Goal: Task Accomplishment & Management: Use online tool/utility

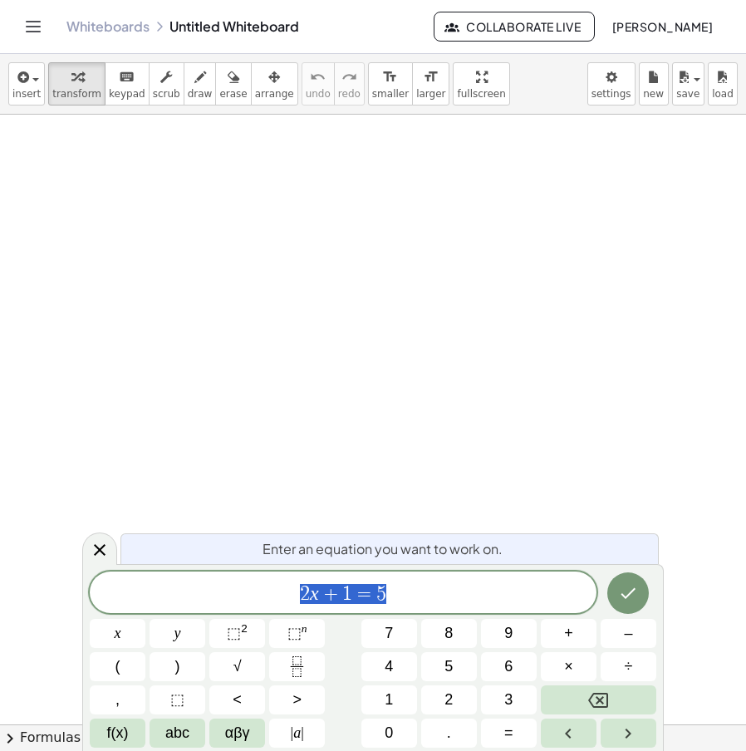
drag, startPoint x: 411, startPoint y: 579, endPoint x: 289, endPoint y: 614, distance: 126.3
click at [268, 614] on div "****** 2 x + 1 = 5 x y ⬚ 2 ⬚ n 7 8 9 + – ( ) √ 4 5 6 × ÷ , ⬚ < > 1 2 3 f(x) abc…" at bounding box center [373, 660] width 567 height 176
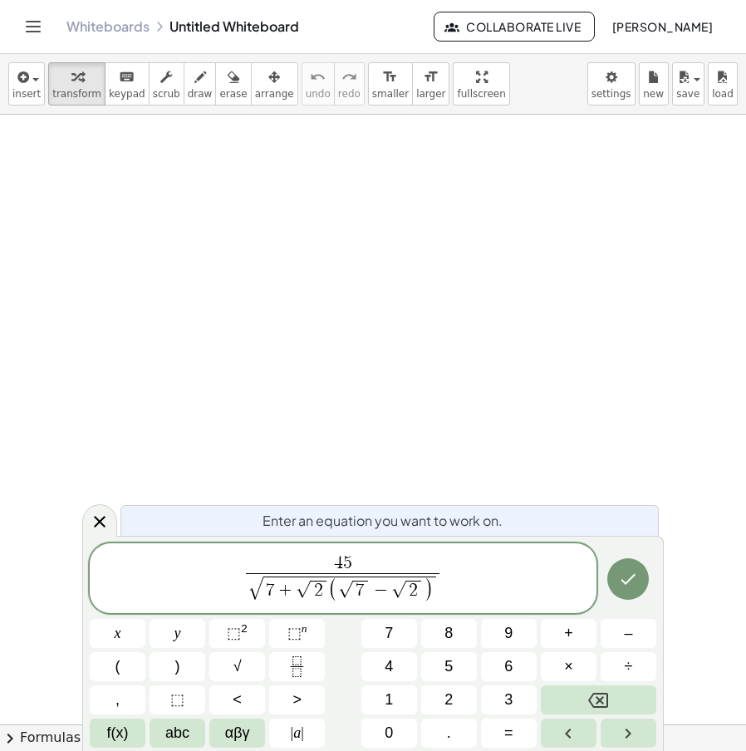
click at [364, 593] on span "7" at bounding box center [361, 591] width 16 height 20
click at [619, 588] on icon "Done" at bounding box center [628, 579] width 20 height 20
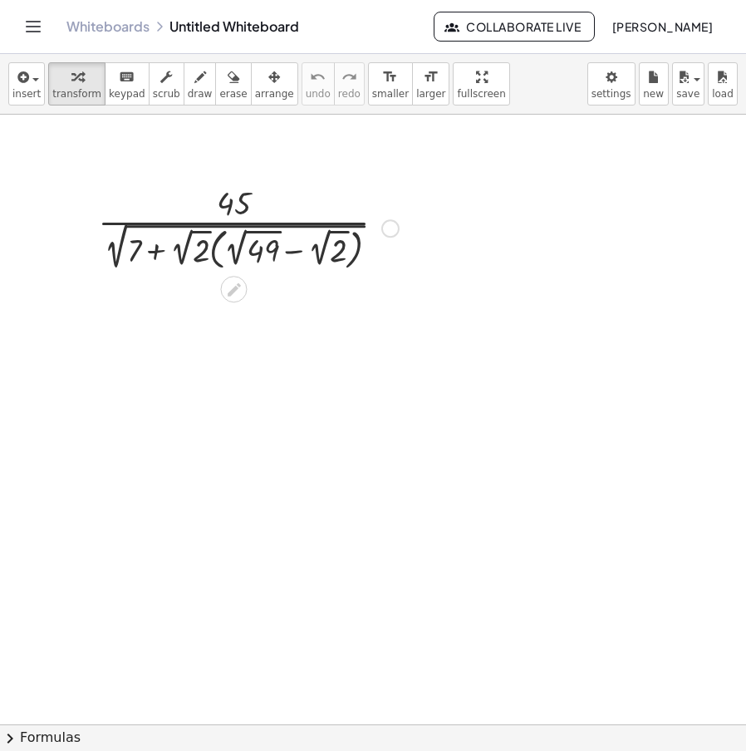
click at [395, 221] on div at bounding box center [390, 228] width 18 height 18
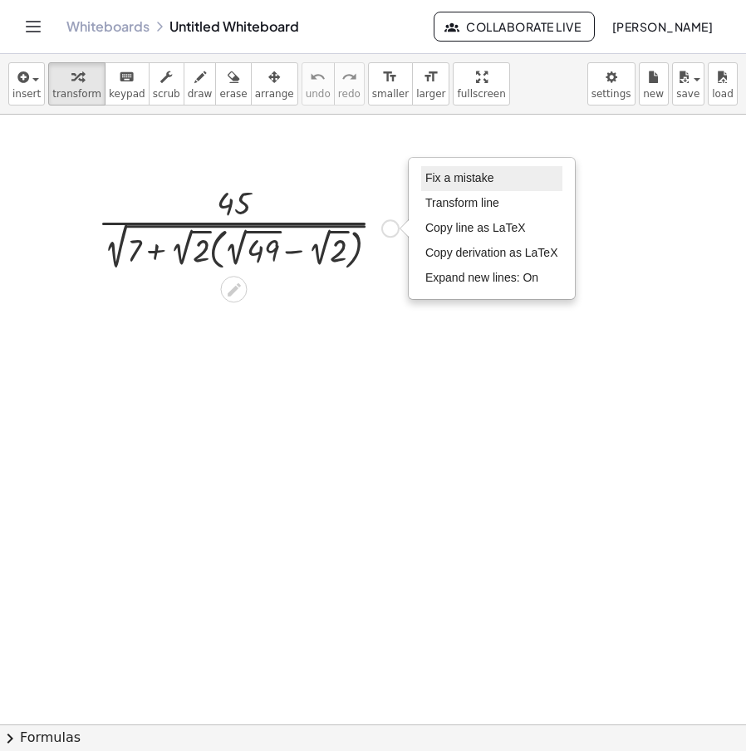
click at [477, 175] on span "Fix a mistake" at bounding box center [460, 177] width 68 height 13
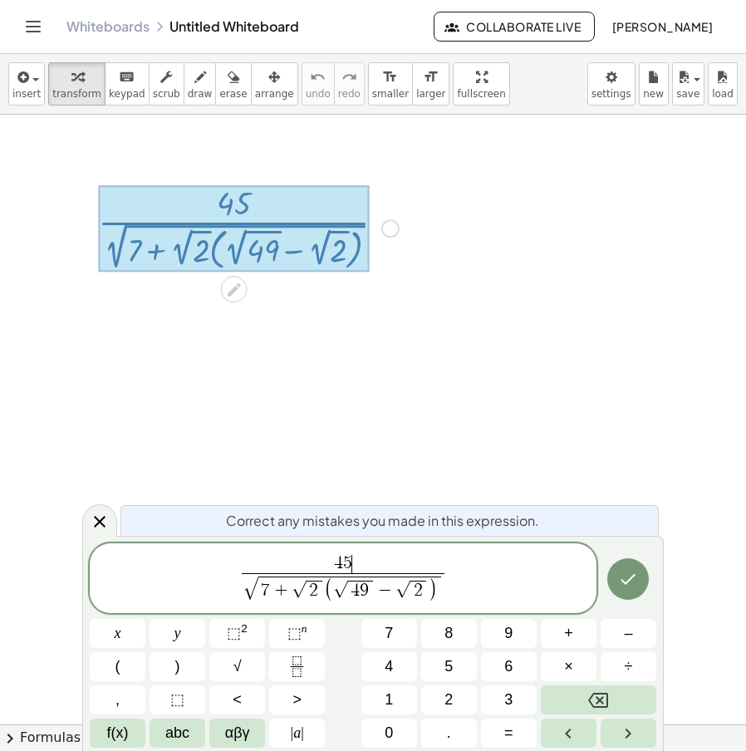
click at [367, 556] on span "4 5 ​" at bounding box center [343, 564] width 203 height 18
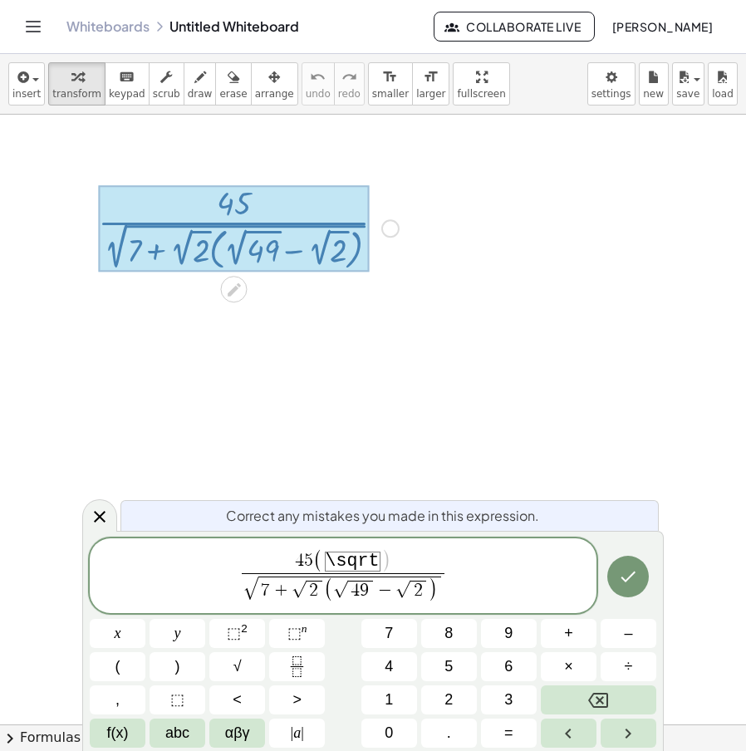
click at [381, 561] on span "( \ s q r t )" at bounding box center [351, 561] width 77 height 23
click at [377, 562] on span "t" at bounding box center [373, 561] width 11 height 20
click at [428, 590] on span ")" at bounding box center [433, 590] width 10 height 25
click at [421, 590] on span "2" at bounding box center [419, 591] width 16 height 20
click at [318, 588] on span "2" at bounding box center [315, 591] width 16 height 20
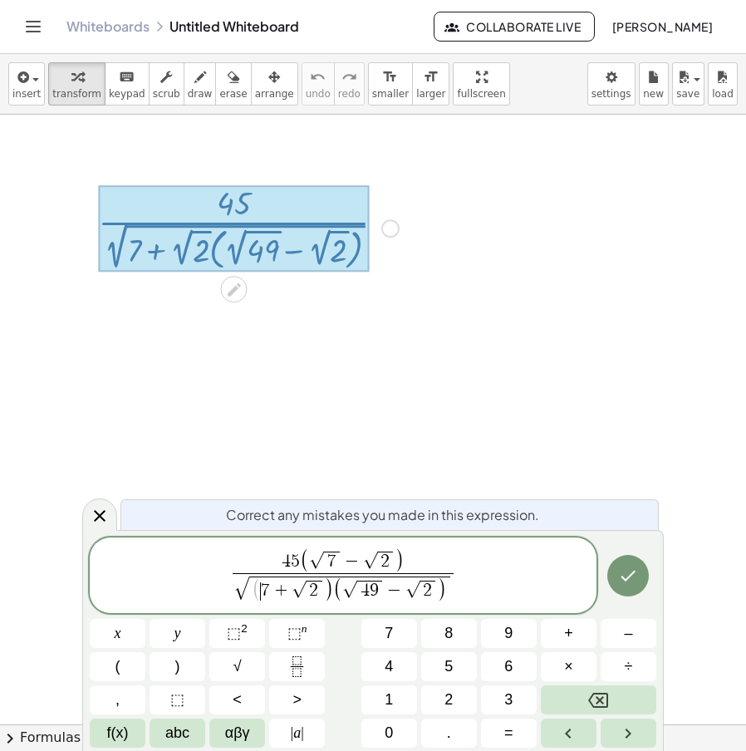
click at [261, 593] on span "( ​ 7 + √ 2 )" at bounding box center [292, 590] width 81 height 24
click at [453, 581] on span "√ ( 7 + √ 2 ) ( √ 4 9 − √ 2 ) ​" at bounding box center [344, 588] width 222 height 31
click at [260, 598] on span "( ​ 7 + √ 2 )" at bounding box center [292, 590] width 81 height 24
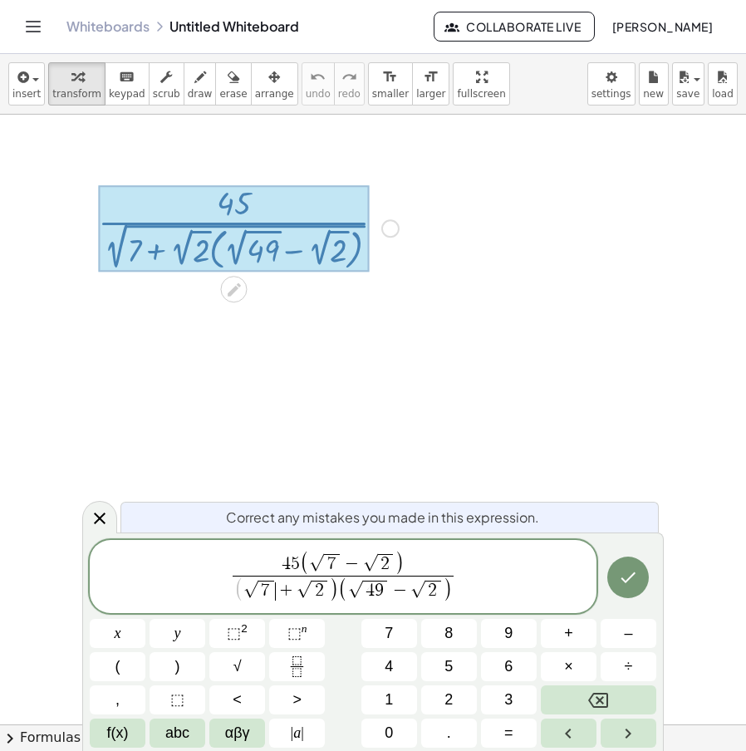
click at [241, 583] on span "(" at bounding box center [239, 590] width 10 height 25
click at [382, 598] on span "9" at bounding box center [379, 591] width 9 height 18
click at [464, 592] on span "4 5 ( √ 7 − √ 2 ) ( √ 7 + √ 2 ) ( √ 7 ​ − √ 2 ) ​" at bounding box center [343, 578] width 507 height 56
click at [457, 608] on div "4 5 ( √ 7 − √ 2 ) ( √ 7 + √ 2 ) ( √ 7 − √ 2 ) ​ ​" at bounding box center [343, 576] width 507 height 73
click at [448, 599] on span "( √ 7 + √ 2 ) ( √ 7 − √ 2 )" at bounding box center [343, 590] width 213 height 28
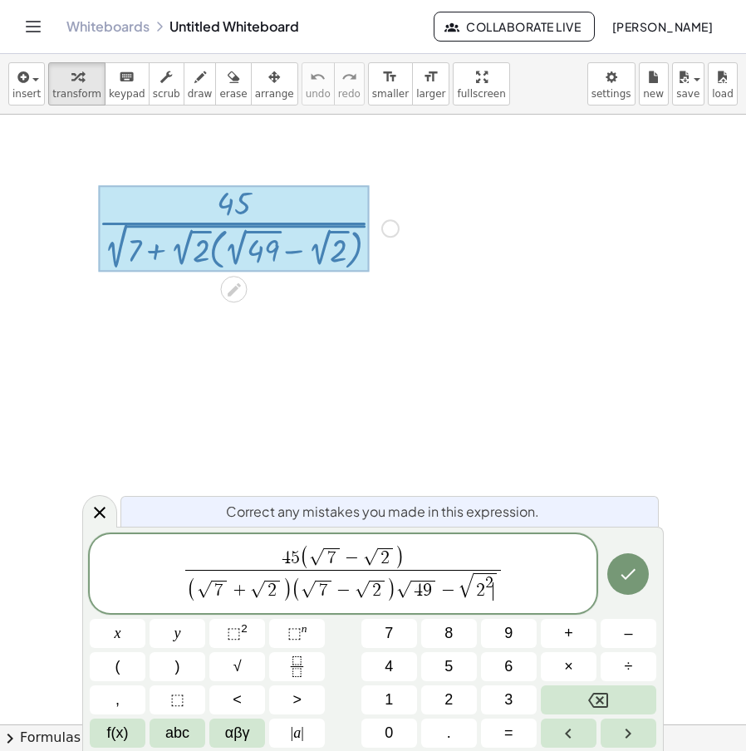
click at [391, 594] on span ")" at bounding box center [391, 590] width 10 height 25
click at [396, 591] on span "√" at bounding box center [403, 590] width 15 height 17
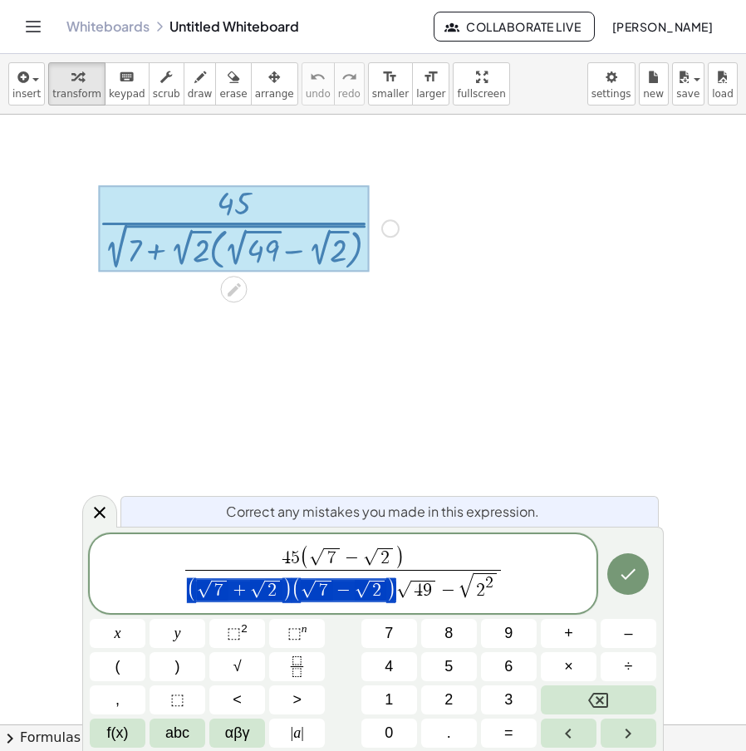
drag, startPoint x: 396, startPoint y: 591, endPoint x: 229, endPoint y: 596, distance: 167.1
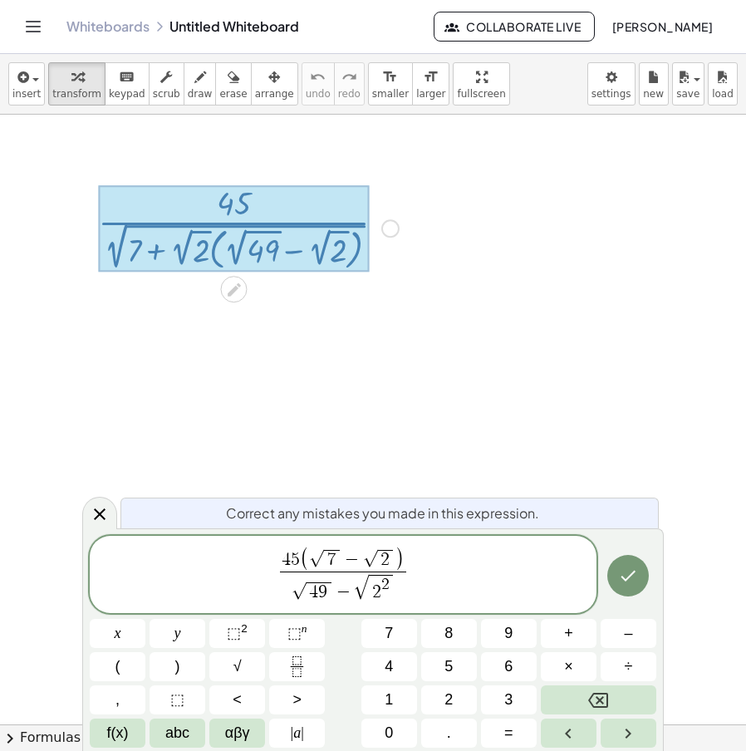
click at [333, 566] on span "7" at bounding box center [331, 560] width 9 height 18
click at [400, 561] on span "2" at bounding box center [395, 560] width 16 height 20
click at [284, 553] on span "5" at bounding box center [282, 560] width 9 height 18
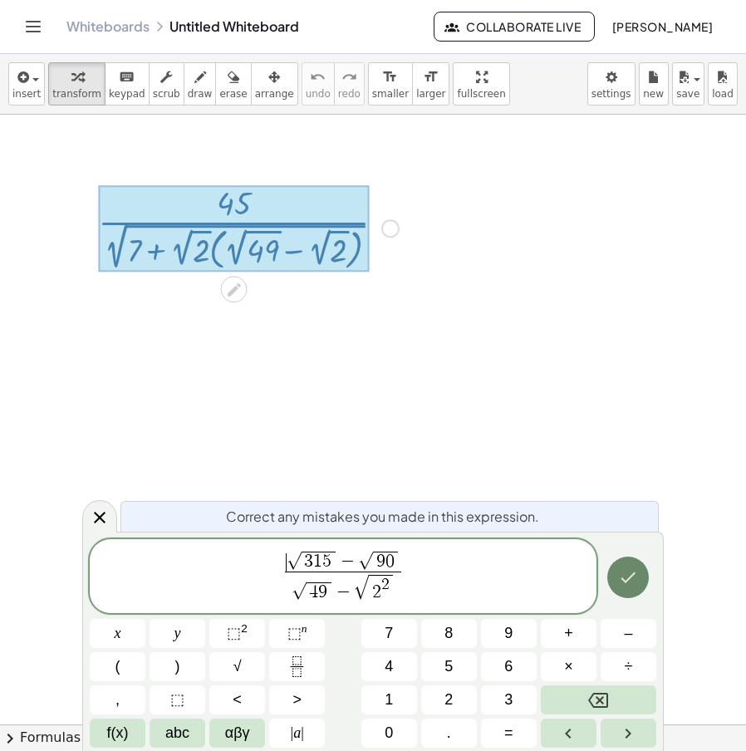
click at [627, 583] on icon "Done" at bounding box center [628, 578] width 20 height 20
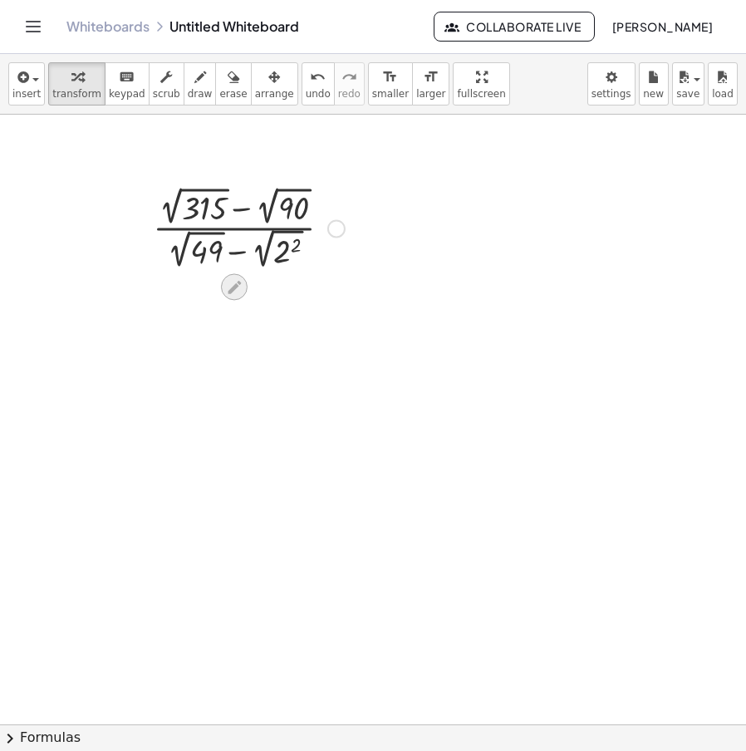
click at [234, 286] on icon at bounding box center [234, 287] width 13 height 13
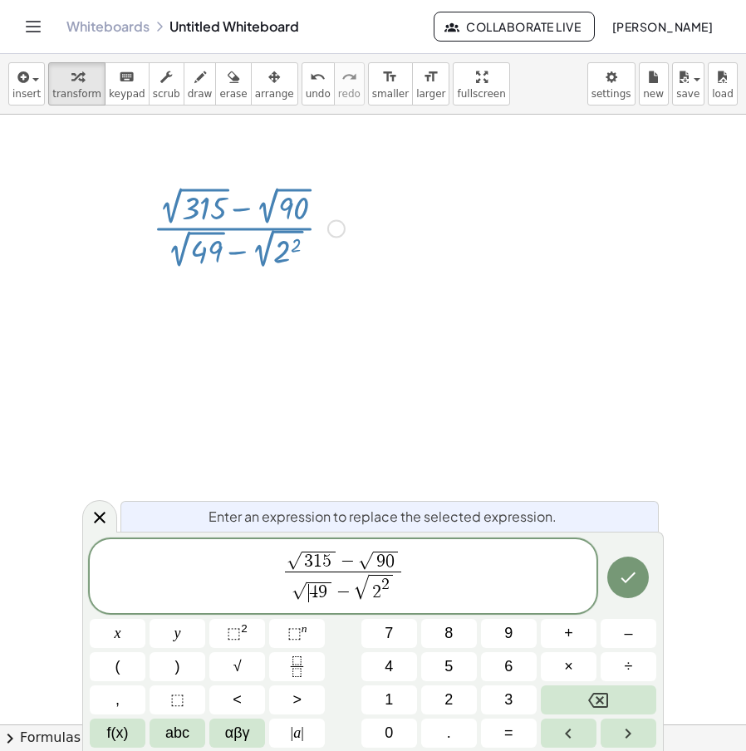
click at [322, 586] on span "9" at bounding box center [322, 592] width 9 height 18
click at [327, 591] on span "4 ​ 9" at bounding box center [319, 593] width 25 height 20
click at [627, 575] on icon "Done" at bounding box center [628, 578] width 20 height 20
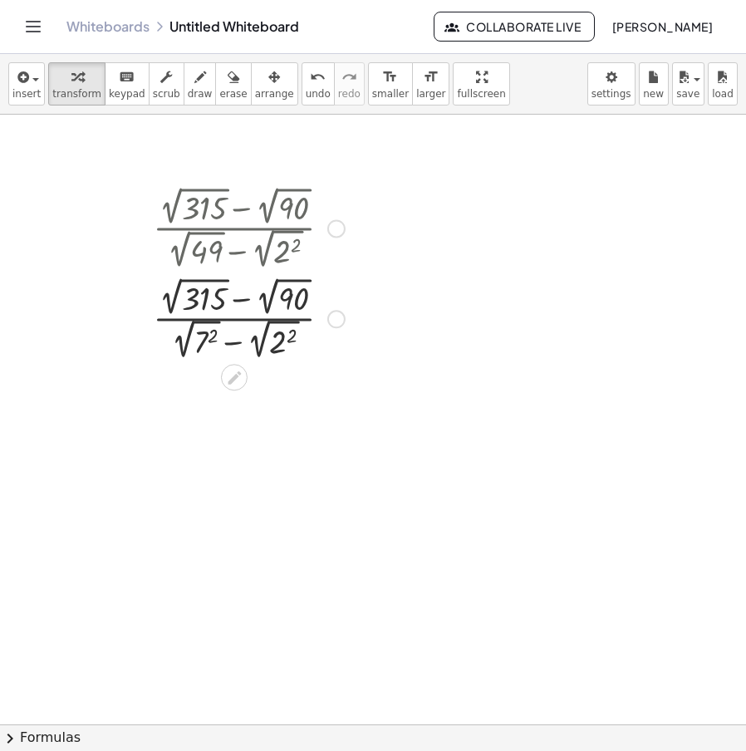
click at [261, 353] on div at bounding box center [249, 318] width 209 height 91
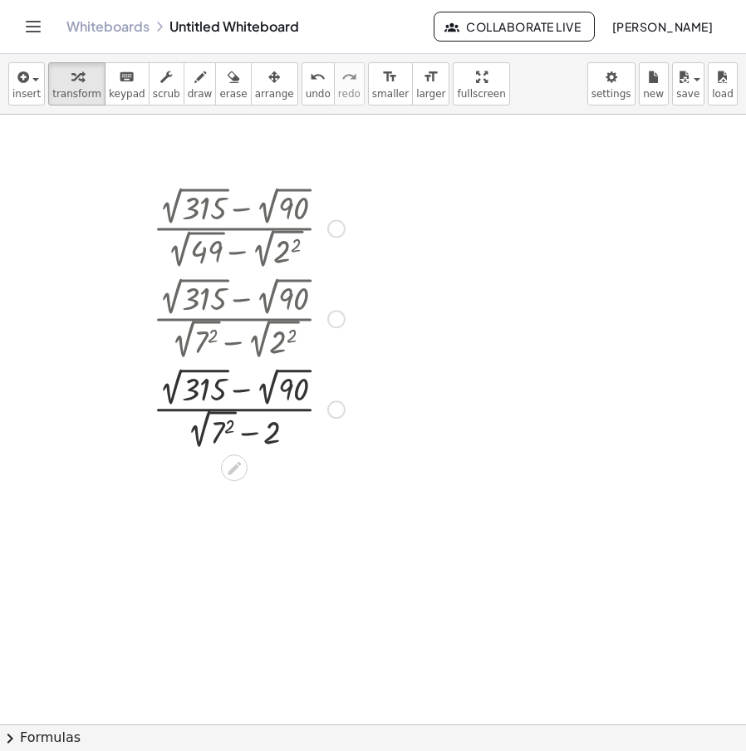
click at [199, 431] on div at bounding box center [249, 408] width 209 height 91
click at [242, 432] on div at bounding box center [249, 408] width 209 height 86
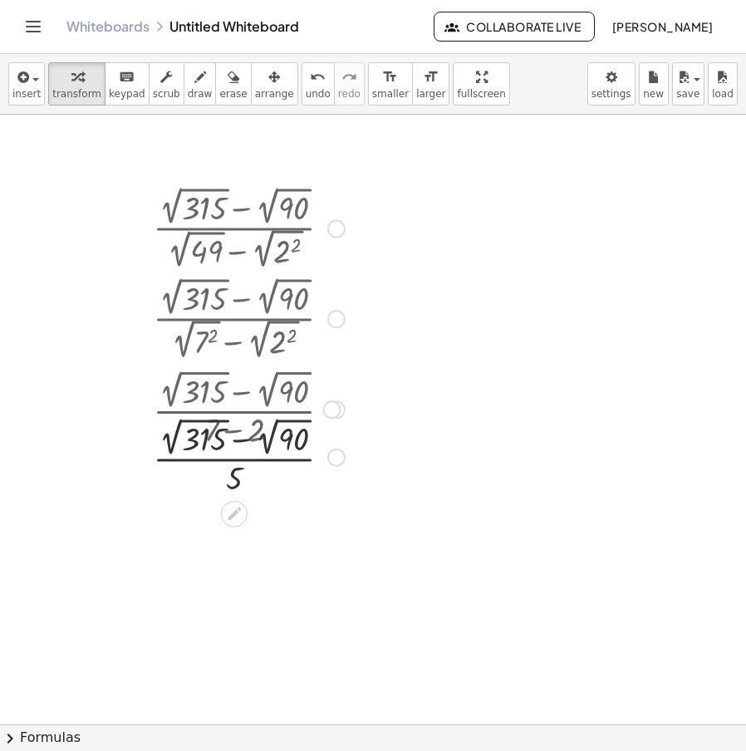
drag, startPoint x: 341, startPoint y: 410, endPoint x: 342, endPoint y: 358, distance: 51.6
click at [234, 229] on div "· ( + 2 √ 315 − 2 √ 90 ) · ( + 2 √ 49 − 2 √ ( 2 2 ) ) · ( + 2 √ 315 − 2 √ 90 ) …" at bounding box center [234, 229] width 0 height 0
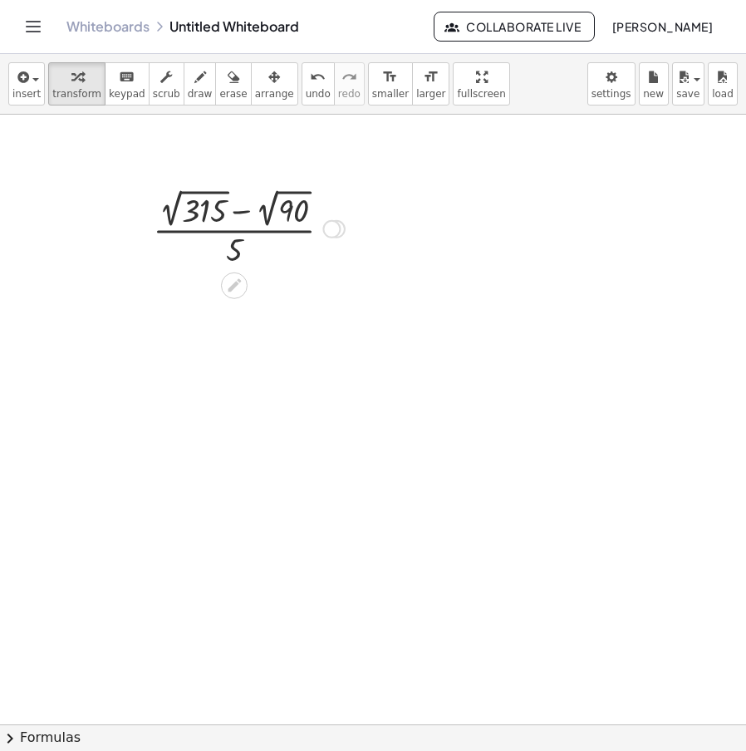
drag, startPoint x: 335, startPoint y: 411, endPoint x: 348, endPoint y: 210, distance: 201.6
click at [234, 229] on div "· ( + 2 √ 315 − 2 √ 90 ) · 5 Fix a mistake Transform line Copy line as LaTeX Co…" at bounding box center [234, 229] width 0 height 0
click at [334, 230] on div at bounding box center [331, 229] width 18 height 18
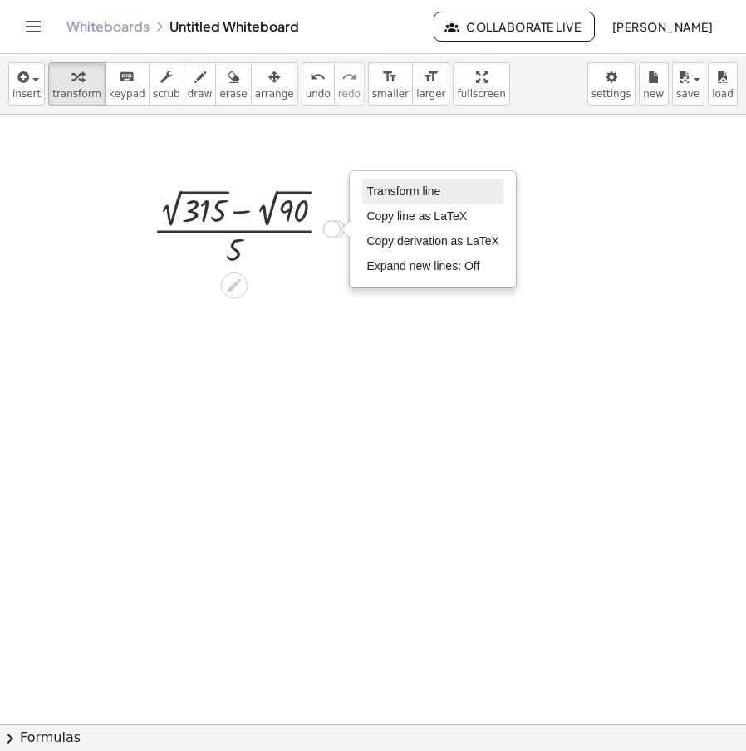
click at [419, 182] on li "Transform line" at bounding box center [432, 192] width 141 height 25
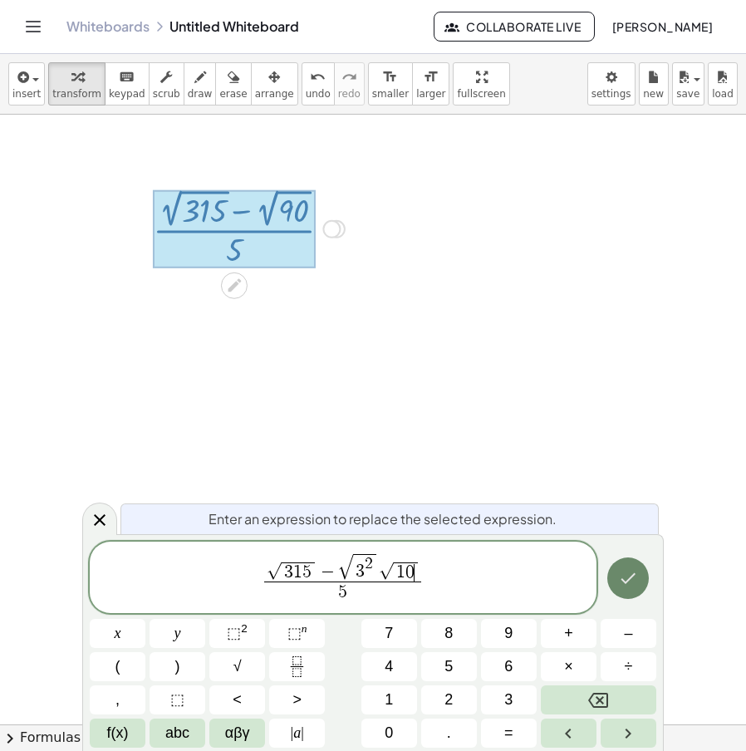
click at [628, 584] on icon "Done" at bounding box center [628, 578] width 20 height 20
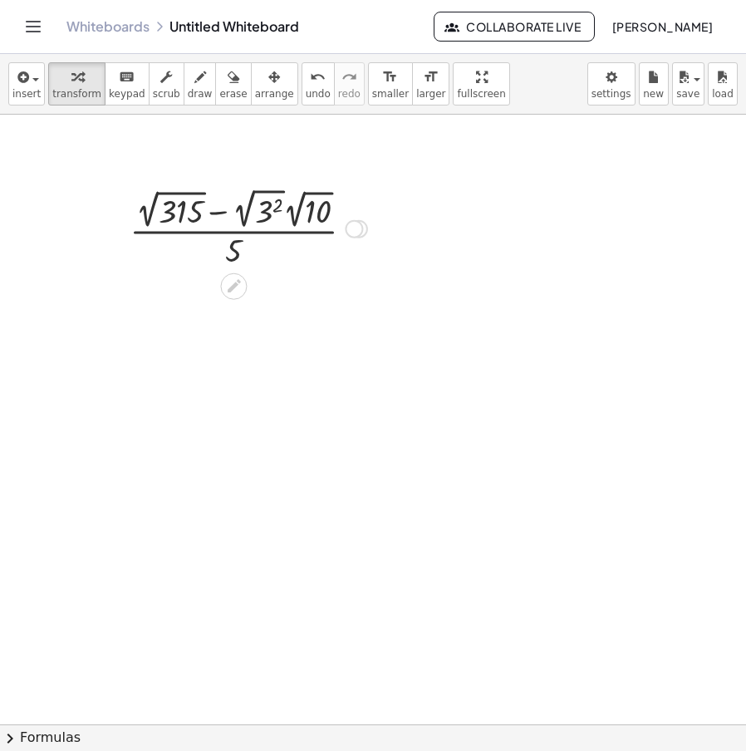
click at [244, 221] on div at bounding box center [248, 227] width 254 height 87
click at [336, 225] on div "Transform line Copy line as LaTeX Copy derivation as LaTeX Expand new lines: Off" at bounding box center [339, 229] width 18 height 18
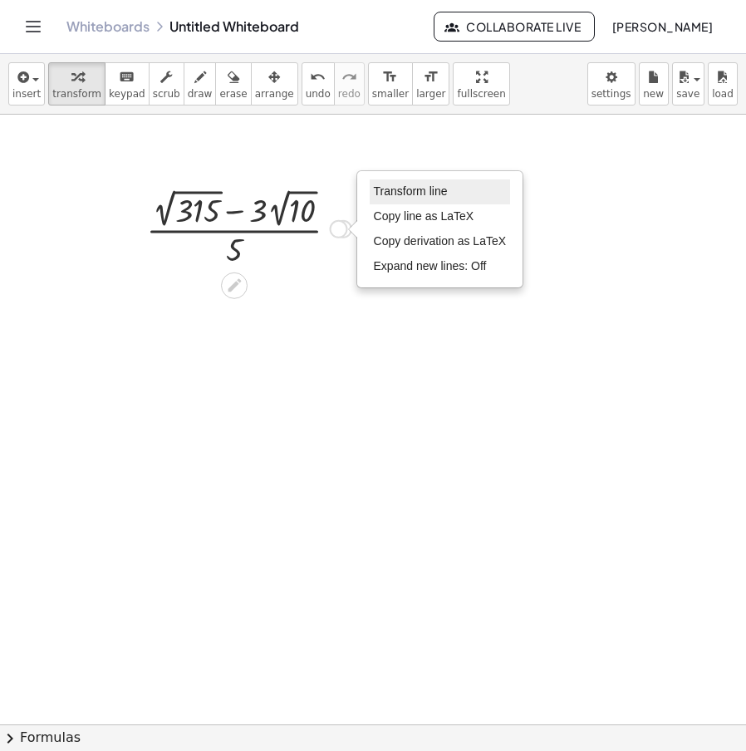
click at [445, 196] on span "Transform line" at bounding box center [411, 191] width 74 height 13
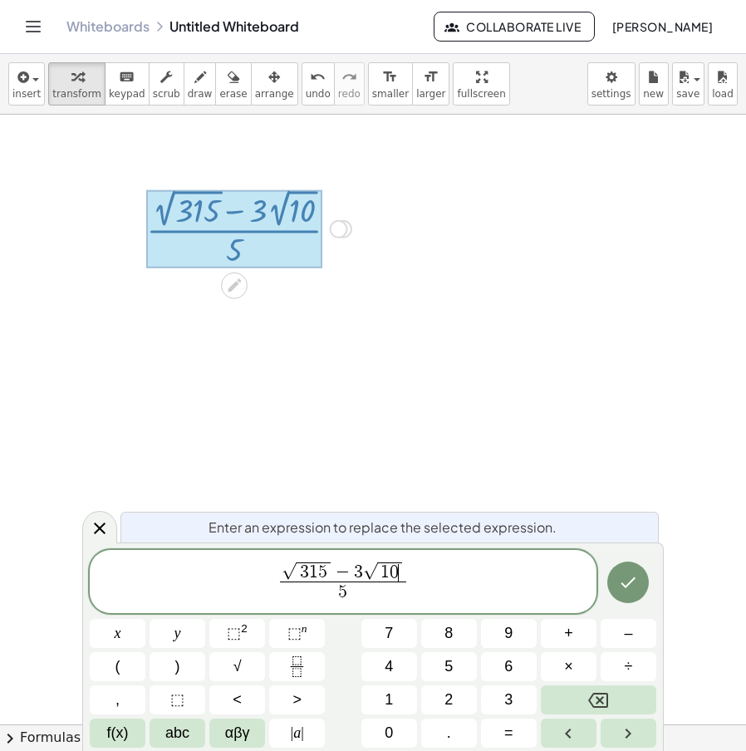
click at [404, 565] on span "√ 3 1 5 − 3 √ 1 0 ​" at bounding box center [342, 572] width 125 height 21
drag, startPoint x: 406, startPoint y: 574, endPoint x: 280, endPoint y: 567, distance: 125.7
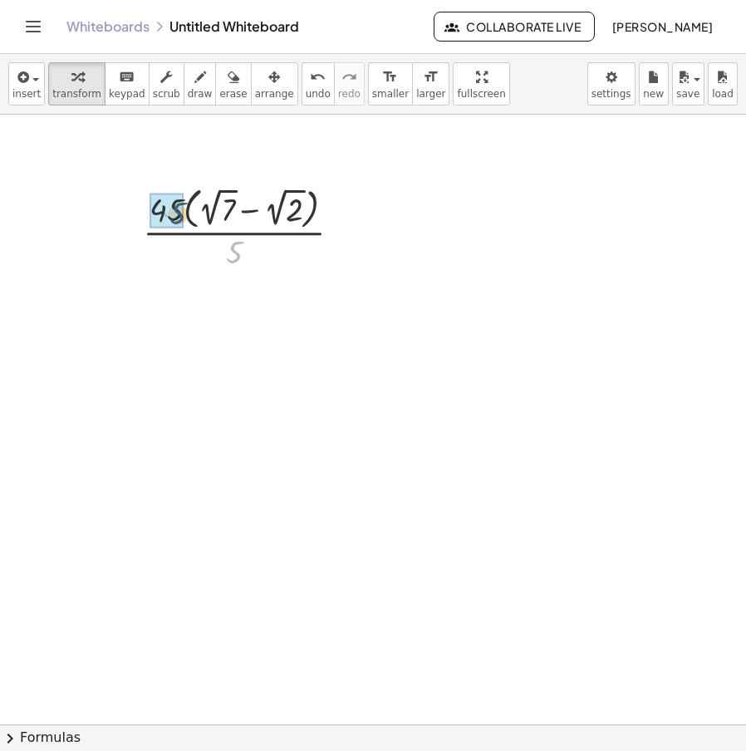
drag, startPoint x: 226, startPoint y: 249, endPoint x: 175, endPoint y: 213, distance: 62.5
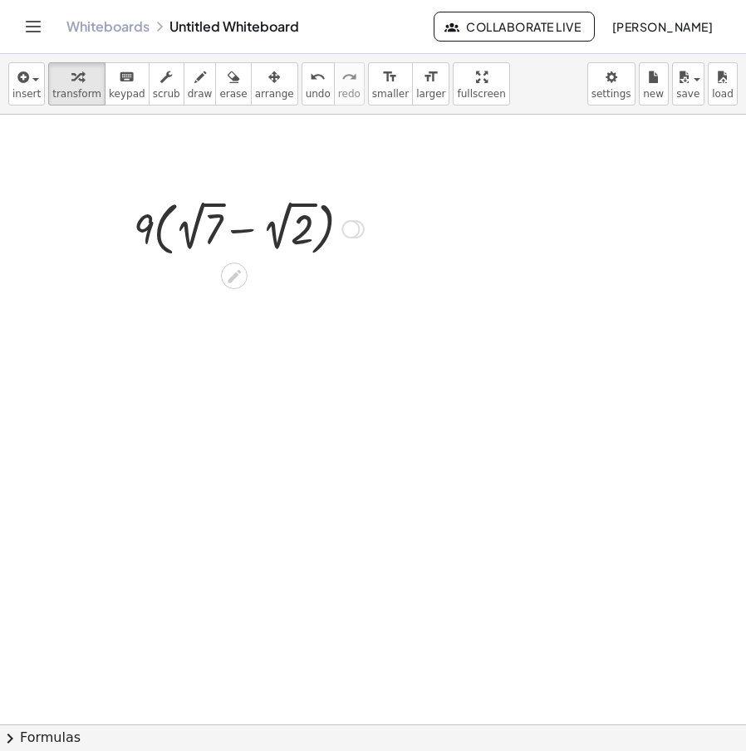
click at [357, 224] on div "Transform line Copy line as LaTeX Copy derivation as LaTeX Expand new lines: Off" at bounding box center [351, 229] width 18 height 18
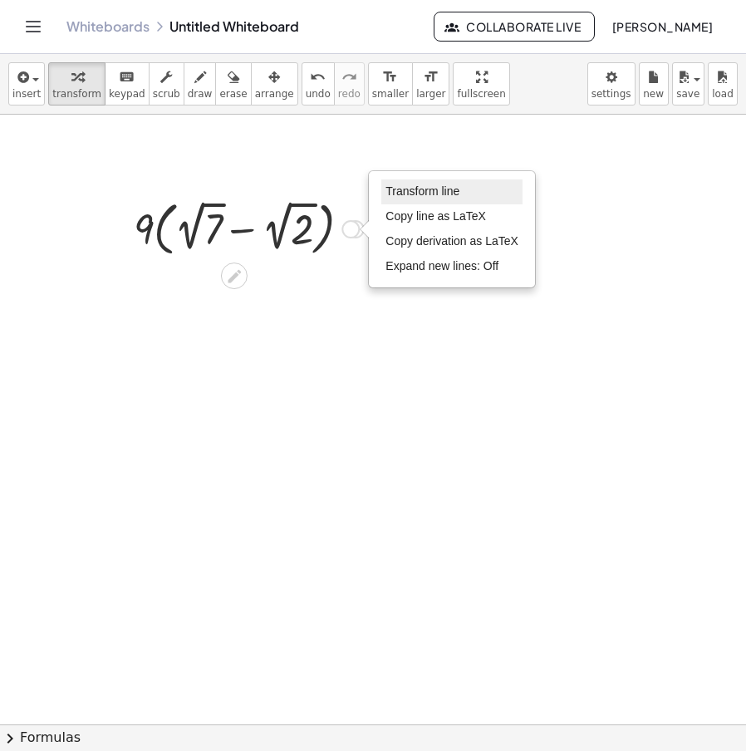
click at [435, 188] on span "Transform line" at bounding box center [423, 191] width 74 height 13
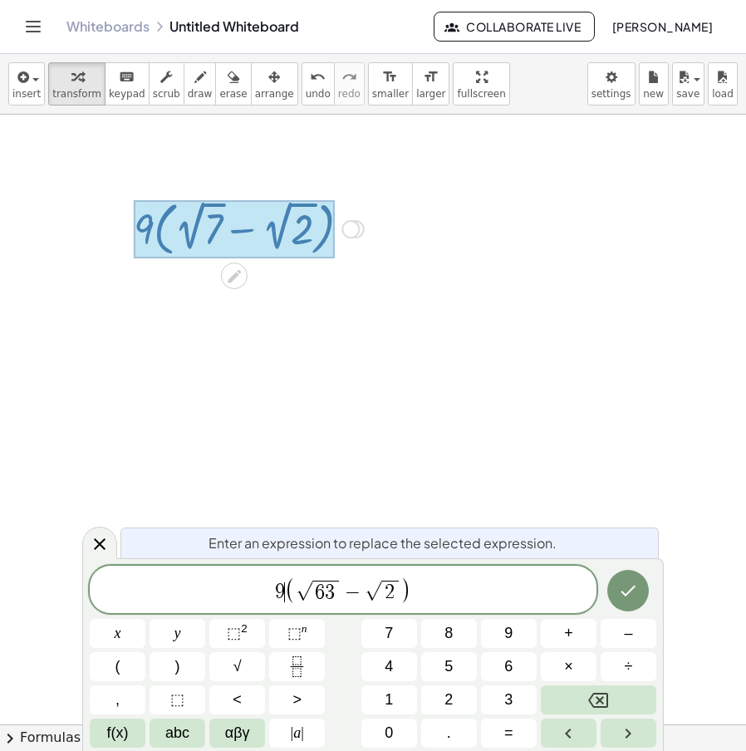
click at [287, 593] on span "(" at bounding box center [290, 591] width 11 height 27
click at [377, 606] on div "​ ( √ 6 3 − √ 2 )" at bounding box center [343, 589] width 507 height 47
click at [387, 601] on span "2" at bounding box center [385, 593] width 10 height 20
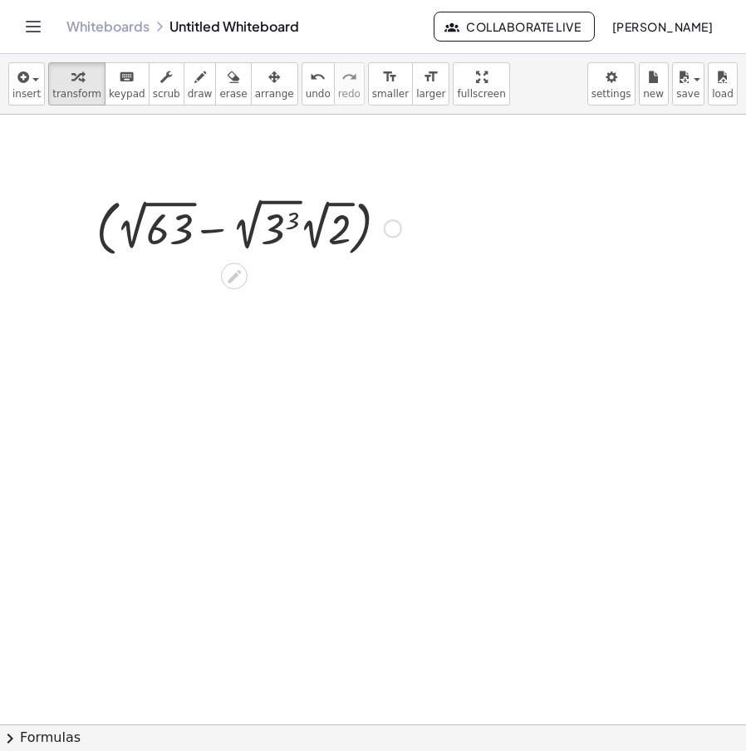
click at [108, 244] on div at bounding box center [249, 227] width 322 height 69
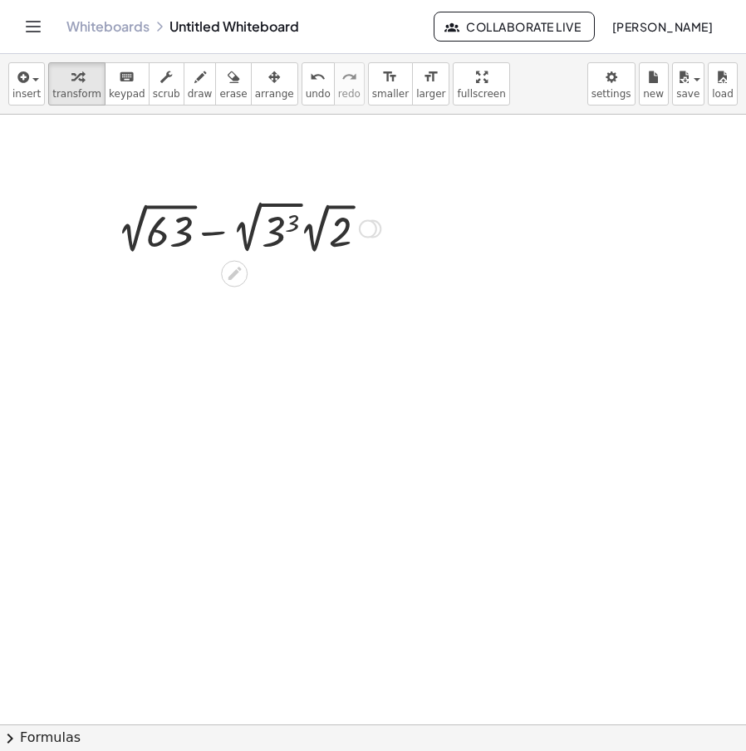
click at [248, 250] on div at bounding box center [249, 227] width 280 height 62
click at [244, 244] on div at bounding box center [249, 227] width 280 height 62
click at [244, 232] on div at bounding box center [249, 227] width 280 height 62
click at [372, 228] on div "Transform line Copy line as LaTeX Copy derivation as LaTeX Expand new lines: Off" at bounding box center [368, 229] width 18 height 18
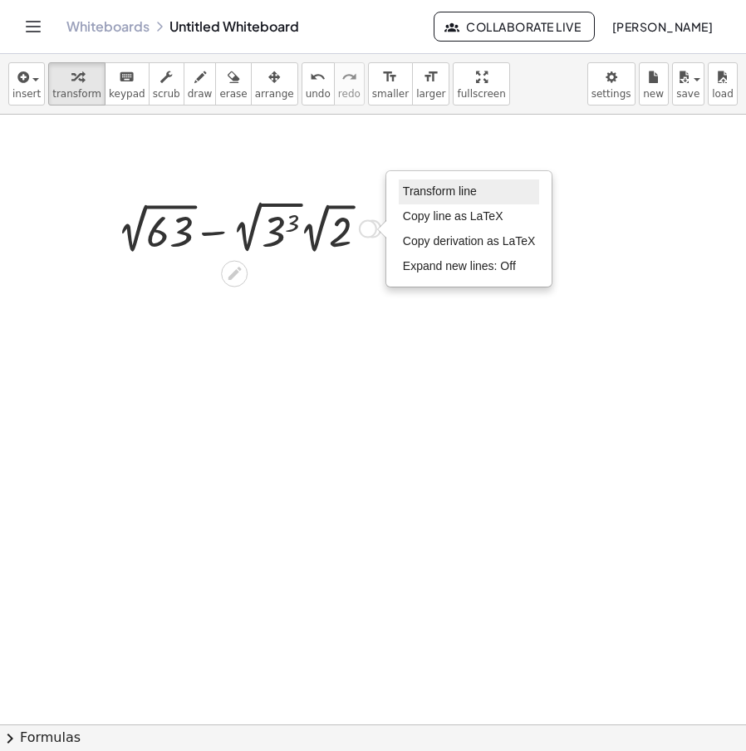
click at [448, 195] on span "Transform line" at bounding box center [440, 191] width 74 height 13
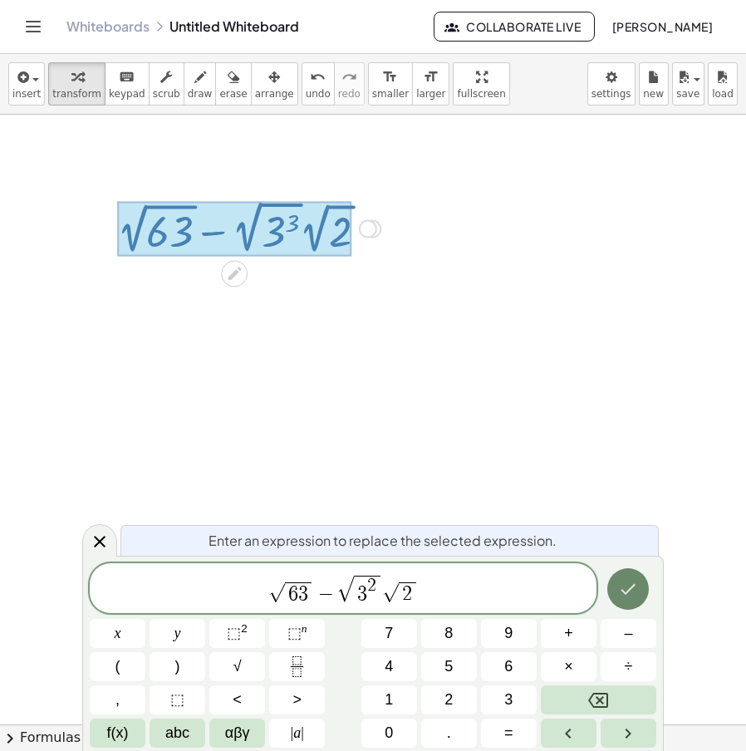
click at [627, 584] on icon "Done" at bounding box center [628, 589] width 20 height 20
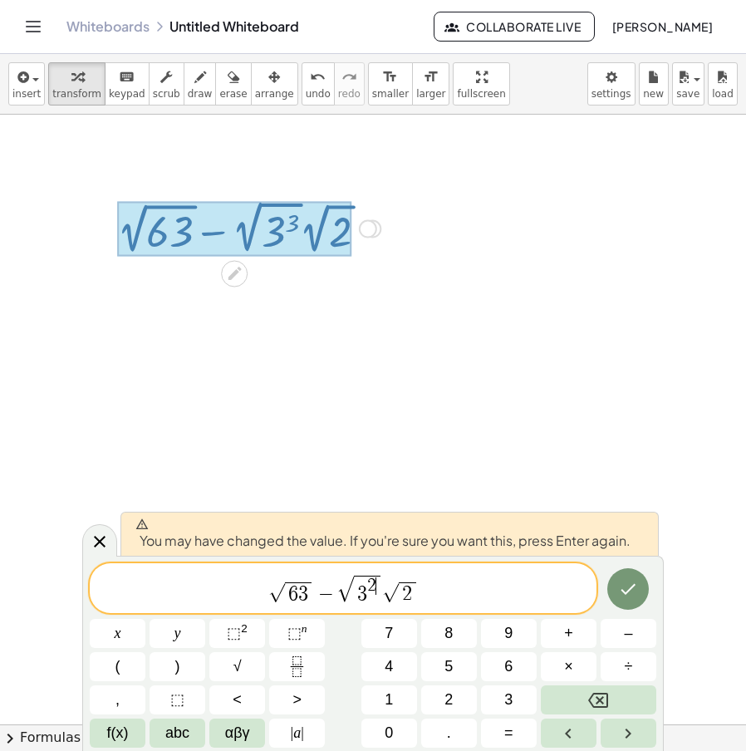
click at [652, 599] on div at bounding box center [629, 589] width 56 height 52
click at [641, 595] on button "Done" at bounding box center [629, 589] width 42 height 42
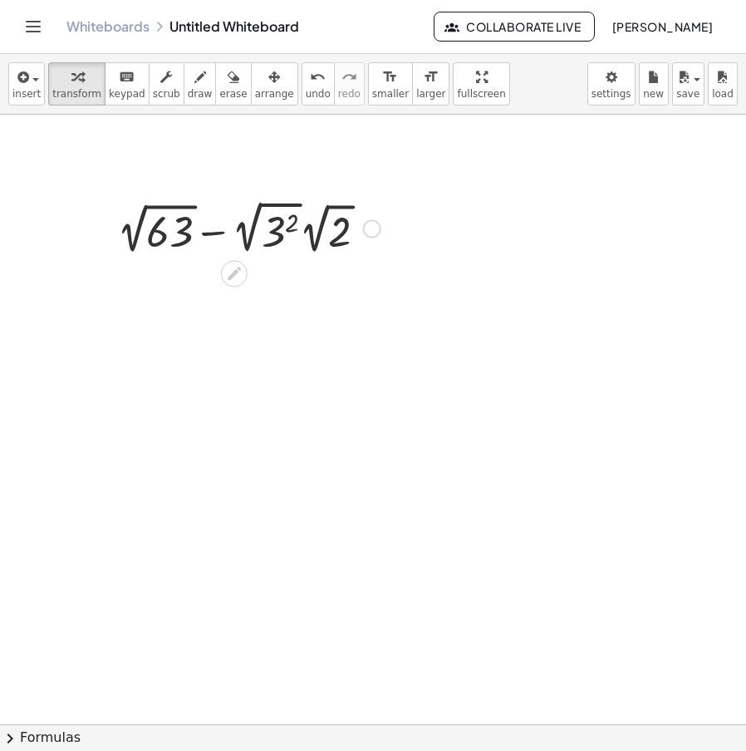
click at [248, 237] on div at bounding box center [249, 227] width 280 height 62
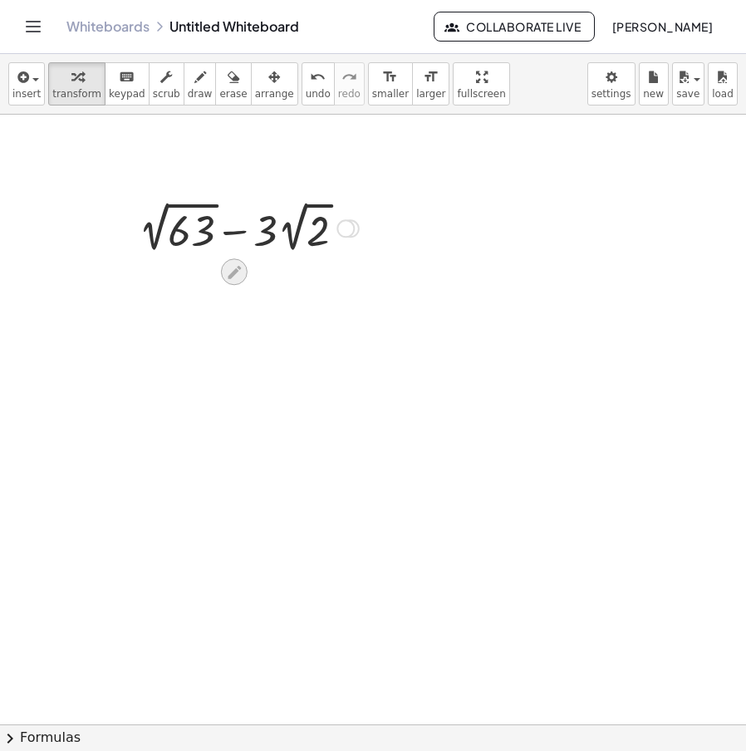
click at [229, 281] on icon at bounding box center [233, 271] width 17 height 17
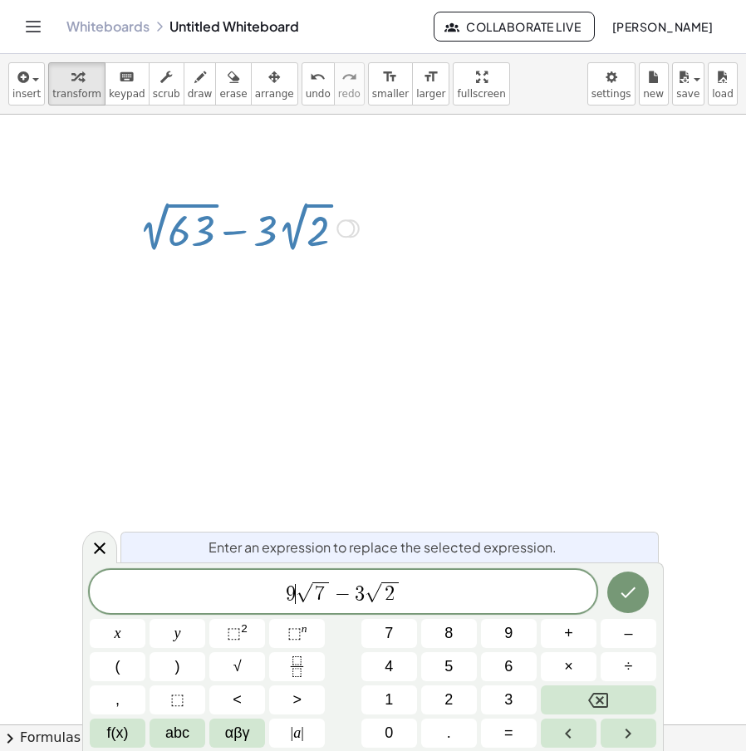
click at [362, 598] on span "3" at bounding box center [360, 594] width 10 height 20
drag, startPoint x: 457, startPoint y: 594, endPoint x: 140, endPoint y: 598, distance: 316.7
click at [140, 598] on span "9 √ 7 − 3 √ 2" at bounding box center [343, 593] width 507 height 26
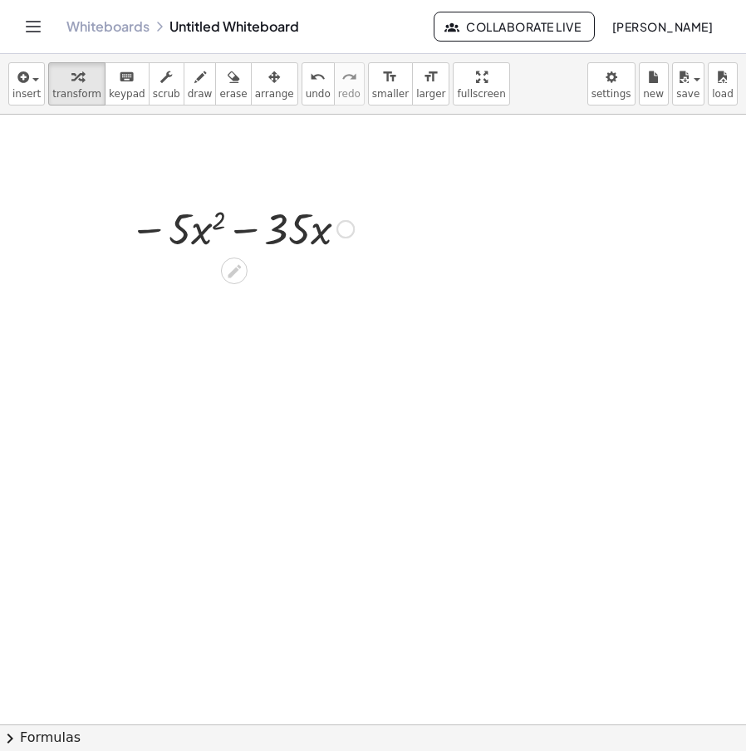
click at [234, 229] on div "− · 5 · x 2 − · 35 · x Fix a mistake Transform line Copy line as LaTeX Copy der…" at bounding box center [234, 229] width 0 height 0
click at [348, 233] on div "Transform line Copy line as LaTeX Copy derivation as LaTeX Expand new lines: Off" at bounding box center [341, 229] width 18 height 18
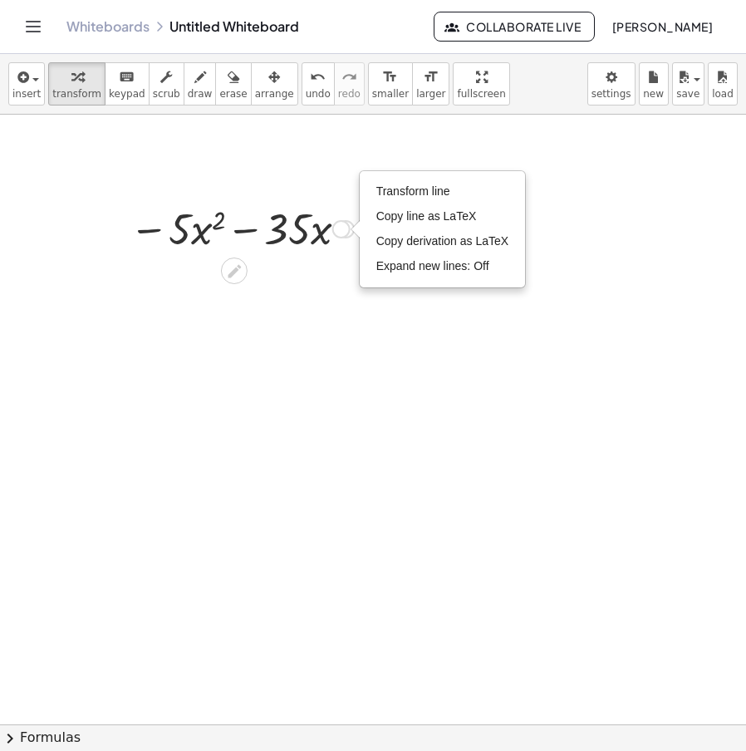
drag, startPoint x: 376, startPoint y: 203, endPoint x: 342, endPoint y: 270, distance: 75.1
click at [376, 203] on li "Transform line" at bounding box center [442, 192] width 141 height 25
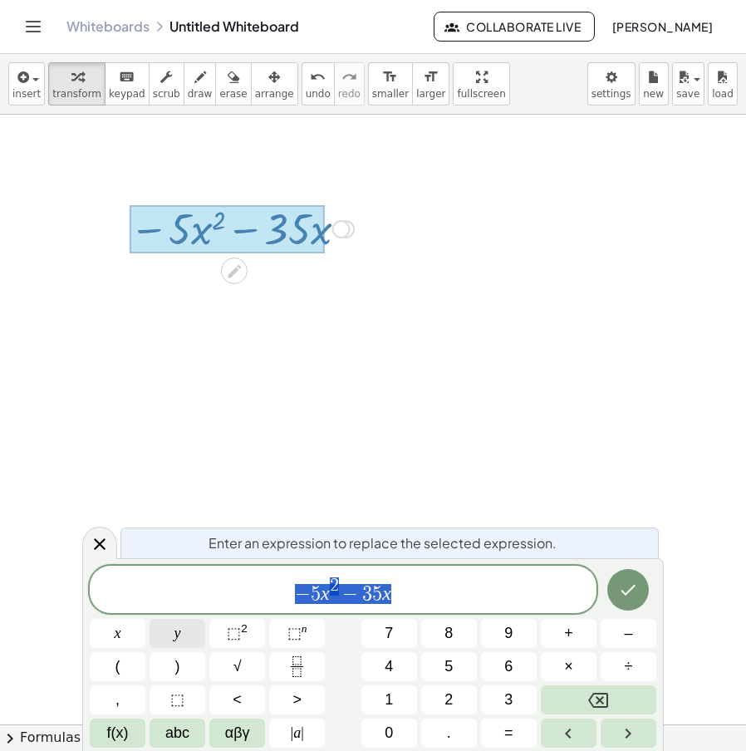
click at [160, 622] on div "********* − 5 x 2 − 3 5 x x y ⬚ 2 ⬚ n 7 8 9 + – ( ) √ 4 5 6 × ÷ , ⬚ < > 1 2 3 f…" at bounding box center [373, 657] width 567 height 182
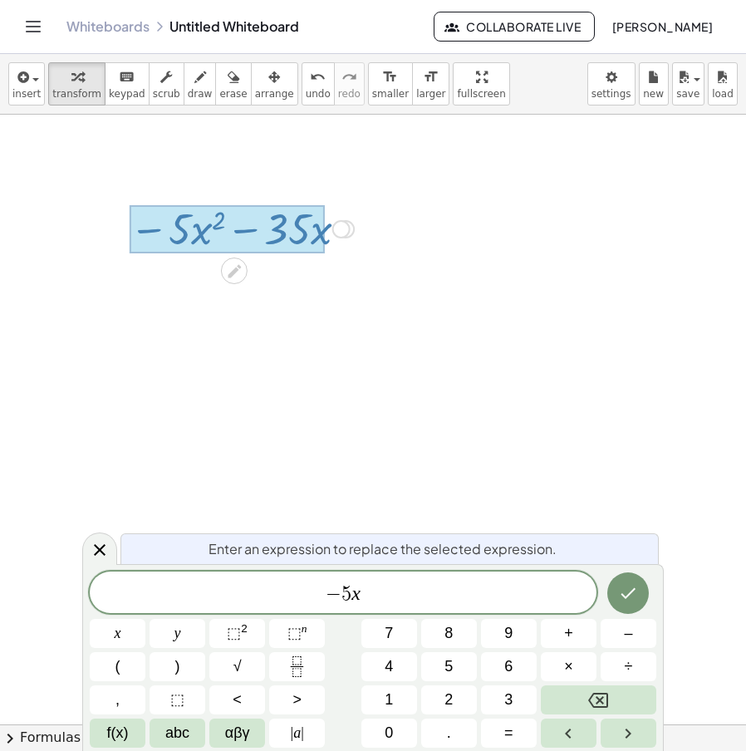
drag, startPoint x: 418, startPoint y: 592, endPoint x: 209, endPoint y: 589, distance: 209.5
click at [171, 588] on span "− 5 x" at bounding box center [343, 594] width 507 height 23
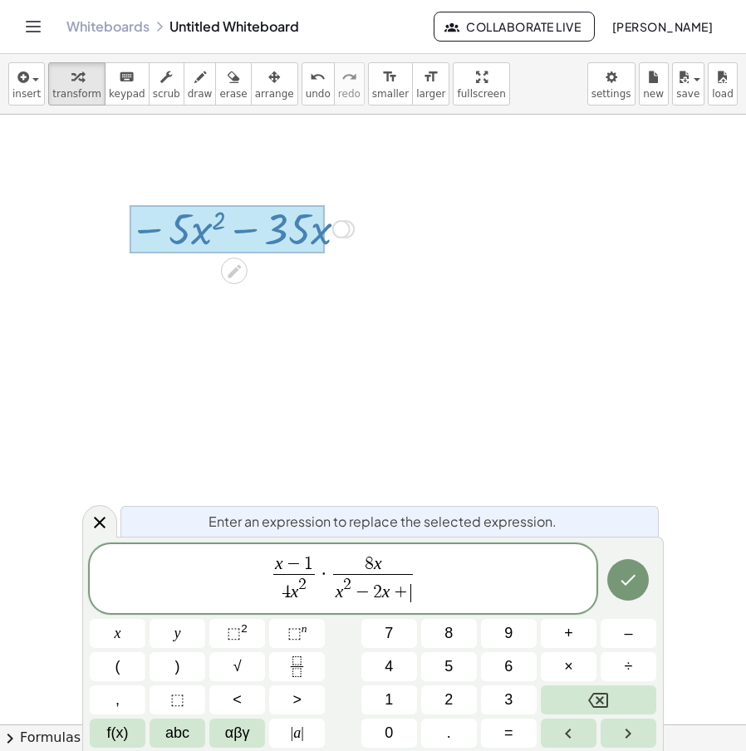
click at [625, 579] on button "Done" at bounding box center [629, 580] width 42 height 42
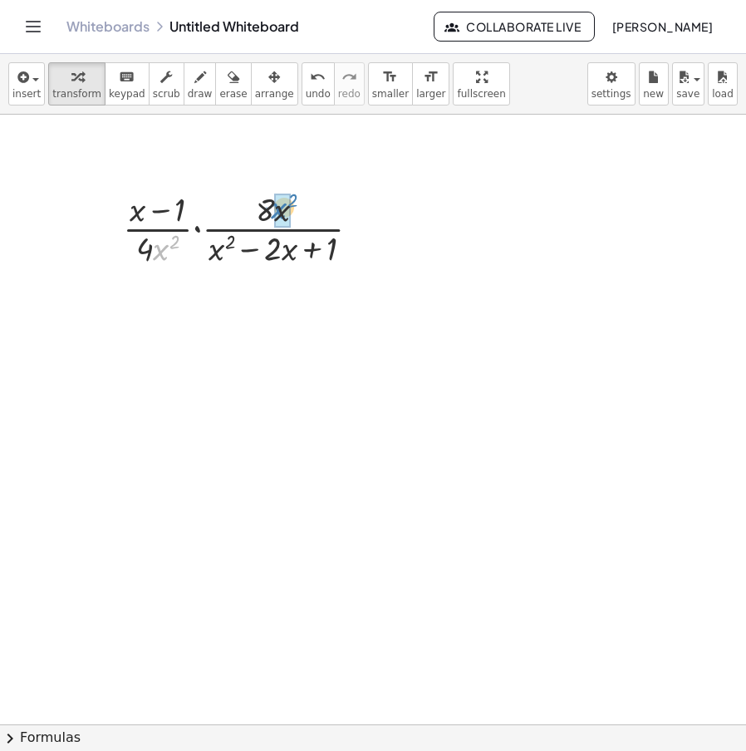
drag, startPoint x: 164, startPoint y: 259, endPoint x: 291, endPoint y: 218, distance: 133.8
click at [306, 92] on span "undo" at bounding box center [318, 94] width 25 height 12
drag, startPoint x: 279, startPoint y: 213, endPoint x: 156, endPoint y: 253, distance: 129.6
drag, startPoint x: 171, startPoint y: 244, endPoint x: 277, endPoint y: 204, distance: 112.8
click at [233, 280] on icon at bounding box center [233, 284] width 17 height 17
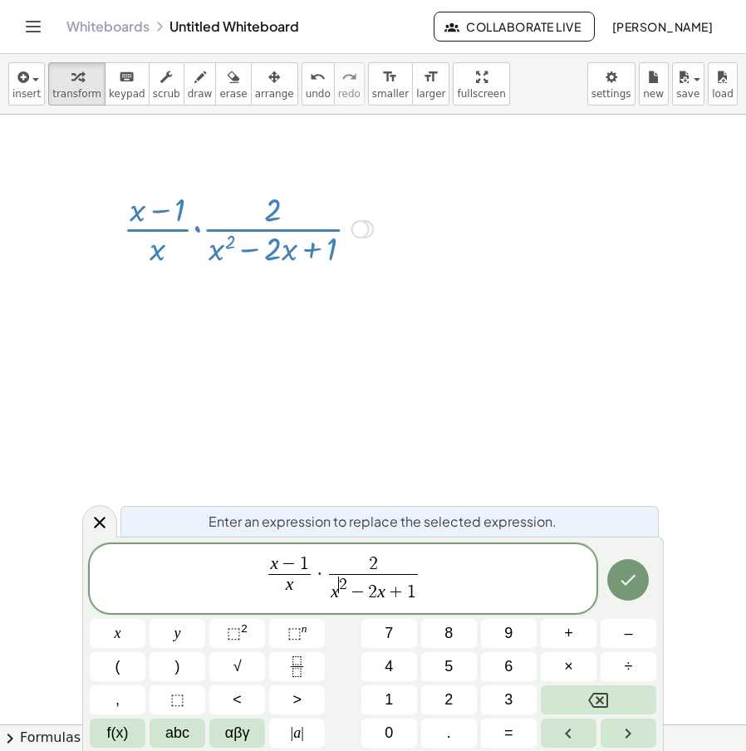
click at [426, 592] on span "x − 1 x ​ · 2 x ​ 2 − 2 x + 1 ​" at bounding box center [343, 580] width 507 height 52
click at [427, 592] on span "x − 1 x ​ · 2 x 2 − 2 x + 1 ​ ​" at bounding box center [343, 580] width 507 height 52
click at [418, 594] on span "2 x 2 − 2 x + 1 ​" at bounding box center [374, 580] width 96 height 48
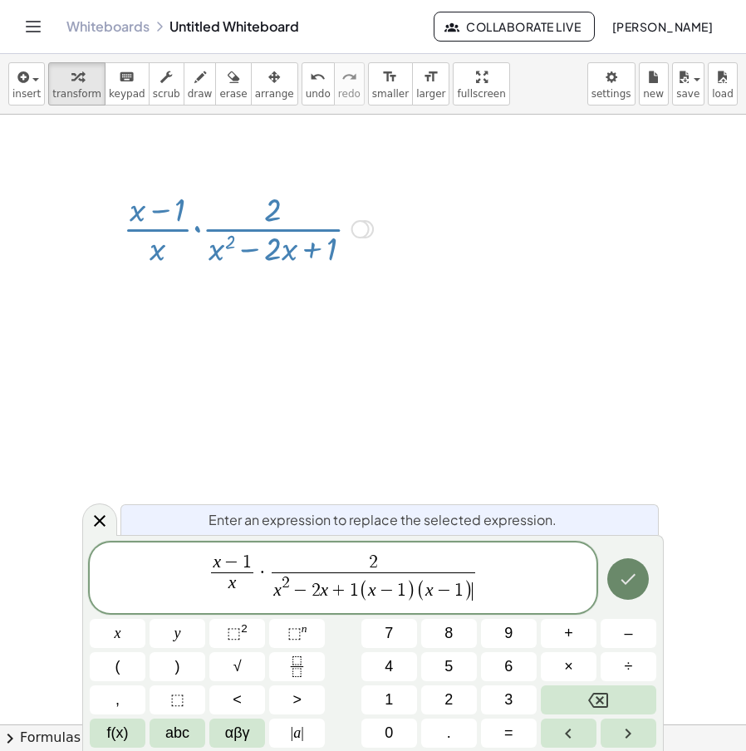
click at [627, 573] on icon "Done" at bounding box center [628, 579] width 20 height 20
click at [366, 588] on span "(" at bounding box center [363, 592] width 9 height 22
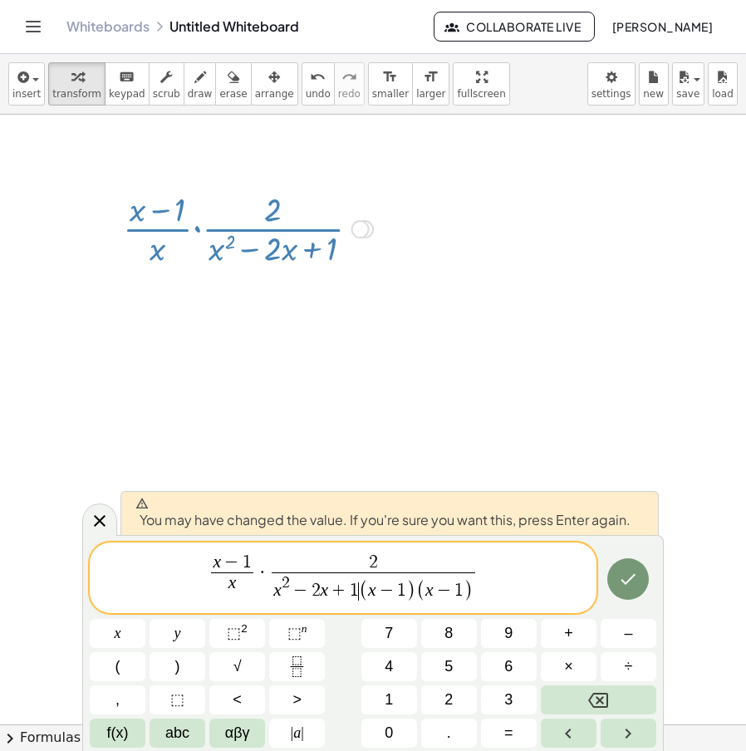
click at [359, 587] on span "(" at bounding box center [363, 592] width 9 height 22
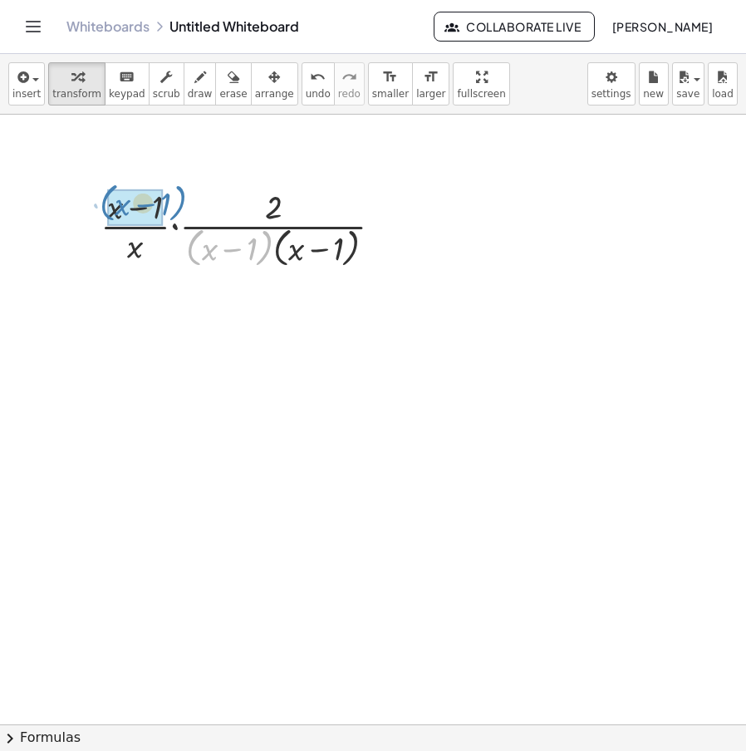
drag, startPoint x: 194, startPoint y: 252, endPoint x: 104, endPoint y: 206, distance: 100.7
click at [104, 206] on div at bounding box center [248, 228] width 312 height 88
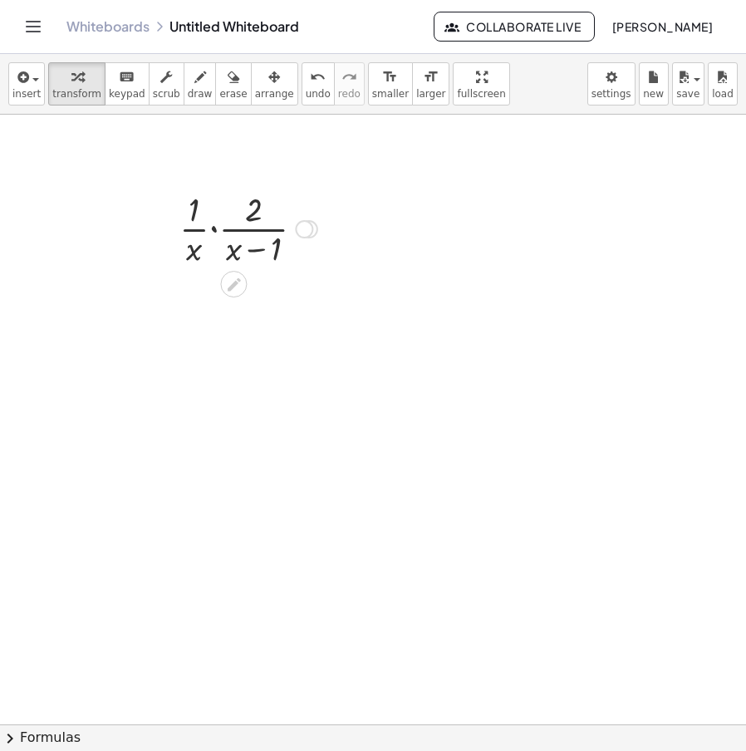
click at [214, 223] on div at bounding box center [248, 227] width 155 height 83
click at [310, 81] on icon "undo" at bounding box center [318, 77] width 16 height 20
click at [308, 234] on div at bounding box center [304, 229] width 18 height 18
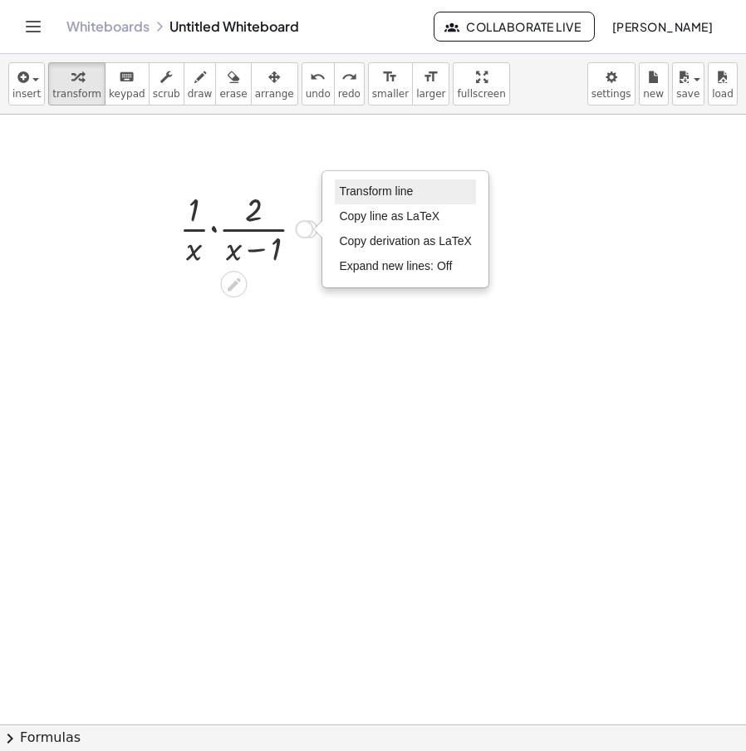
click at [415, 194] on li "Transform line" at bounding box center [405, 192] width 141 height 25
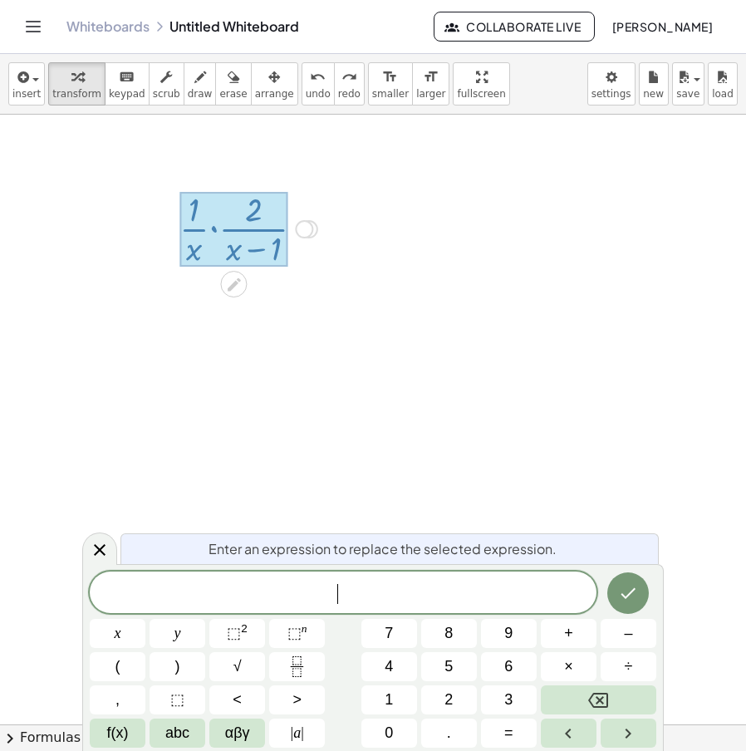
click at [301, 600] on span "​" at bounding box center [343, 594] width 507 height 23
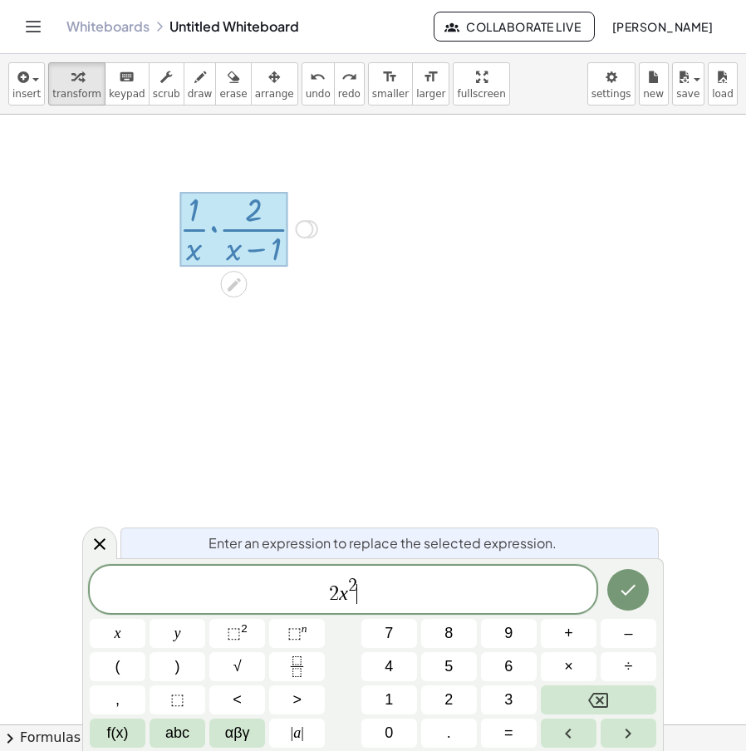
click at [365, 581] on span "2 x 2 ​" at bounding box center [343, 591] width 507 height 30
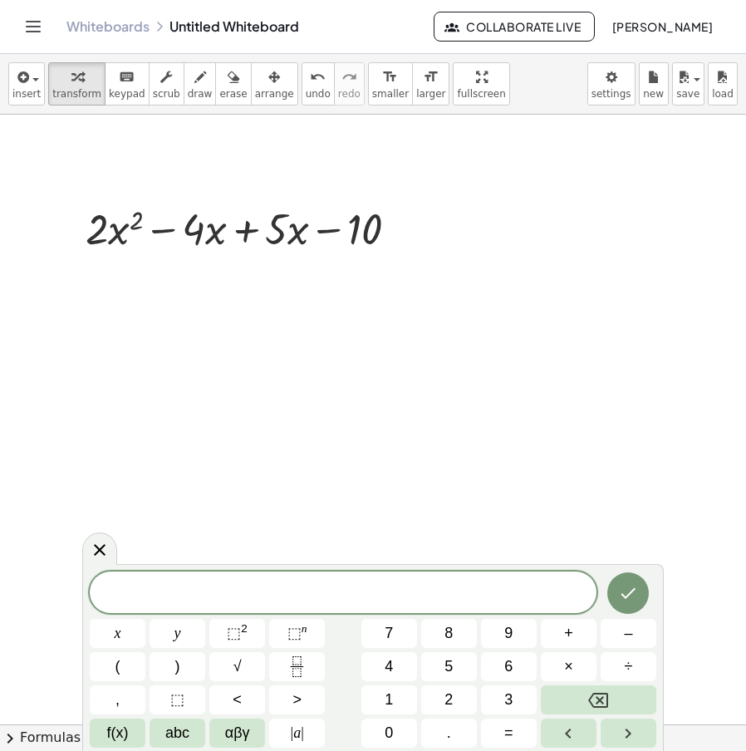
click at [237, 230] on div at bounding box center [248, 227] width 343 height 57
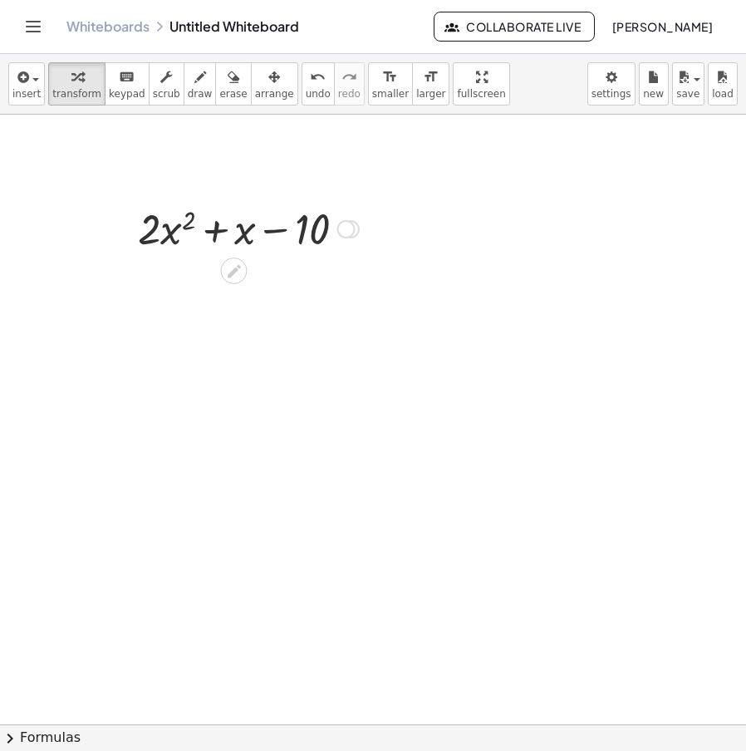
click at [357, 230] on div at bounding box center [351, 229] width 18 height 18
click at [352, 231] on div "Transform line Copy line as LaTeX Copy derivation as LaTeX Expand new lines: Off" at bounding box center [346, 229] width 18 height 18
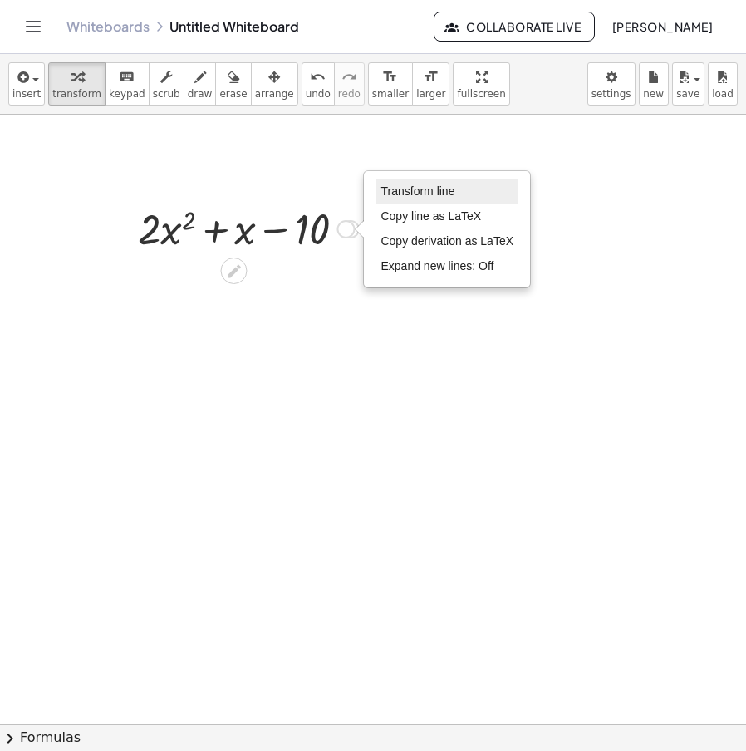
click at [405, 187] on span "Transform line" at bounding box center [418, 191] width 74 height 13
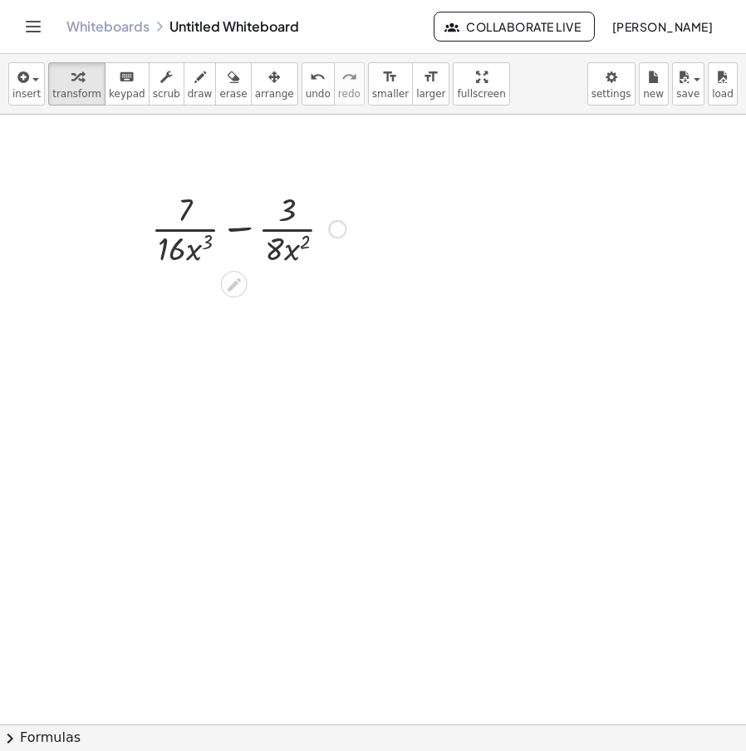
click at [234, 229] on div "+ · 7 · 16 · x 3 − · 3 · 8 · x 2 Transform line Copy line as LaTeX Copy derivat…" at bounding box center [234, 229] width 0 height 0
click at [333, 224] on div "Transform line Copy line as LaTeX Copy derivation as LaTeX Expand new lines: Off" at bounding box center [333, 229] width 18 height 18
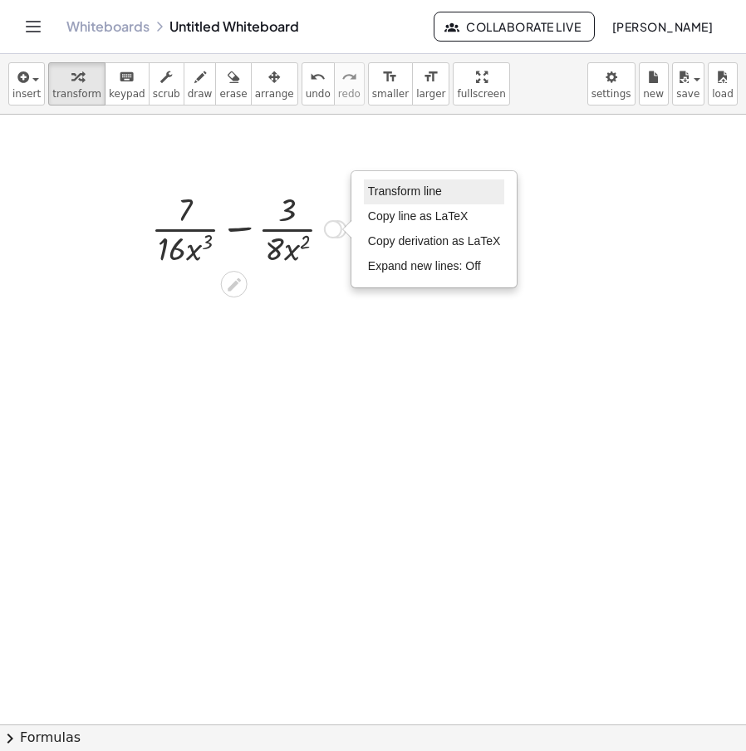
click at [432, 181] on li "Transform line" at bounding box center [434, 192] width 141 height 25
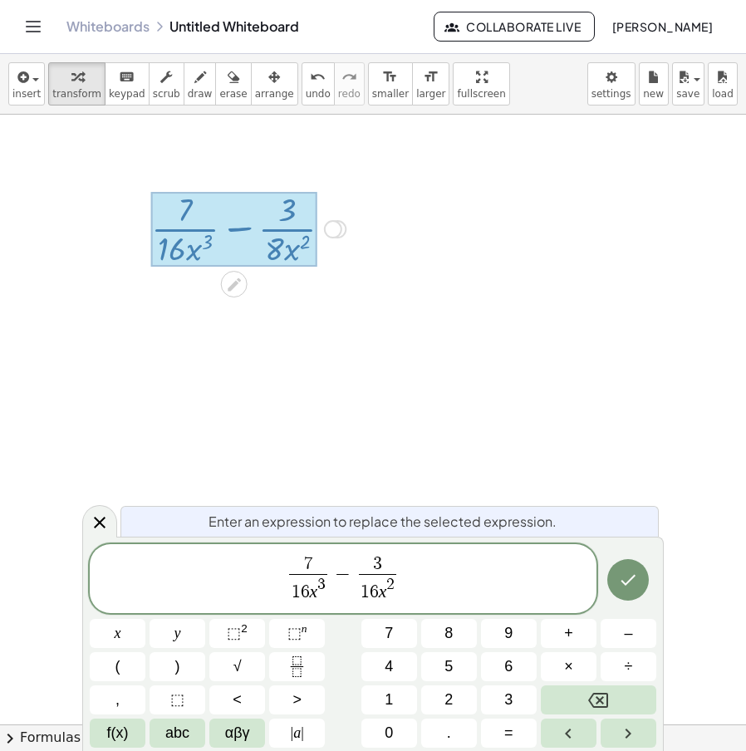
click at [393, 593] on span "2" at bounding box center [390, 585] width 8 height 16
click at [385, 559] on span "3" at bounding box center [378, 565] width 38 height 18
click at [622, 579] on icon "Done" at bounding box center [628, 580] width 20 height 20
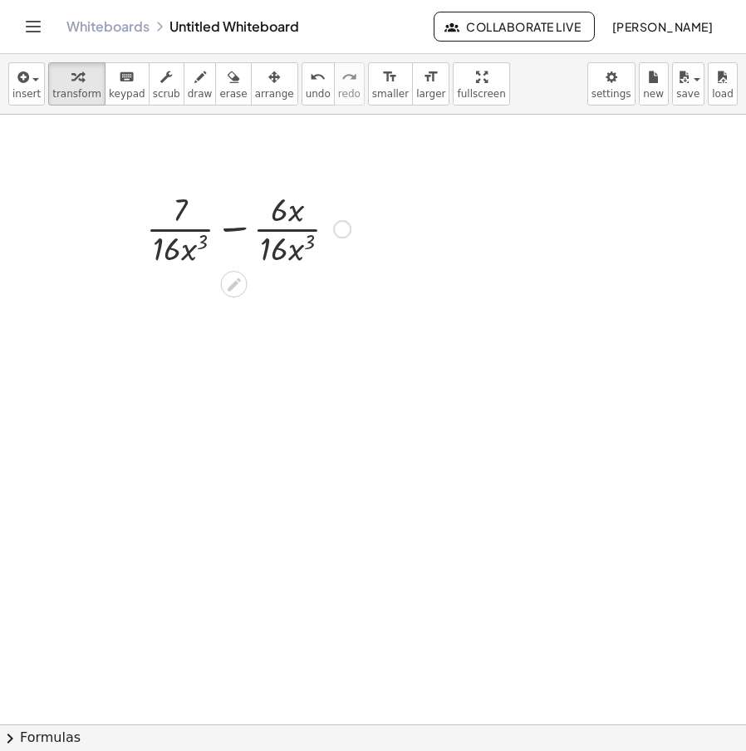
click at [231, 231] on div at bounding box center [248, 227] width 221 height 83
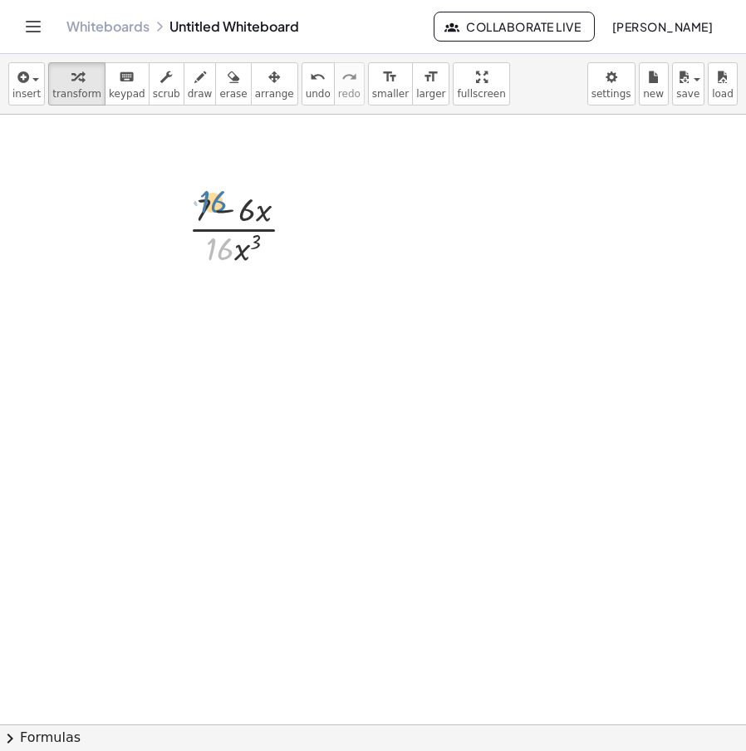
click at [217, 248] on div at bounding box center [248, 227] width 136 height 83
drag, startPoint x: 247, startPoint y: 252, endPoint x: 263, endPoint y: 260, distance: 17.8
click at [262, 258] on div at bounding box center [248, 227] width 136 height 83
click at [297, 229] on div "Transform line Copy line as LaTeX Copy derivation as LaTeX Expand new lines: Off" at bounding box center [295, 229] width 18 height 18
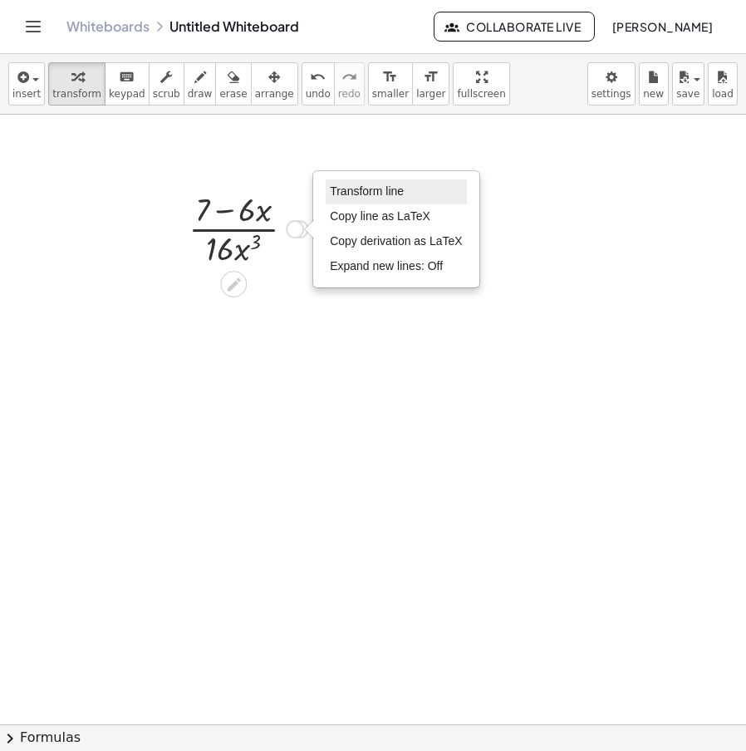
click at [386, 197] on span "Transform line" at bounding box center [367, 191] width 74 height 13
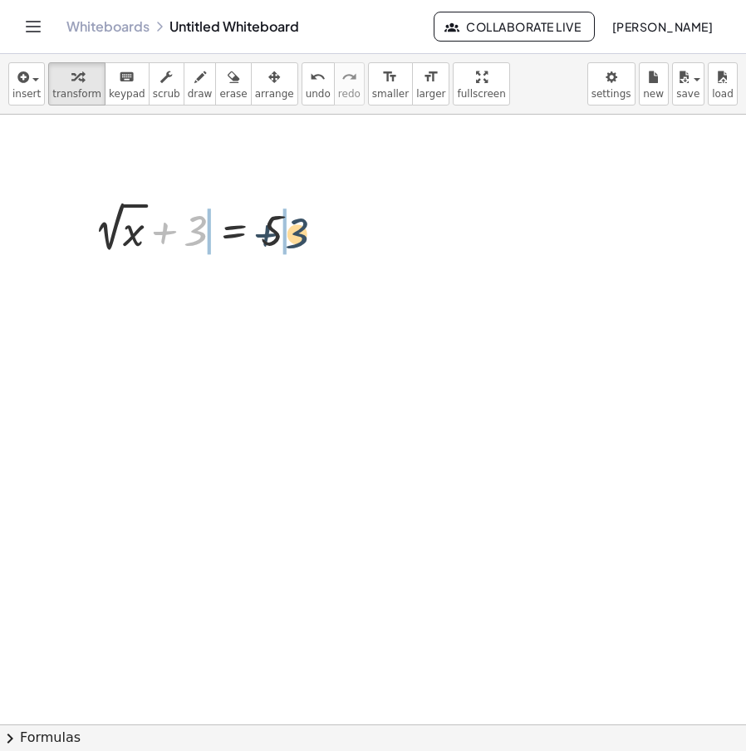
drag, startPoint x: 220, startPoint y: 242, endPoint x: 302, endPoint y: 231, distance: 82.2
click at [302, 231] on div at bounding box center [203, 227] width 235 height 61
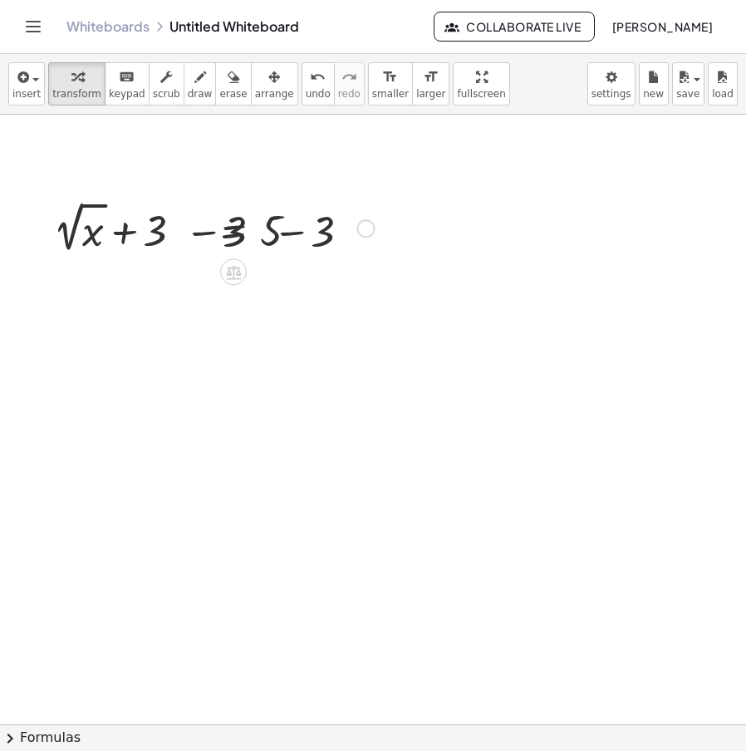
click at [302, 232] on div at bounding box center [202, 227] width 361 height 61
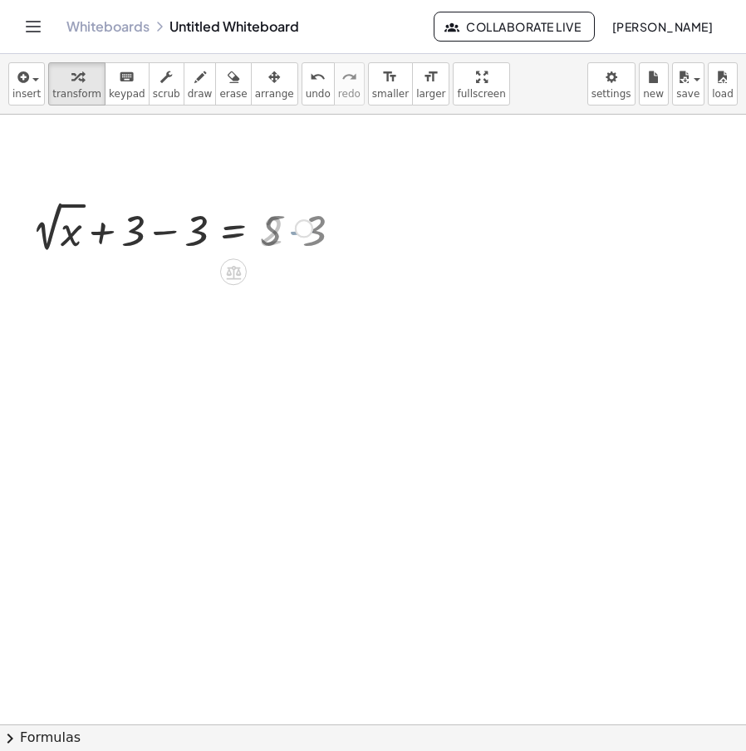
click at [176, 240] on div at bounding box center [171, 227] width 298 height 61
click at [242, 269] on icon at bounding box center [233, 271] width 17 height 17
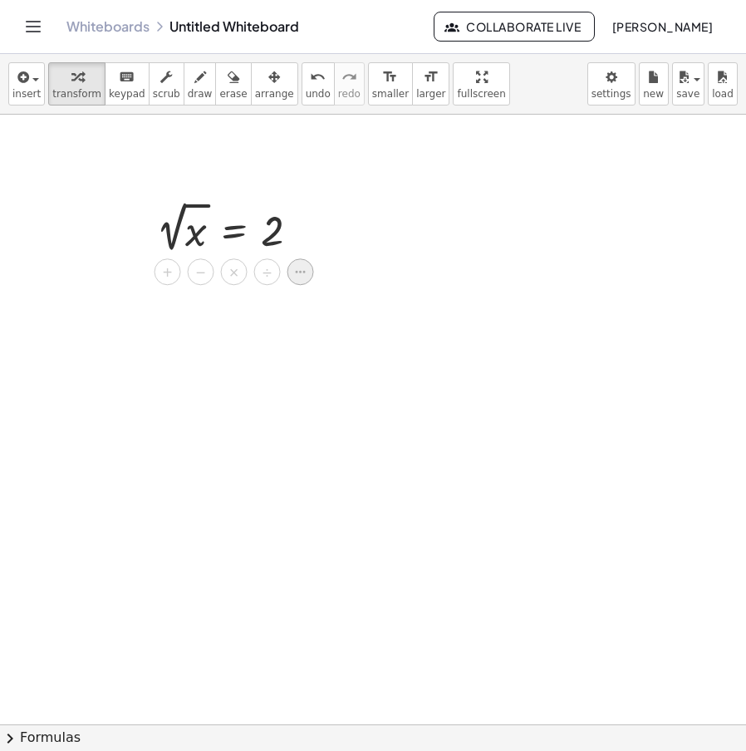
click at [301, 278] on icon at bounding box center [300, 272] width 15 height 15
click at [138, 239] on div at bounding box center [214, 227] width 242 height 66
drag, startPoint x: 206, startPoint y: 209, endPoint x: 153, endPoint y: 217, distance: 53.8
click at [152, 217] on div at bounding box center [214, 227] width 242 height 66
click at [165, 246] on div at bounding box center [234, 227] width 200 height 62
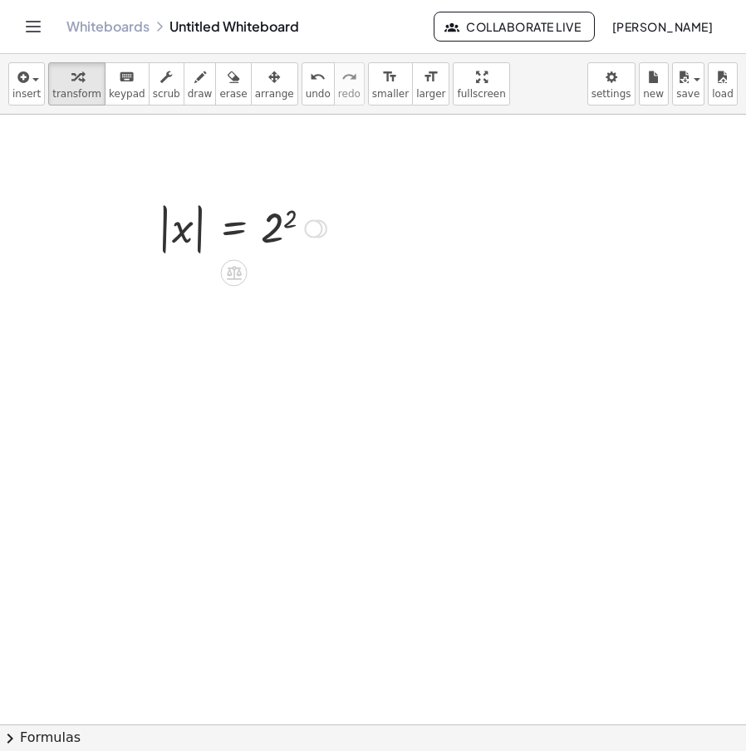
click at [288, 215] on div at bounding box center [242, 227] width 185 height 61
click at [308, 225] on div "Transform line Copy line as LaTeX Copy derivation as LaTeX Expand new lines: Off" at bounding box center [300, 229] width 18 height 18
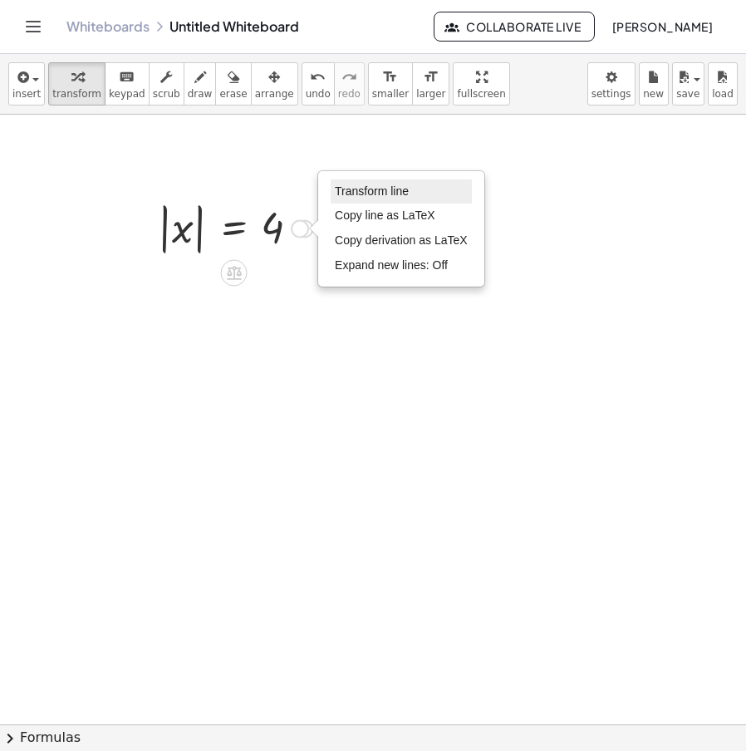
click at [379, 194] on span "Transform line" at bounding box center [372, 191] width 74 height 13
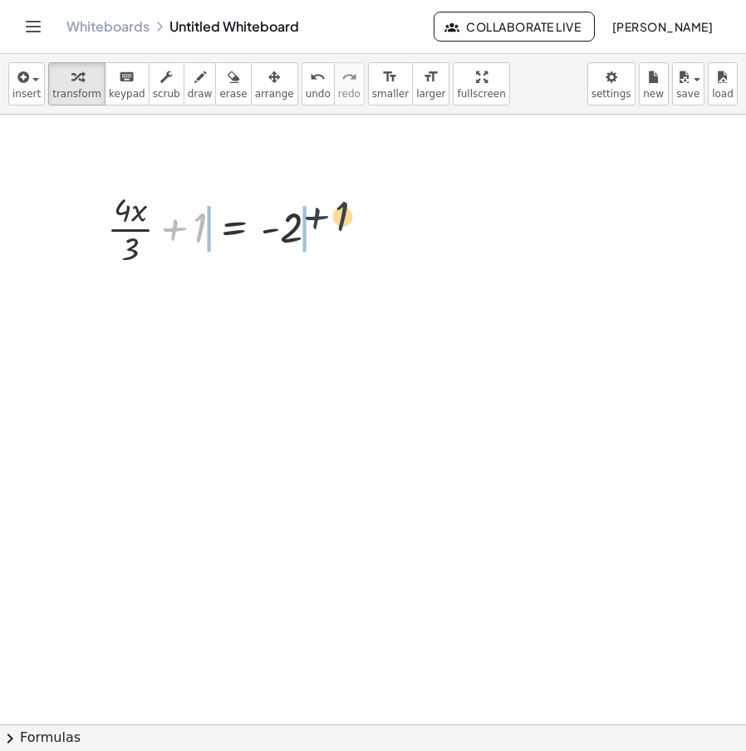
drag, startPoint x: 192, startPoint y: 247, endPoint x: 317, endPoint y: 226, distance: 127.2
click at [317, 226] on div at bounding box center [219, 227] width 241 height 83
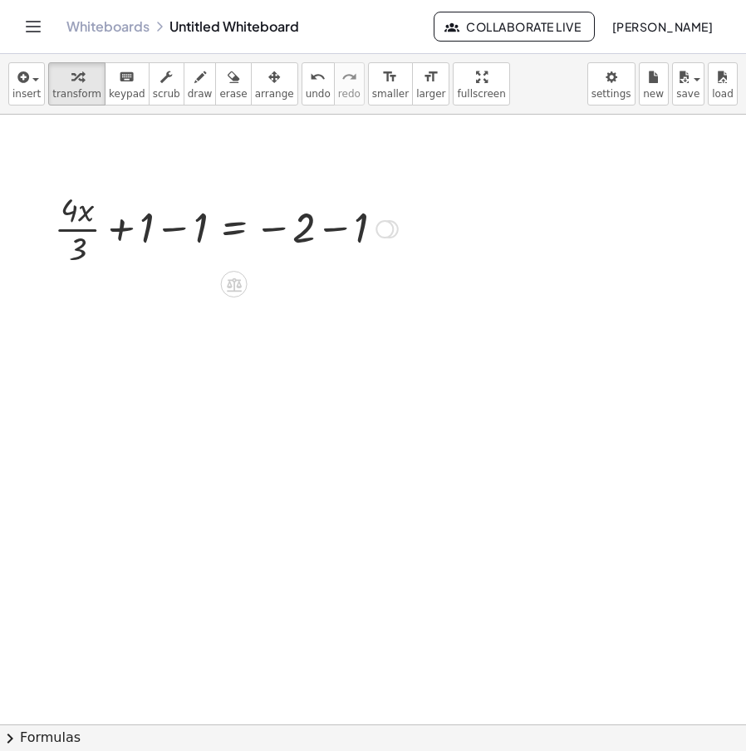
drag, startPoint x: 362, startPoint y: 240, endPoint x: 354, endPoint y: 234, distance: 10.1
click at [363, 240] on div at bounding box center [226, 227] width 361 height 83
click at [154, 235] on div at bounding box center [194, 227] width 296 height 83
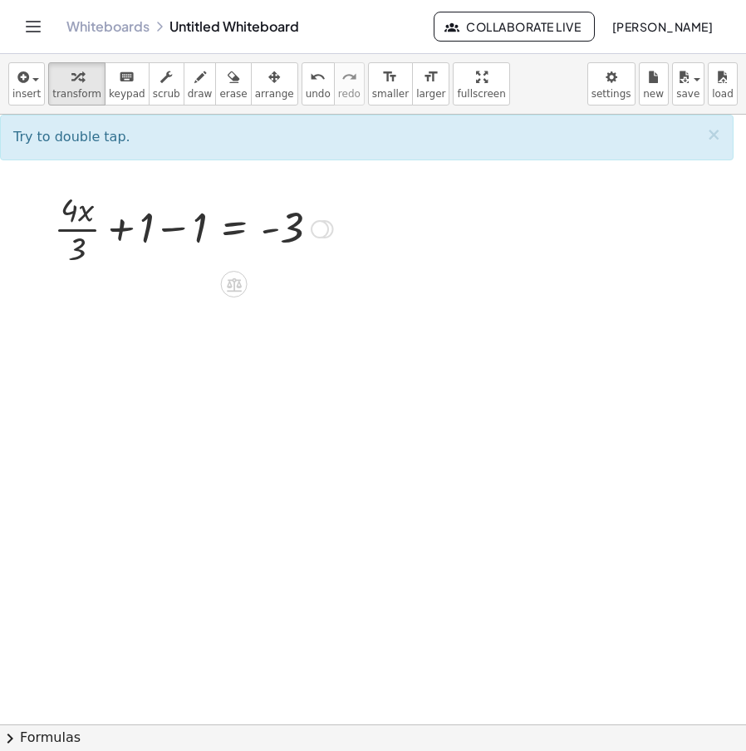
click at [151, 243] on div at bounding box center [194, 227] width 296 height 83
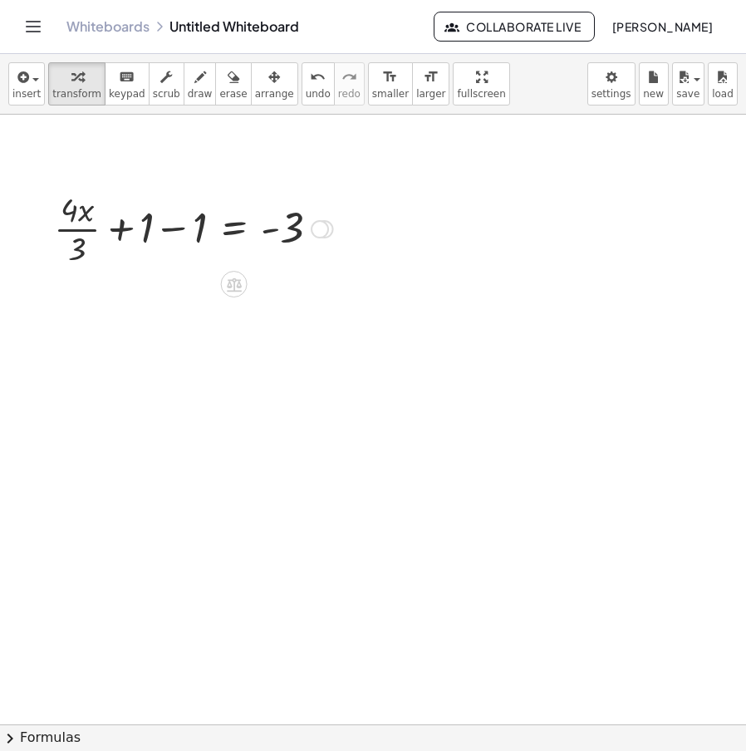
click at [180, 231] on div at bounding box center [194, 227] width 296 height 83
drag, startPoint x: 189, startPoint y: 254, endPoint x: 311, endPoint y: 253, distance: 122.2
click at [311, 253] on div at bounding box center [246, 227] width 189 height 83
click at [298, 228] on div at bounding box center [246, 227] width 256 height 83
click at [320, 223] on div at bounding box center [265, 227] width 220 height 57
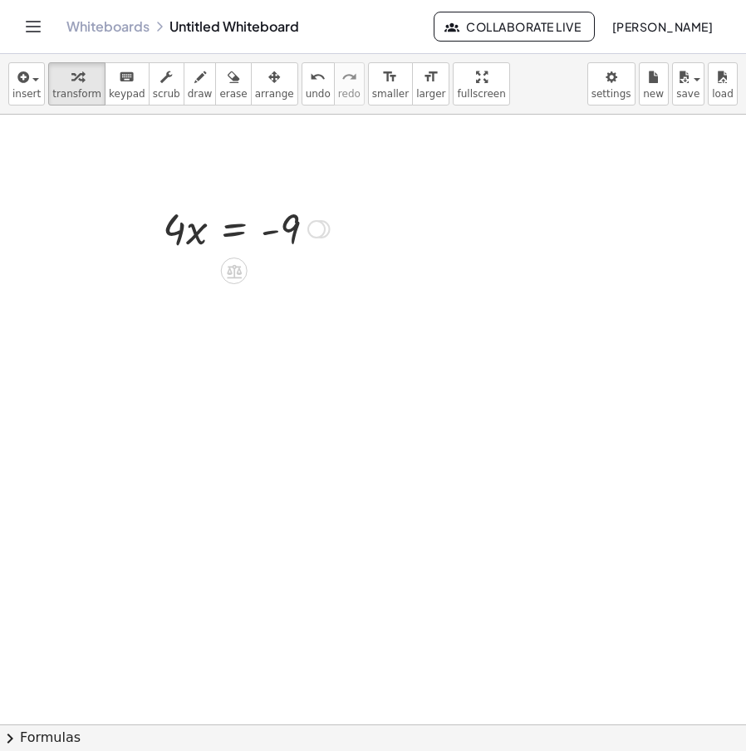
click at [320, 238] on div "Transform line Copy line as LaTeX Copy derivation as LaTeX Expand new lines: Off" at bounding box center [317, 229] width 18 height 18
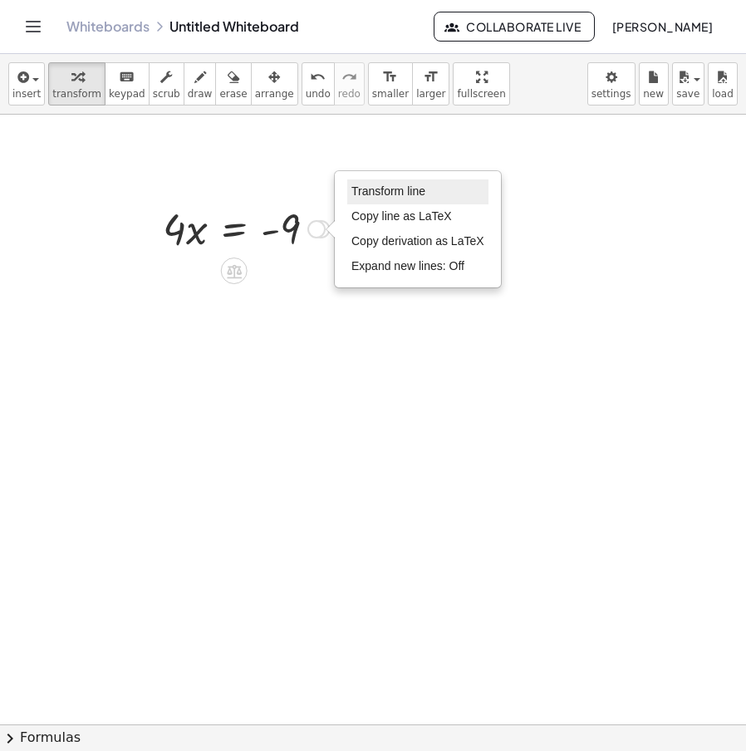
click at [386, 193] on span "Transform line" at bounding box center [389, 191] width 74 height 13
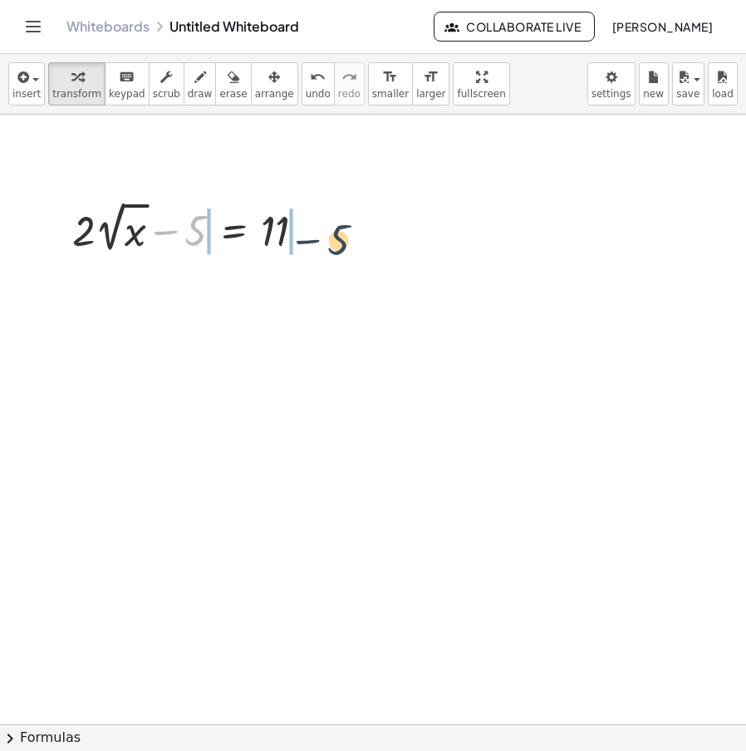
drag, startPoint x: 190, startPoint y: 241, endPoint x: 329, endPoint y: 251, distance: 139.2
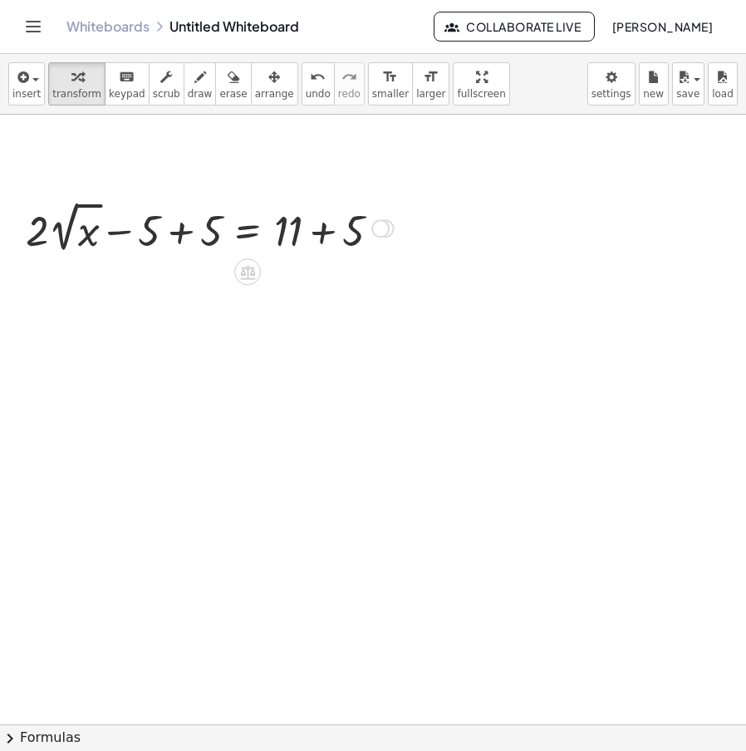
click at [326, 247] on div at bounding box center [210, 227] width 386 height 61
click at [192, 233] on div at bounding box center [183, 227] width 333 height 61
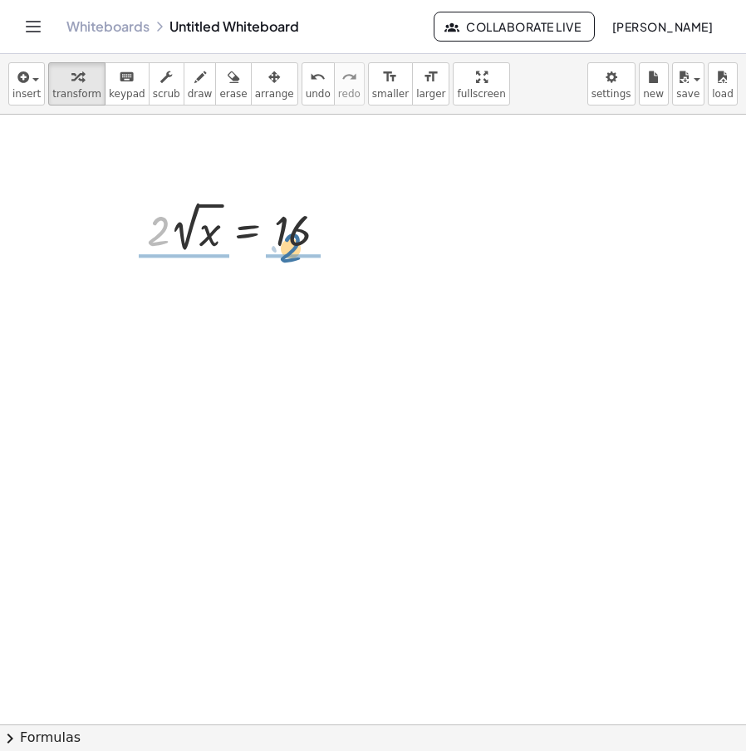
drag, startPoint x: 167, startPoint y: 240, endPoint x: 301, endPoint y: 257, distance: 134.8
drag, startPoint x: 166, startPoint y: 234, endPoint x: 175, endPoint y: 204, distance: 31.9
click at [292, 248] on div at bounding box center [257, 227] width 192 height 83
click at [318, 232] on div "Transform line Copy line as LaTeX Copy derivation as LaTeX Expand new lines: Off" at bounding box center [316, 228] width 18 height 18
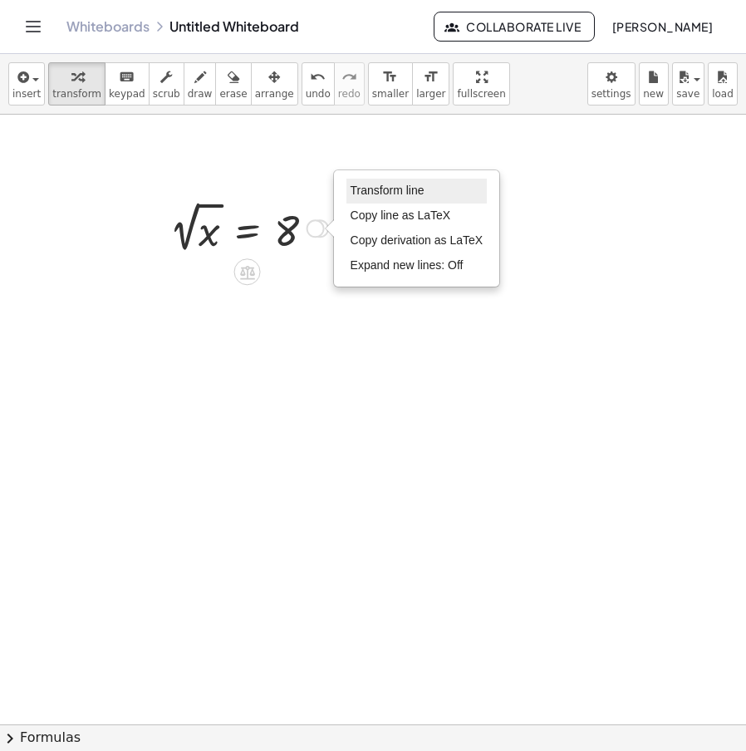
click at [437, 189] on li "Transform line" at bounding box center [417, 191] width 141 height 25
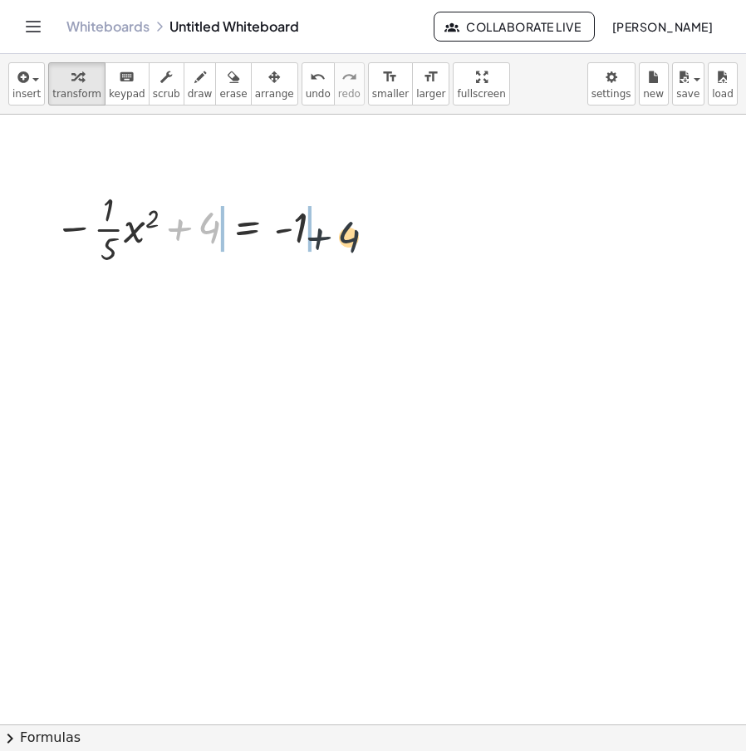
drag, startPoint x: 303, startPoint y: 250, endPoint x: 344, endPoint y: 229, distance: 45.7
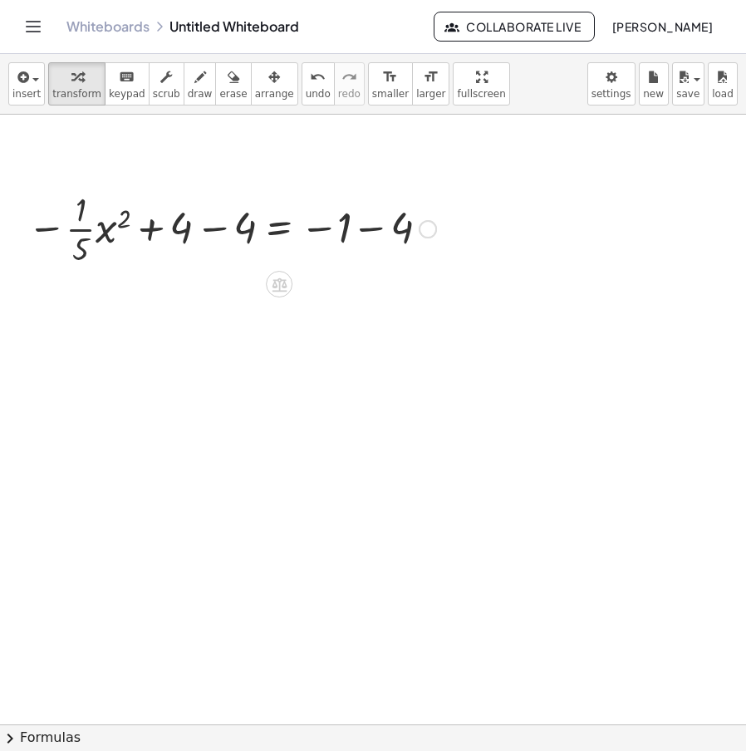
click at [380, 222] on div at bounding box center [231, 227] width 428 height 83
click at [213, 229] on div at bounding box center [198, 227] width 362 height 83
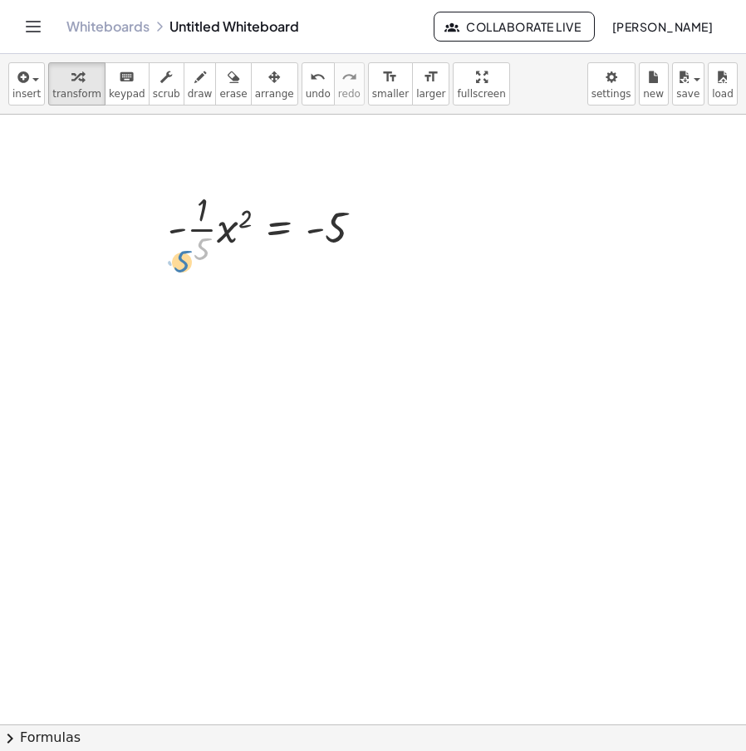
click at [188, 268] on div at bounding box center [272, 227] width 225 height 83
click at [205, 224] on div at bounding box center [272, 227] width 225 height 83
drag, startPoint x: 231, startPoint y: 234, endPoint x: 219, endPoint y: 235, distance: 11.8
click at [219, 235] on div at bounding box center [272, 227] width 225 height 83
drag, startPoint x: 209, startPoint y: 243, endPoint x: 208, endPoint y: 252, distance: 9.2
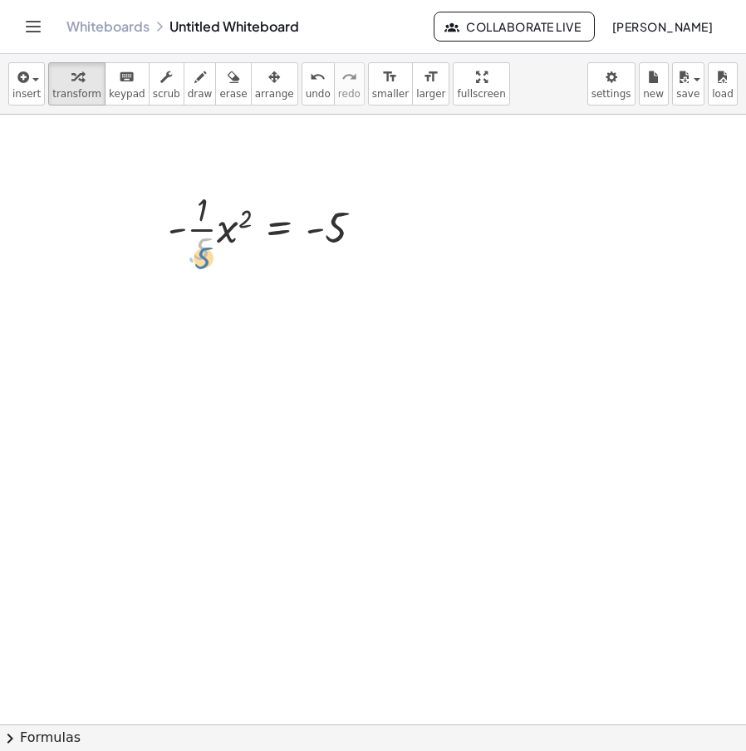
click at [208, 252] on div at bounding box center [272, 227] width 225 height 83
click at [367, 229] on div "Transform line Copy line as LaTeX Copy derivation as LaTeX Expand new lines: Off" at bounding box center [364, 229] width 18 height 18
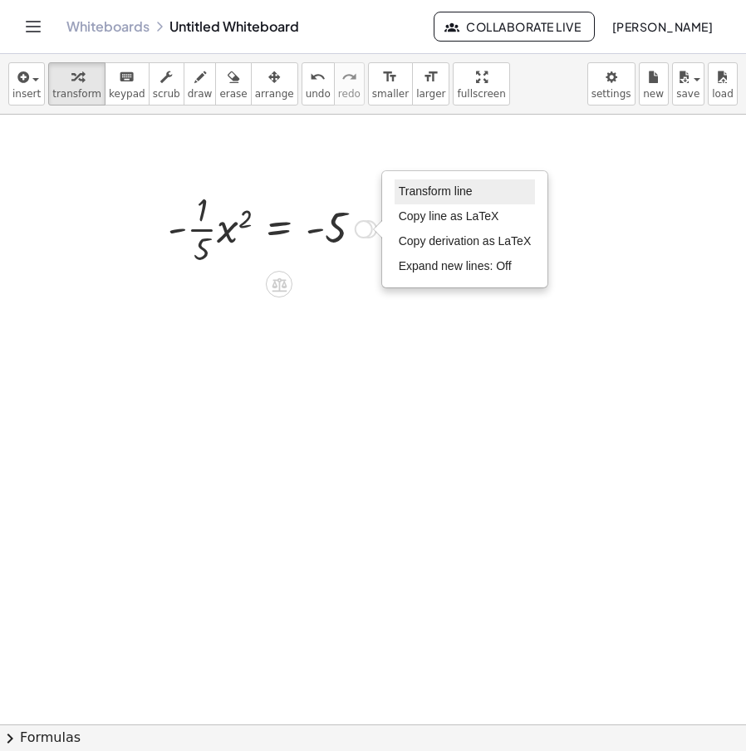
click at [433, 194] on span "Transform line" at bounding box center [436, 191] width 74 height 13
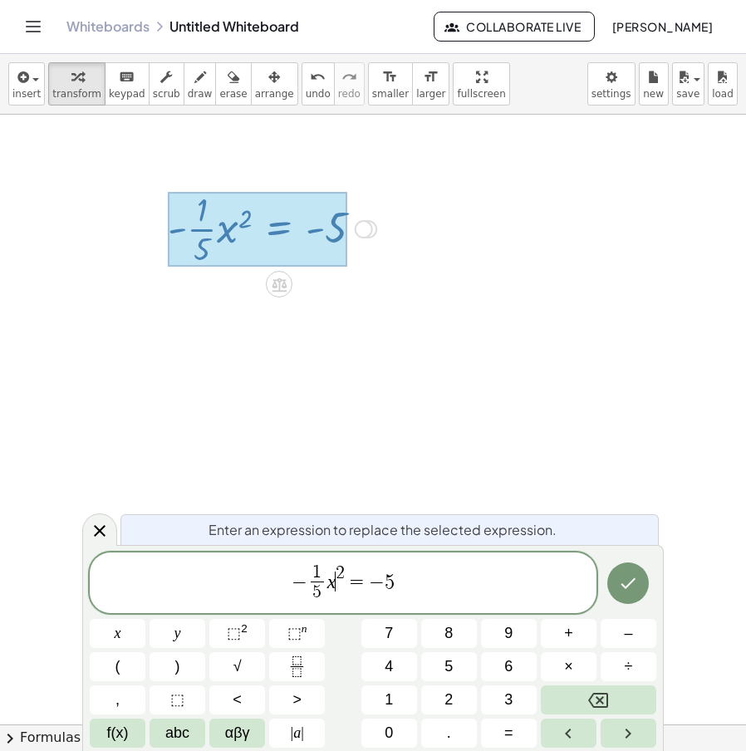
click at [323, 588] on span "1 5 ​" at bounding box center [318, 584] width 20 height 41
click at [324, 576] on span "1 5 ​ ​" at bounding box center [318, 584] width 20 height 41
click at [331, 580] on var "x" at bounding box center [331, 581] width 9 height 22
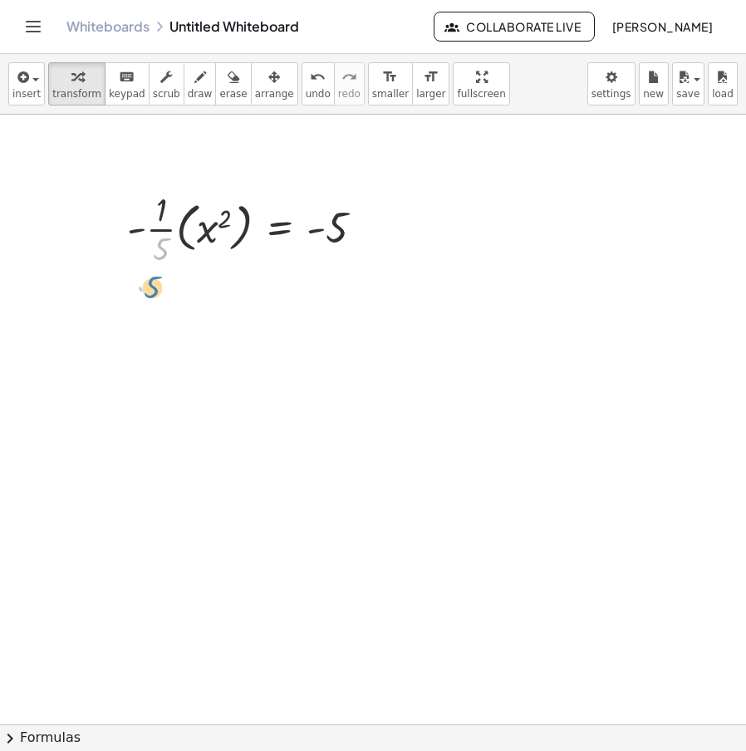
click at [150, 254] on div at bounding box center [252, 227] width 267 height 83
drag, startPoint x: 135, startPoint y: 231, endPoint x: 336, endPoint y: 244, distance: 201.5
click at [336, 244] on div at bounding box center [252, 227] width 267 height 83
click at [329, 223] on div at bounding box center [271, 227] width 267 height 83
drag, startPoint x: 156, startPoint y: 258, endPoint x: 340, endPoint y: 257, distance: 183.7
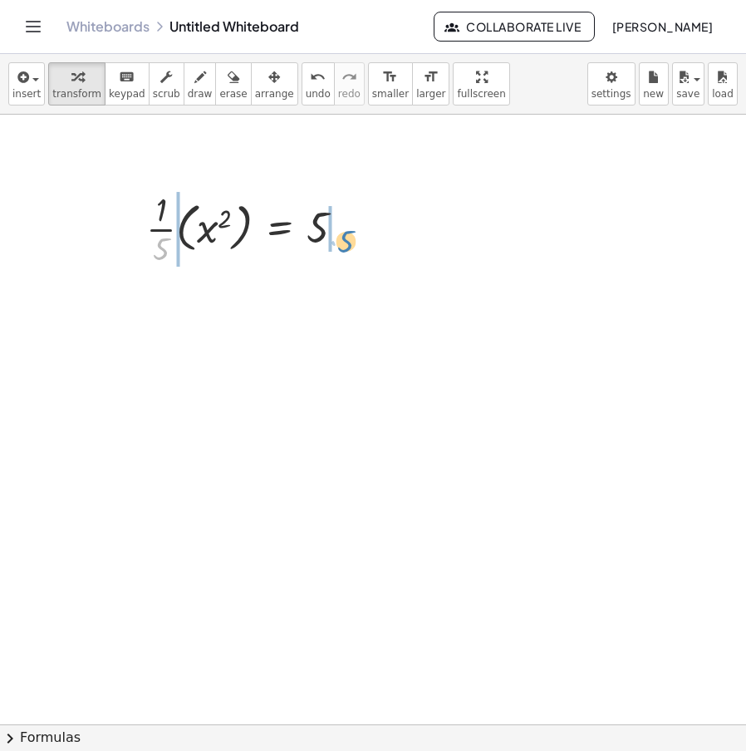
click at [340, 256] on div at bounding box center [252, 227] width 229 height 83
click at [333, 232] on div at bounding box center [252, 227] width 293 height 83
drag, startPoint x: 163, startPoint y: 240, endPoint x: 131, endPoint y: 245, distance: 32.0
drag, startPoint x: 229, startPoint y: 236, endPoint x: 317, endPoint y: 194, distance: 97.0
drag, startPoint x: 327, startPoint y: 224, endPoint x: 215, endPoint y: 184, distance: 119.4
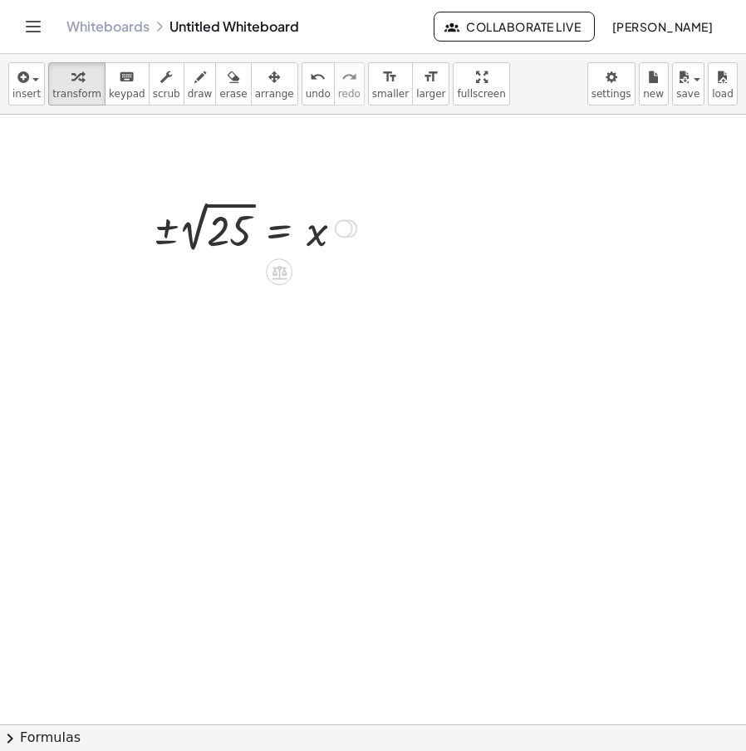
click at [337, 226] on div "Transform line Copy line as LaTeX Copy derivation as LaTeX Expand new lines: Off" at bounding box center [344, 228] width 18 height 18
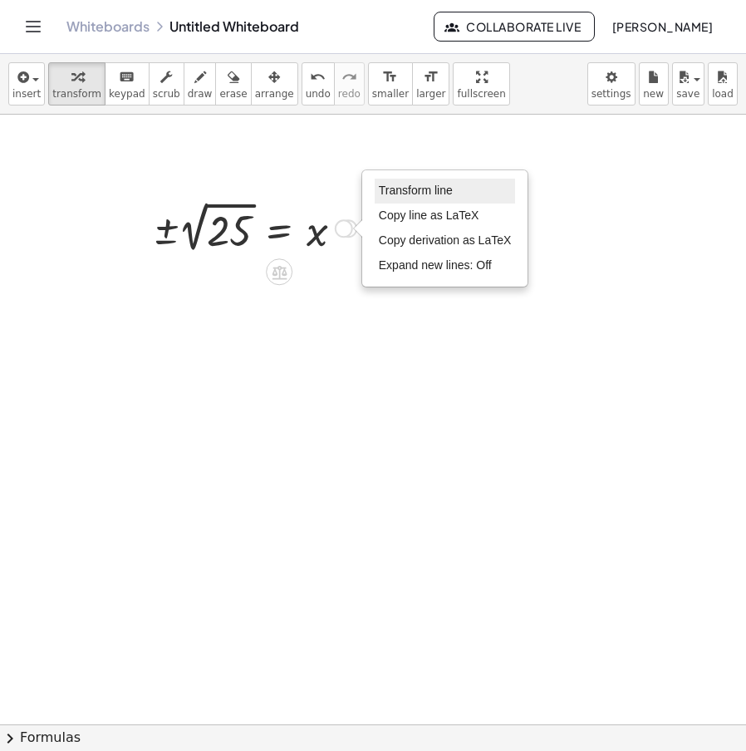
click at [427, 185] on span "Transform line" at bounding box center [416, 190] width 74 height 13
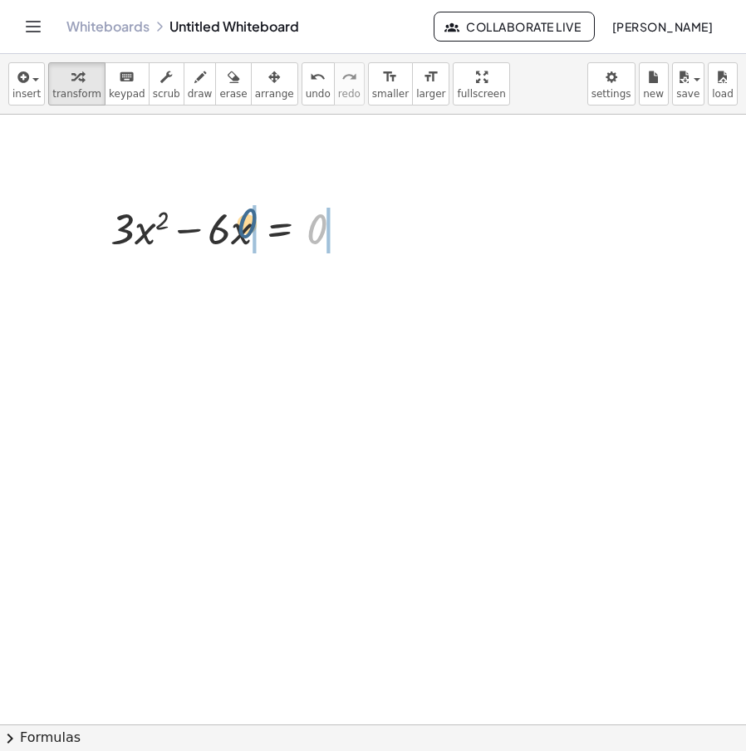
drag, startPoint x: 317, startPoint y: 222, endPoint x: 246, endPoint y: 217, distance: 70.8
click at [246, 217] on div at bounding box center [233, 227] width 263 height 57
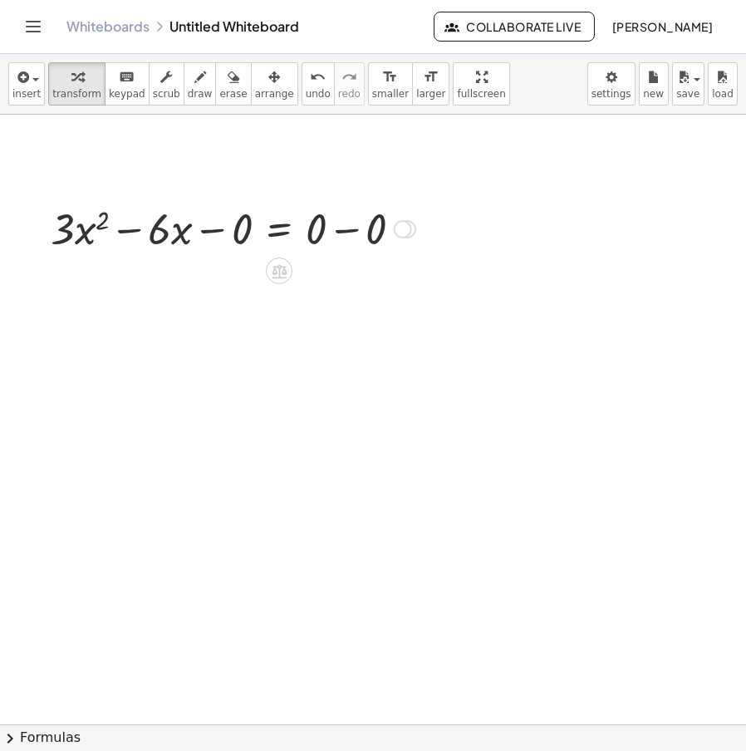
click at [357, 224] on div at bounding box center [232, 227] width 381 height 57
click at [347, 229] on div "Transform line Copy line as LaTeX Copy derivation as LaTeX Expand new lines: Off" at bounding box center [343, 229] width 18 height 18
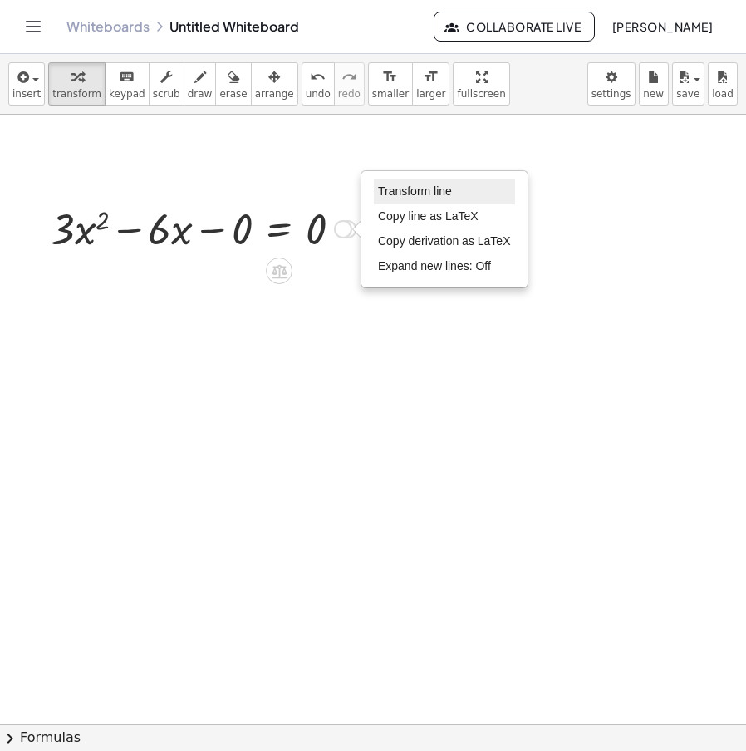
click at [401, 185] on li "Transform line" at bounding box center [444, 192] width 141 height 25
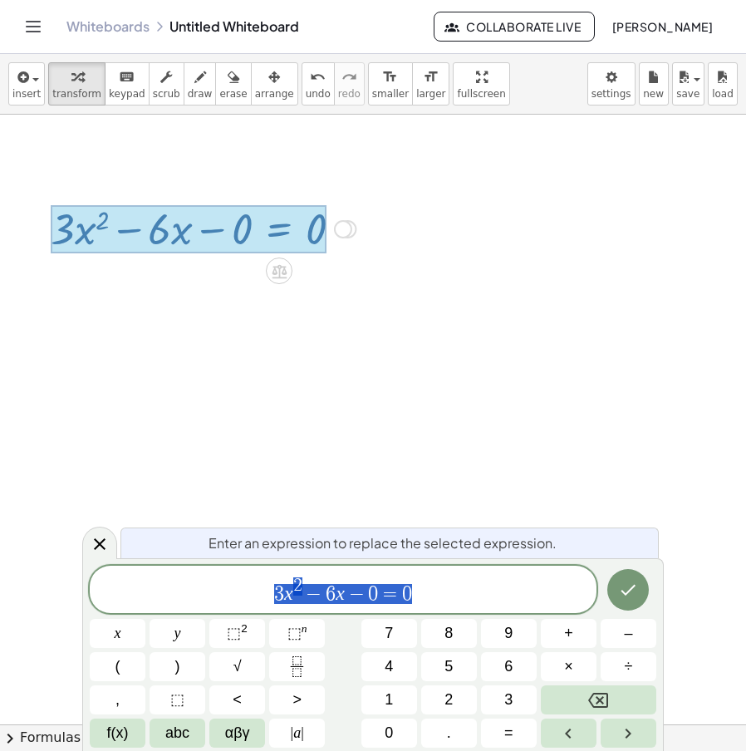
click at [654, 584] on div at bounding box center [629, 590] width 56 height 49
click at [622, 589] on icon "Done" at bounding box center [628, 590] width 20 height 20
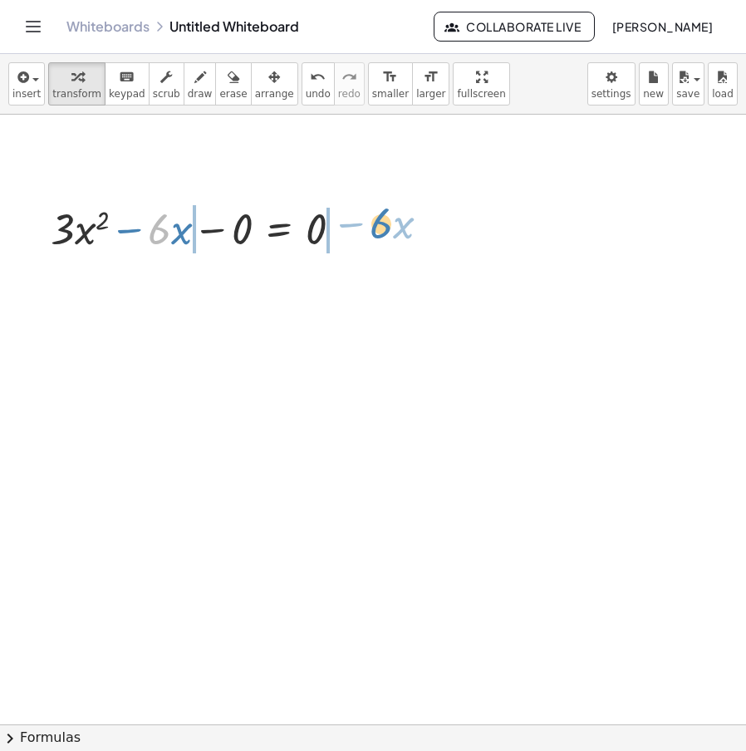
drag, startPoint x: 155, startPoint y: 227, endPoint x: 377, endPoint y: 220, distance: 222.8
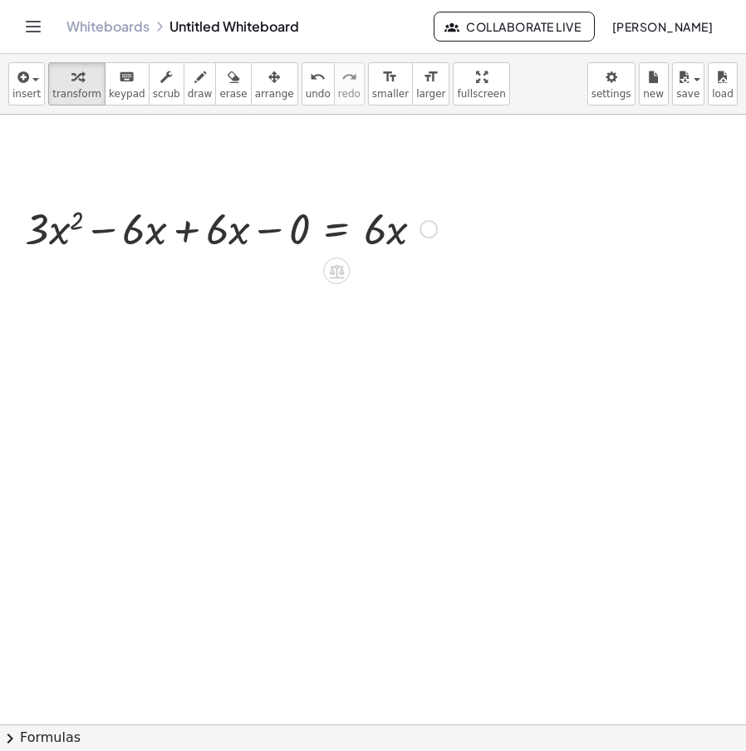
click at [192, 231] on div at bounding box center [231, 227] width 429 height 57
click at [264, 238] on div at bounding box center [314, 227] width 263 height 57
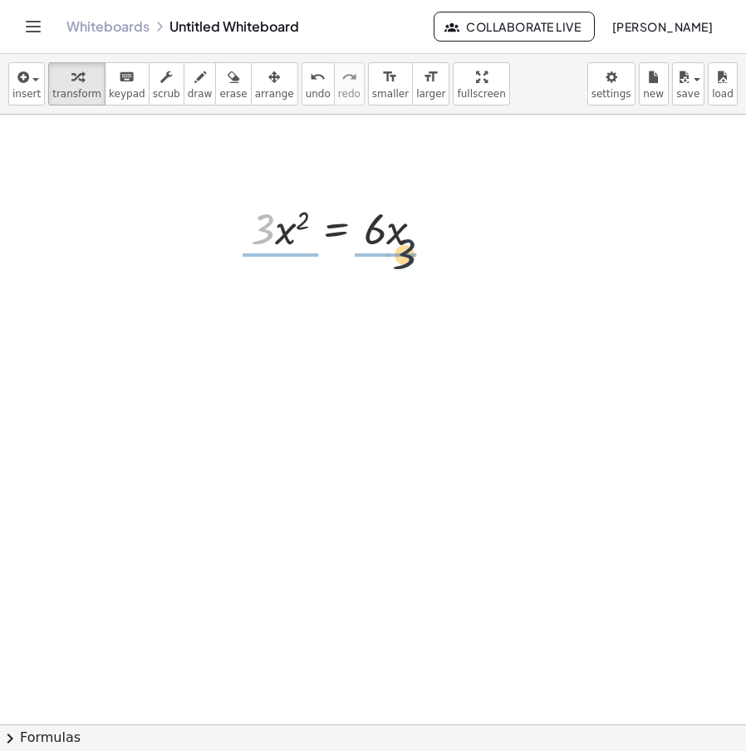
drag, startPoint x: 266, startPoint y: 239, endPoint x: 411, endPoint y: 264, distance: 146.9
click at [386, 230] on div at bounding box center [346, 227] width 204 height 83
click at [300, 234] on div at bounding box center [344, 227] width 201 height 83
drag, startPoint x: 402, startPoint y: 235, endPoint x: 445, endPoint y: 226, distance: 44.2
click at [445, 226] on div at bounding box center [356, 227] width 179 height 57
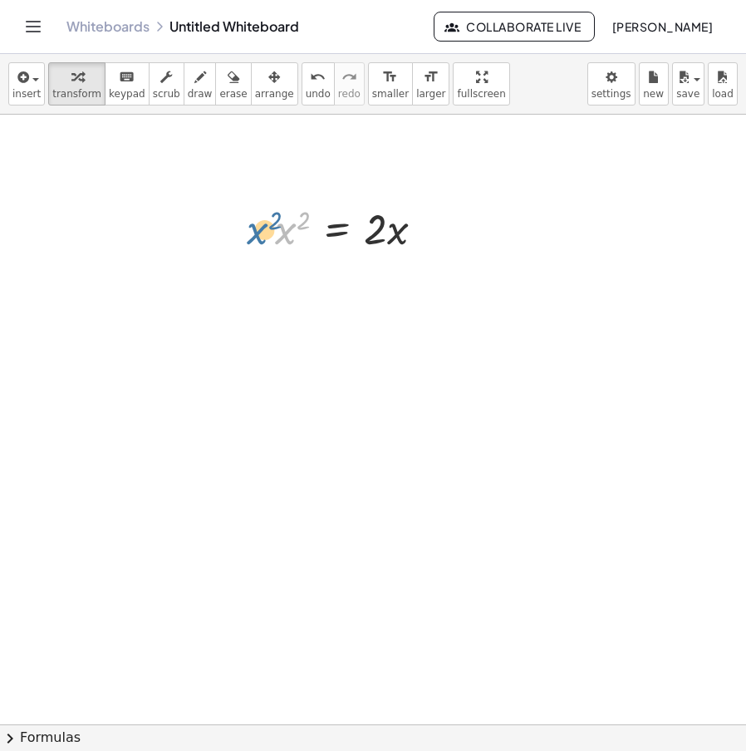
drag, startPoint x: 296, startPoint y: 231, endPoint x: 297, endPoint y: 223, distance: 8.4
click at [278, 229] on div at bounding box center [356, 227] width 179 height 57
drag, startPoint x: 302, startPoint y: 217, endPoint x: 415, endPoint y: 195, distance: 115.1
drag, startPoint x: 450, startPoint y: 238, endPoint x: 480, endPoint y: 237, distance: 29.9
click at [507, 224] on div at bounding box center [508, 228] width 18 height 18
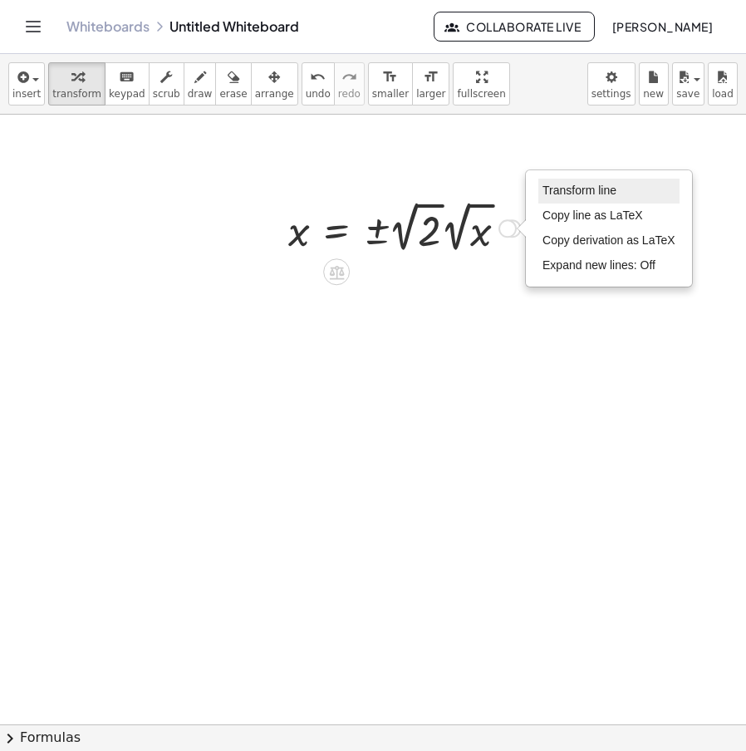
click at [558, 187] on span "Transform line" at bounding box center [580, 190] width 74 height 13
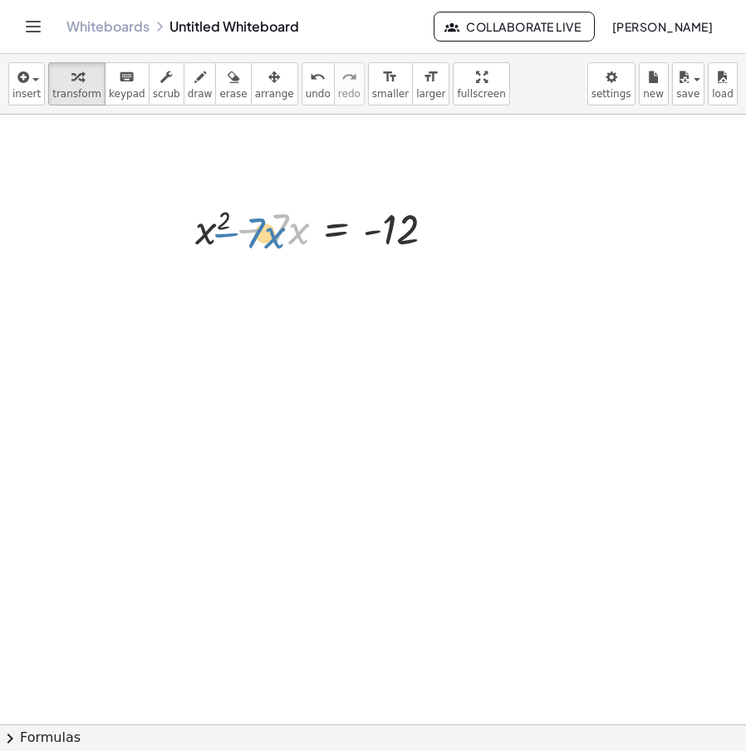
drag, startPoint x: 251, startPoint y: 225, endPoint x: 224, endPoint y: 229, distance: 27.6
click at [223, 229] on div at bounding box center [322, 227] width 270 height 57
drag, startPoint x: 405, startPoint y: 232, endPoint x: 305, endPoint y: 233, distance: 99.7
click at [305, 233] on div at bounding box center [322, 227] width 270 height 57
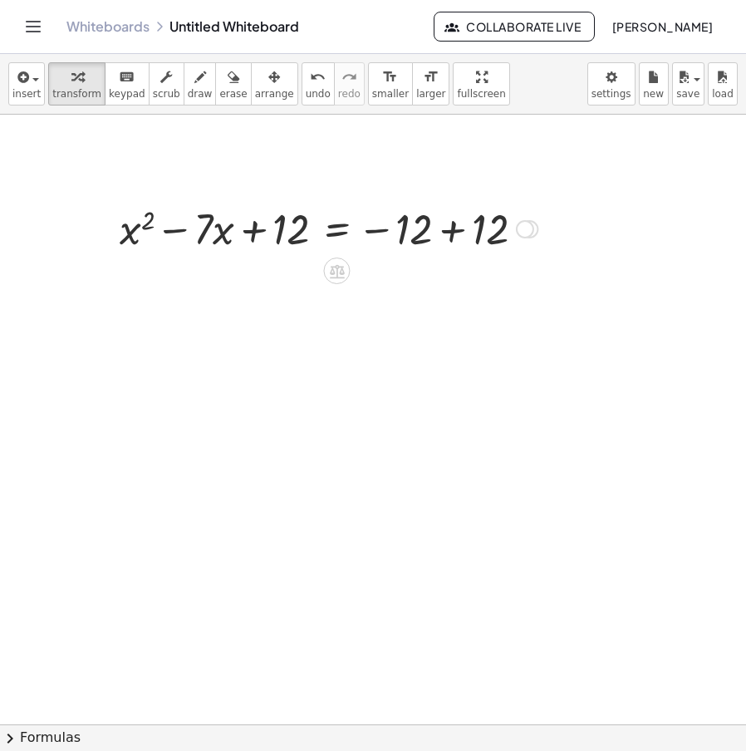
click at [460, 227] on div at bounding box center [328, 227] width 435 height 57
click at [406, 222] on div "Transform line Copy line as LaTeX Copy derivation as LaTeX Expand new lines: Off" at bounding box center [400, 229] width 18 height 18
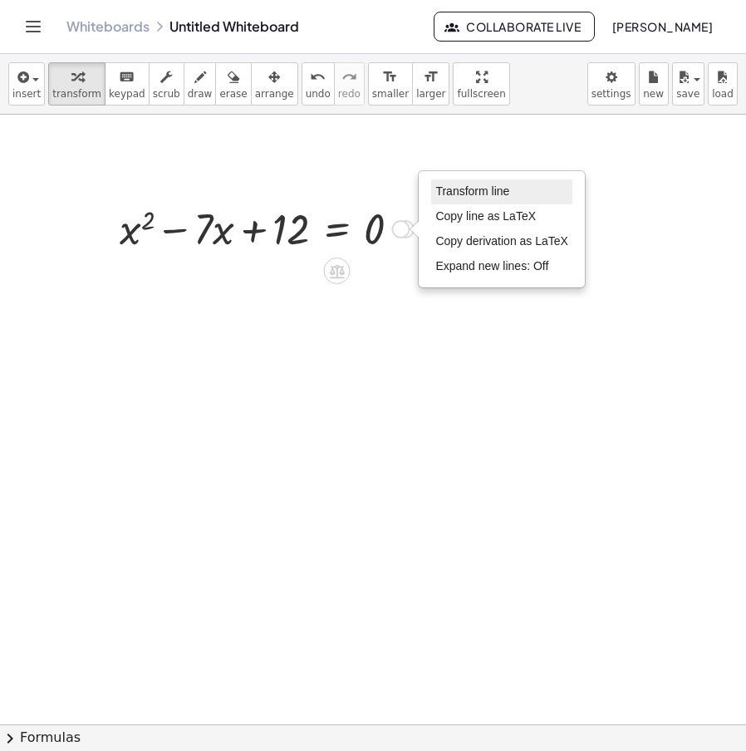
click at [457, 188] on span "Transform line" at bounding box center [472, 191] width 74 height 13
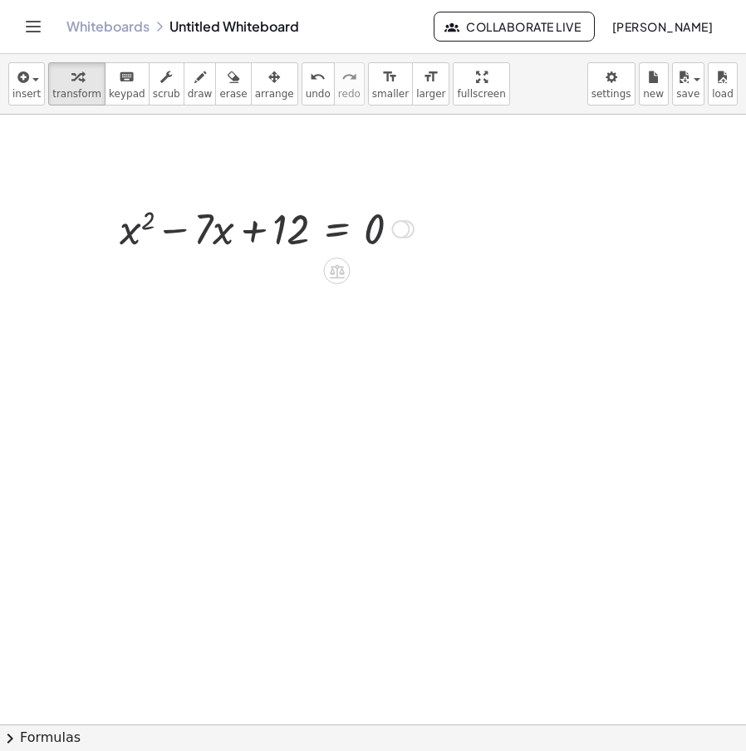
click at [406, 228] on div "Transform line Copy line as LaTeX Copy derivation as LaTeX Expand new lines: Off" at bounding box center [400, 229] width 18 height 18
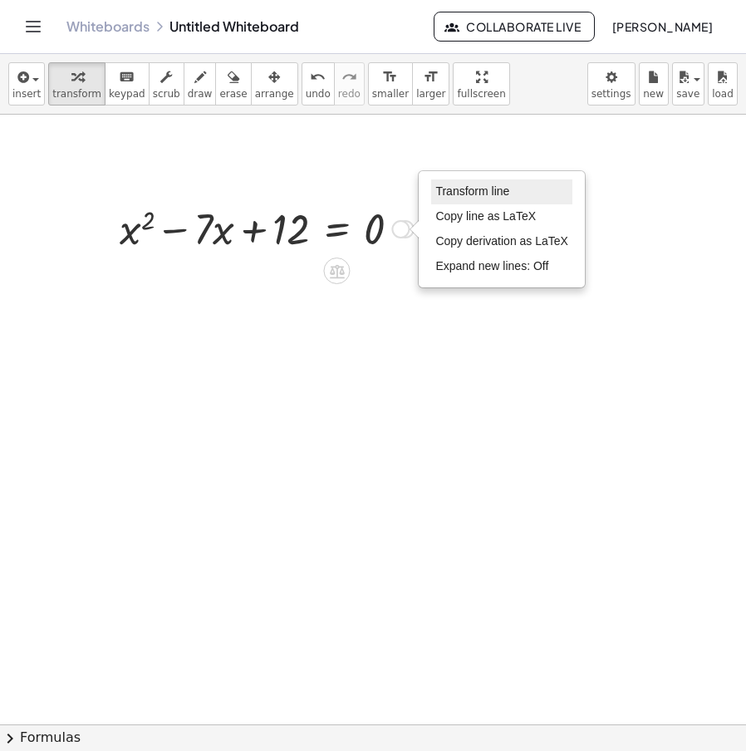
click at [456, 188] on span "Transform line" at bounding box center [472, 191] width 74 height 13
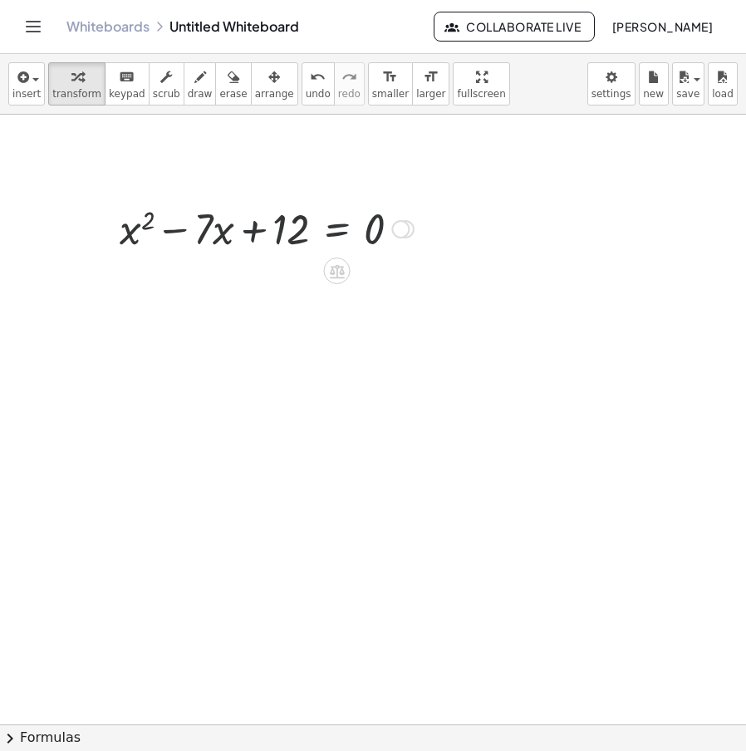
click at [397, 227] on div "Transform line Copy line as LaTeX Copy derivation as LaTeX Expand new lines: Off" at bounding box center [400, 229] width 18 height 18
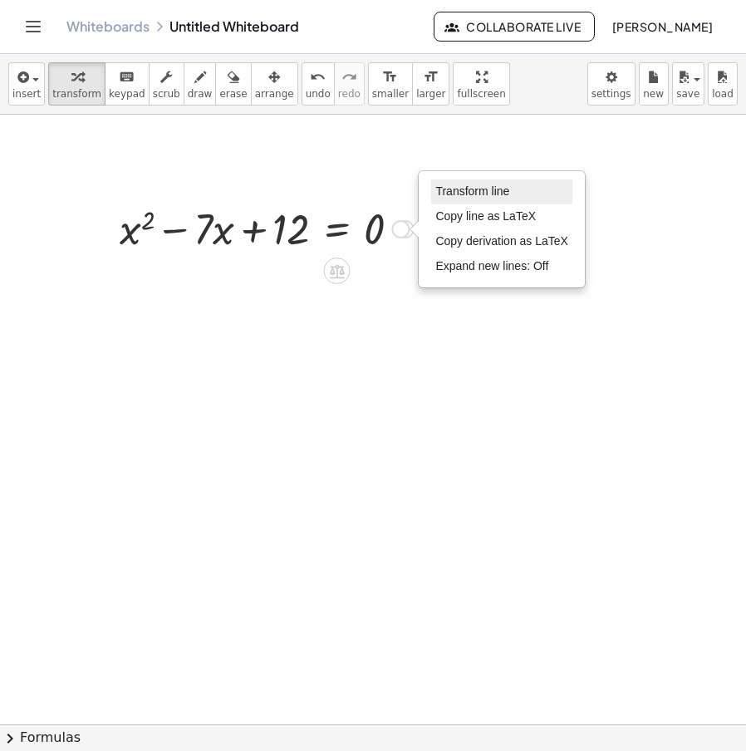
click at [451, 196] on span "Transform line" at bounding box center [472, 191] width 74 height 13
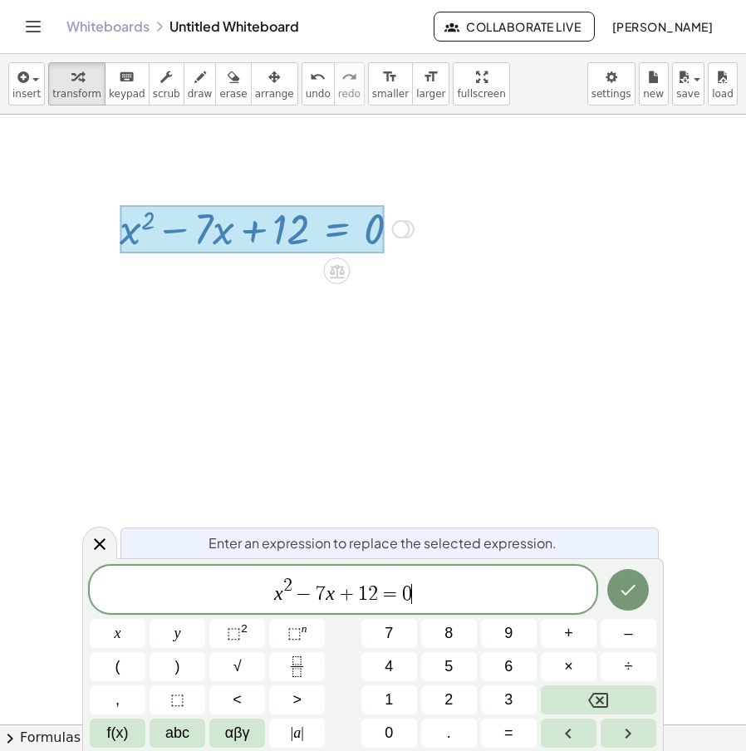
click at [417, 589] on span "x 2 − 7 x + 1 2 = 0 ​" at bounding box center [343, 591] width 507 height 30
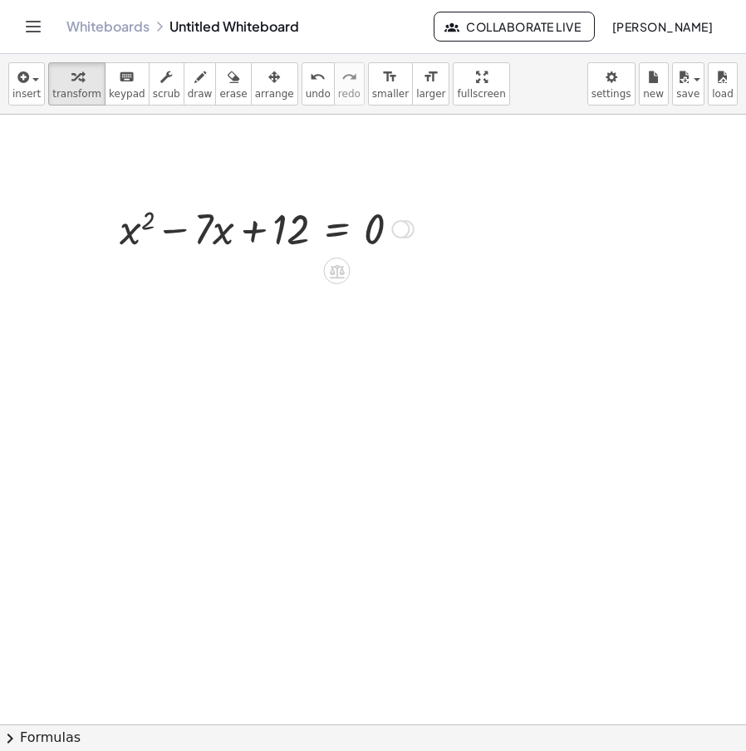
click at [401, 220] on div "Transform line Copy line as LaTeX Copy derivation as LaTeX Expand new lines: Off" at bounding box center [400, 229] width 18 height 18
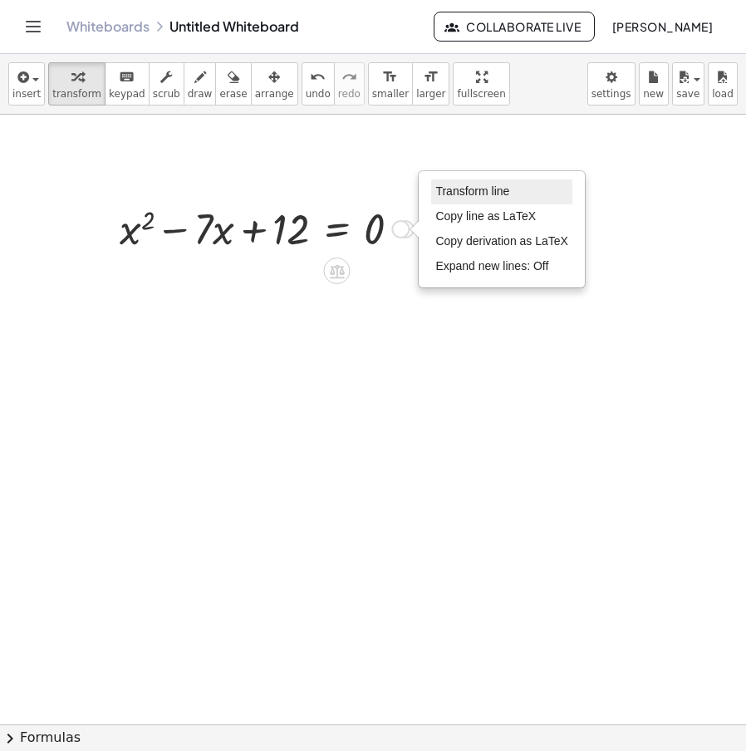
click at [489, 199] on li "Transform line" at bounding box center [501, 192] width 141 height 25
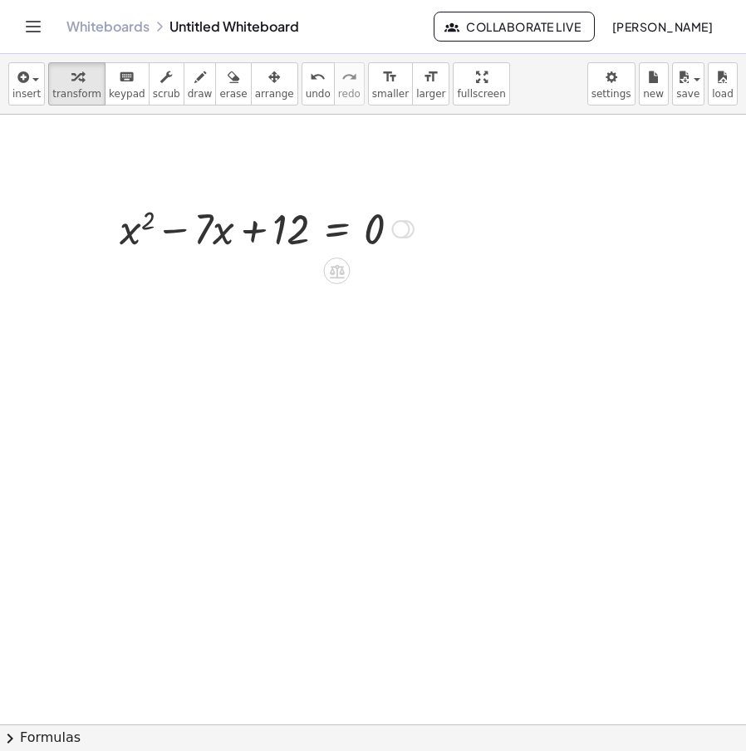
click at [402, 229] on div "Transform line Copy line as LaTeX Copy derivation as LaTeX Expand new lines: Off" at bounding box center [400, 229] width 18 height 18
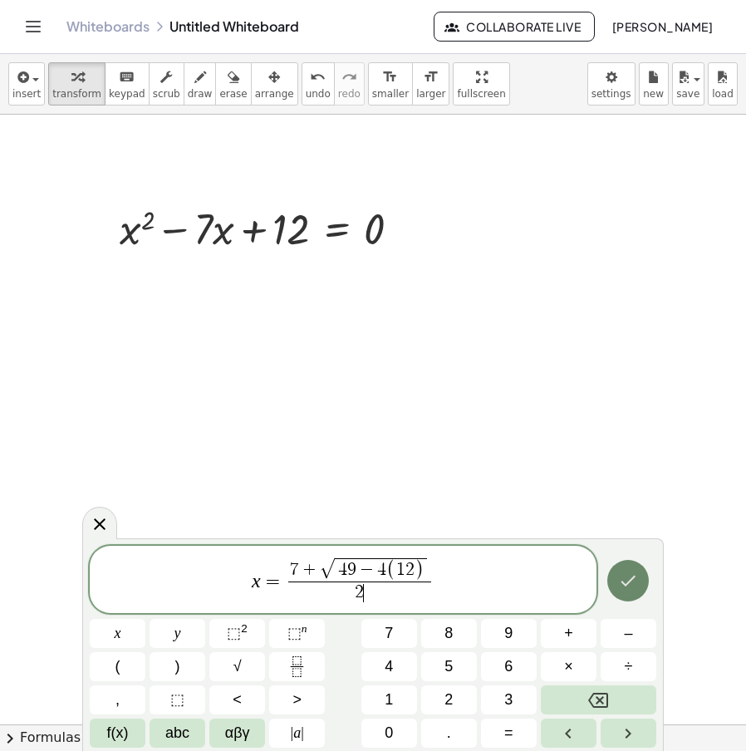
click at [637, 581] on icon "Done" at bounding box center [628, 581] width 20 height 20
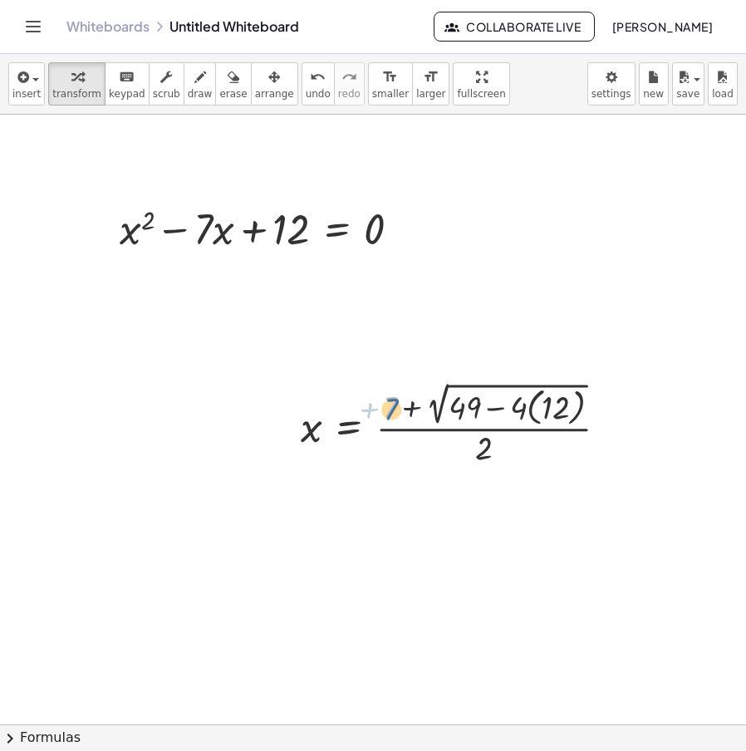
click at [391, 412] on div at bounding box center [461, 423] width 337 height 91
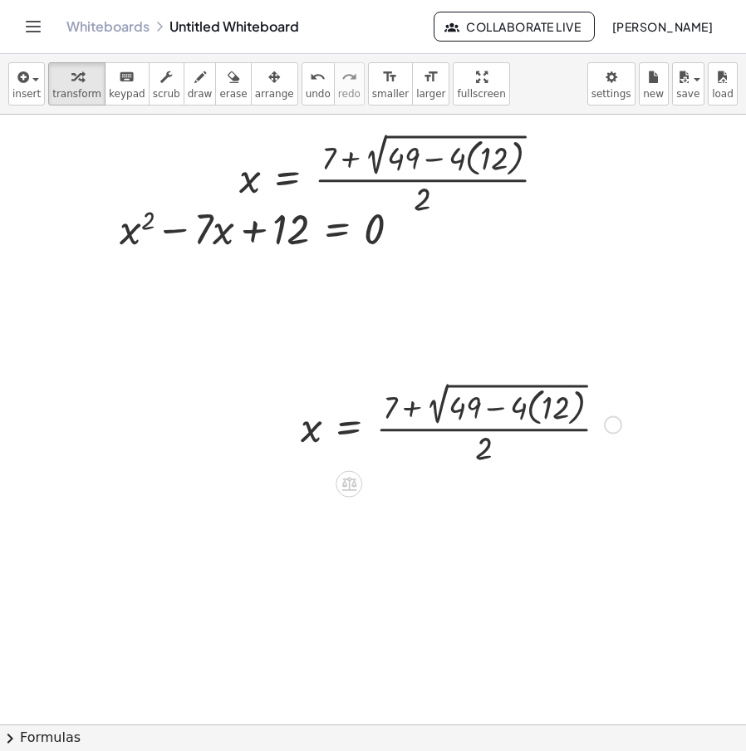
click at [539, 411] on div at bounding box center [461, 423] width 337 height 91
click at [534, 413] on div at bounding box center [450, 423] width 314 height 87
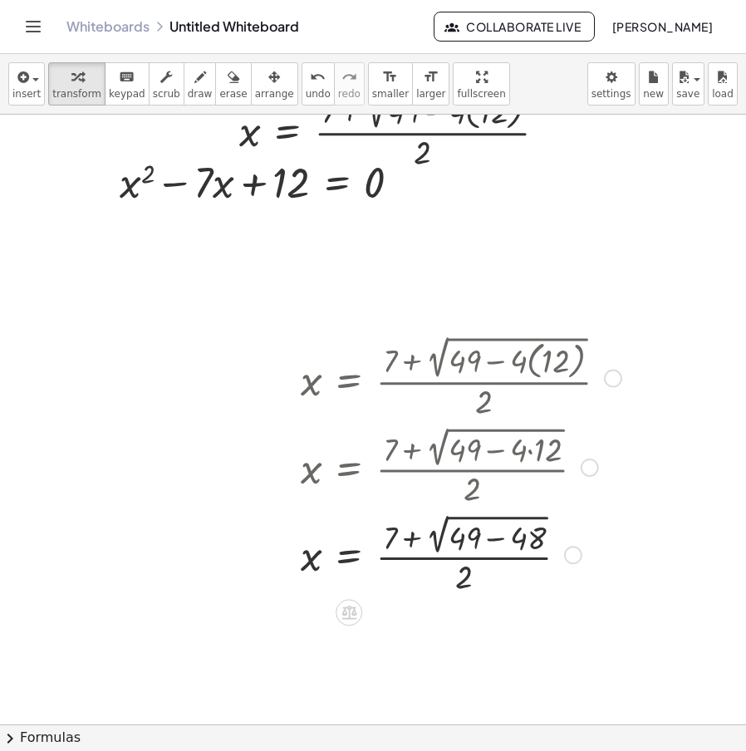
scroll to position [83, 0]
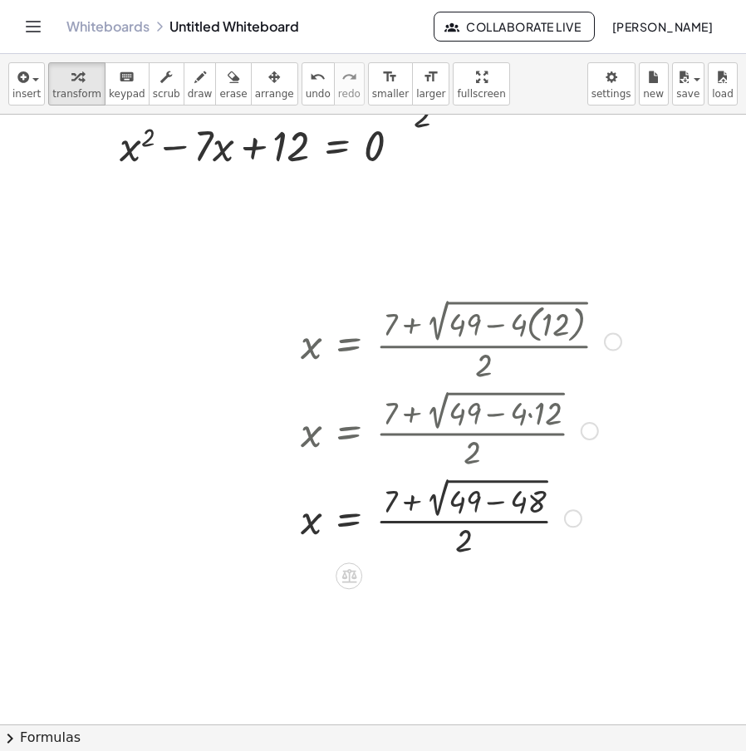
click at [496, 497] on div at bounding box center [461, 517] width 337 height 87
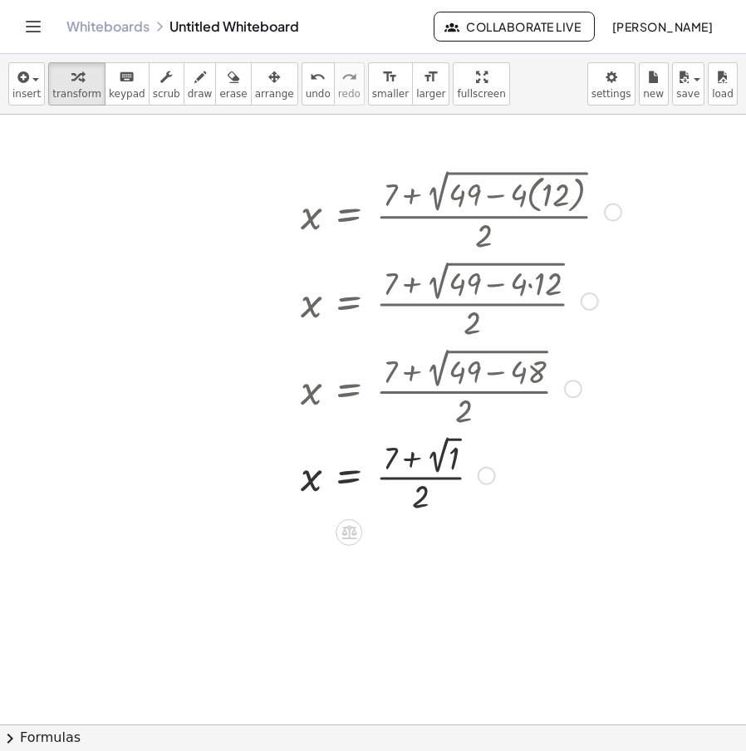
scroll to position [249, 0]
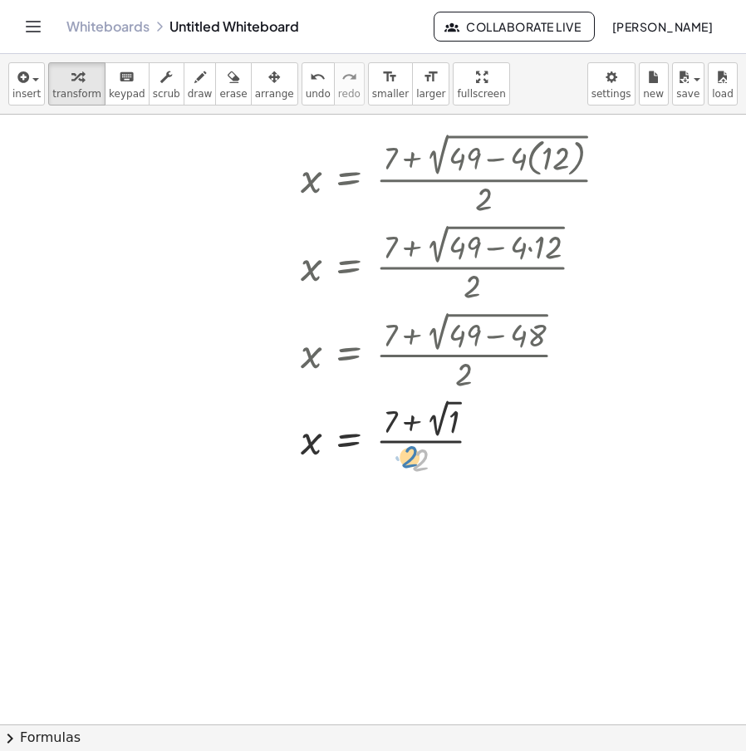
drag, startPoint x: 420, startPoint y: 465, endPoint x: 413, endPoint y: 471, distance: 8.8
click at [412, 472] on div at bounding box center [461, 438] width 337 height 86
drag, startPoint x: 401, startPoint y: 444, endPoint x: 386, endPoint y: 418, distance: 29.4
click at [386, 418] on div at bounding box center [461, 438] width 337 height 86
drag, startPoint x: 436, startPoint y: 426, endPoint x: 437, endPoint y: 441, distance: 15.0
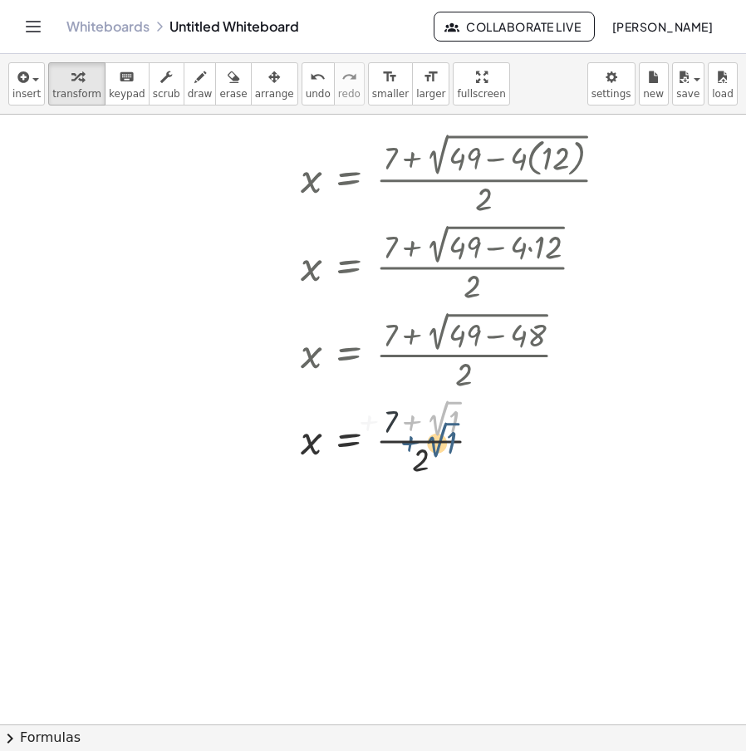
click at [437, 441] on div at bounding box center [461, 438] width 337 height 86
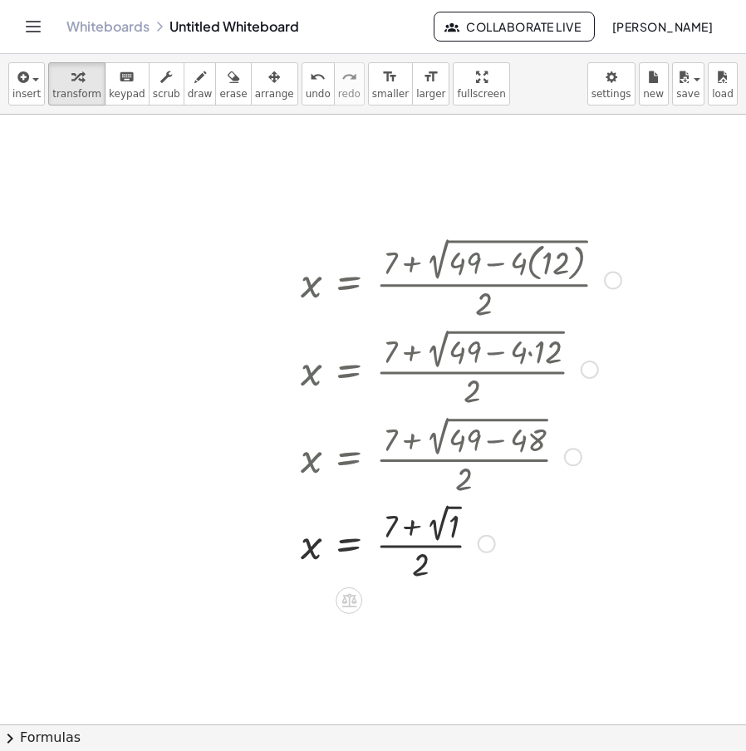
scroll to position [0, 0]
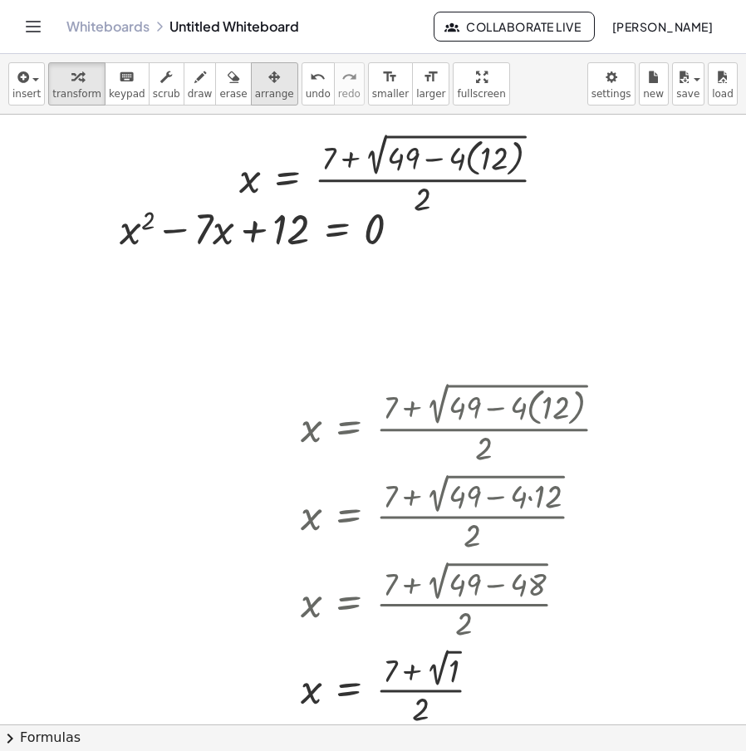
click at [268, 79] on icon "button" at bounding box center [274, 77] width 12 height 20
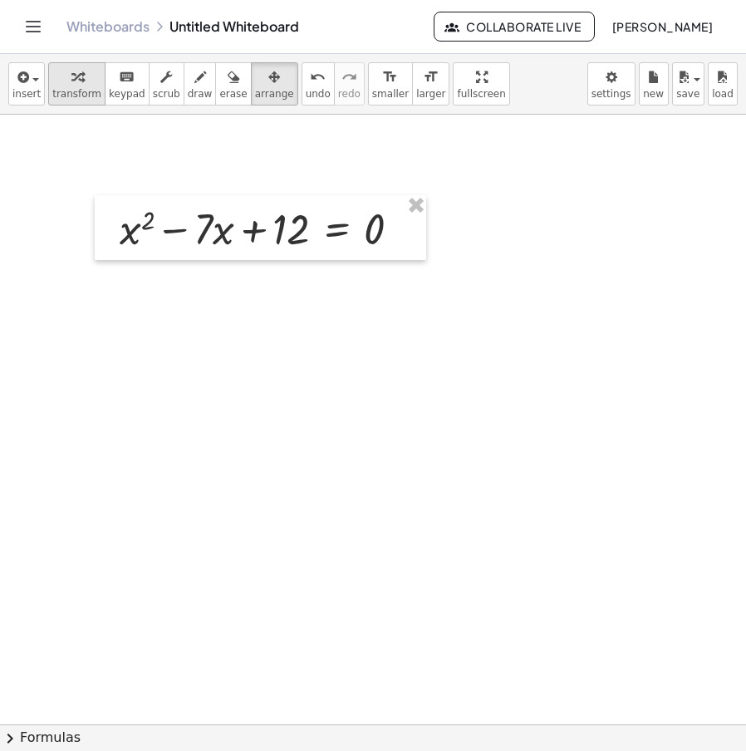
click at [91, 84] on button "transform" at bounding box center [76, 83] width 57 height 43
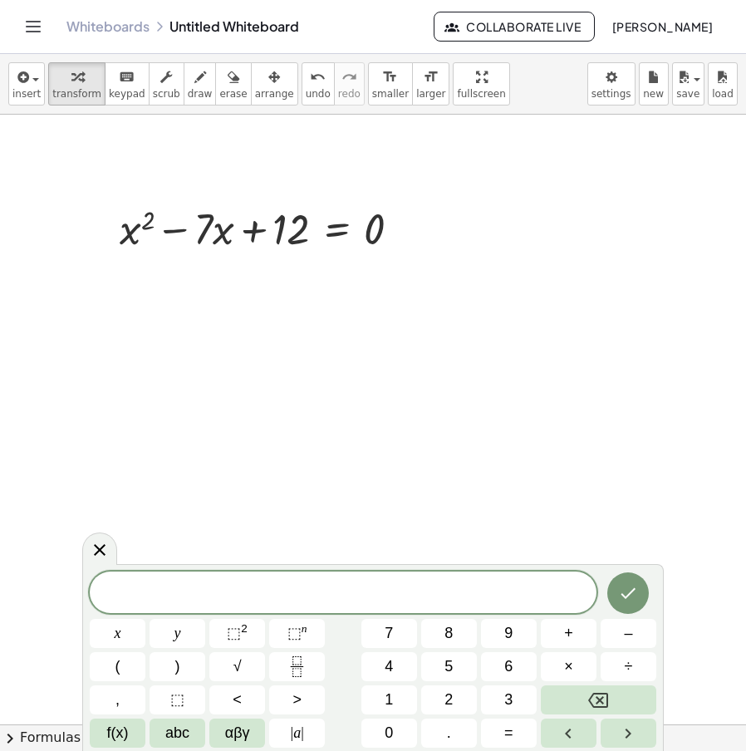
drag, startPoint x: 348, startPoint y: 373, endPoint x: 331, endPoint y: 317, distance: 59.1
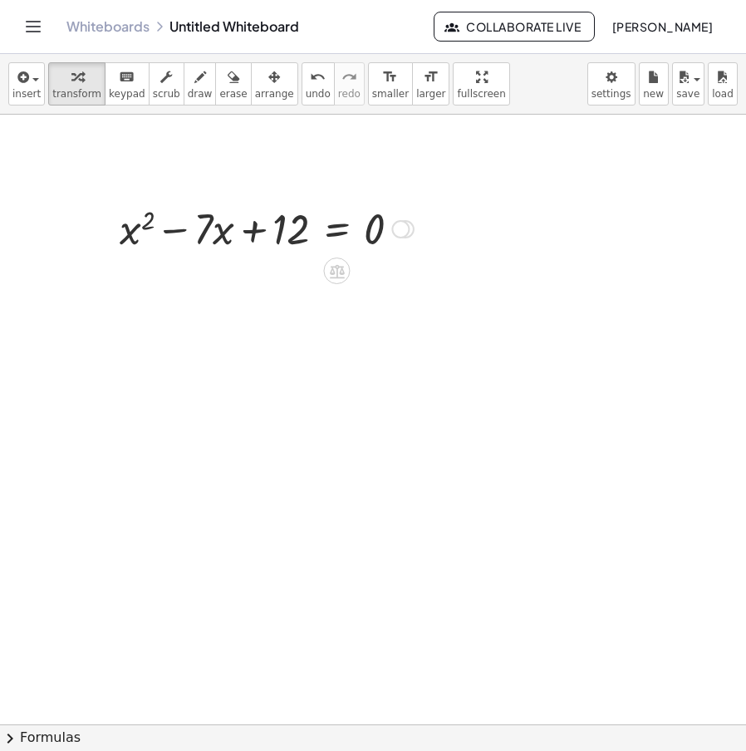
click at [402, 226] on div "Transform line Copy line as LaTeX Copy derivation as LaTeX Expand new lines: Off" at bounding box center [400, 229] width 18 height 18
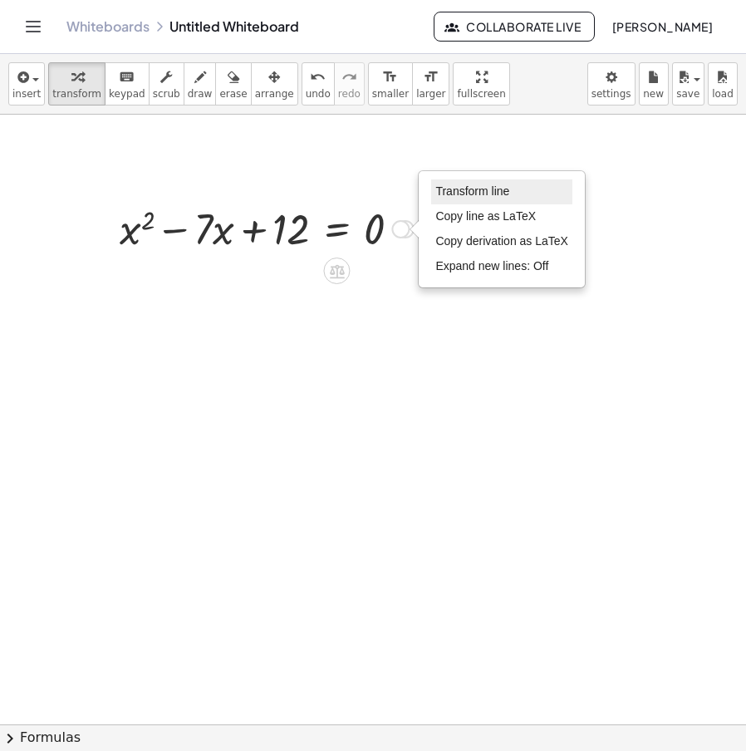
click at [493, 183] on li "Transform line" at bounding box center [501, 192] width 141 height 25
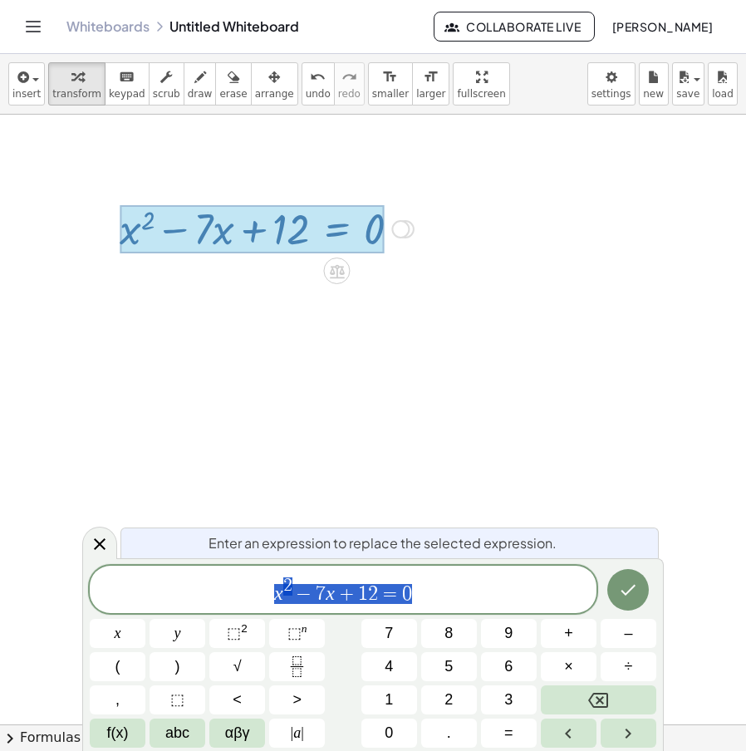
drag, startPoint x: 456, startPoint y: 454, endPoint x: 413, endPoint y: 425, distance: 52.1
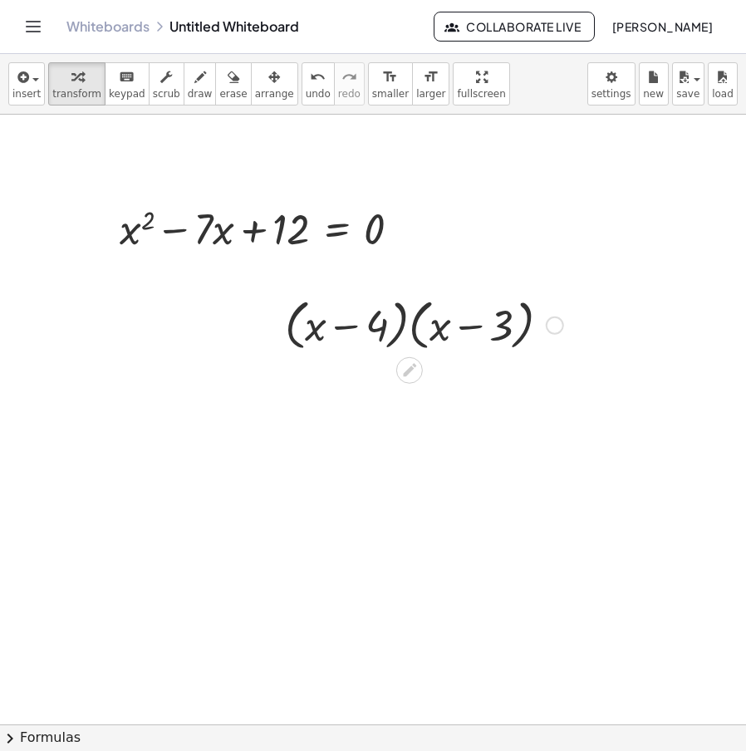
click at [555, 328] on div at bounding box center [555, 326] width 18 height 18
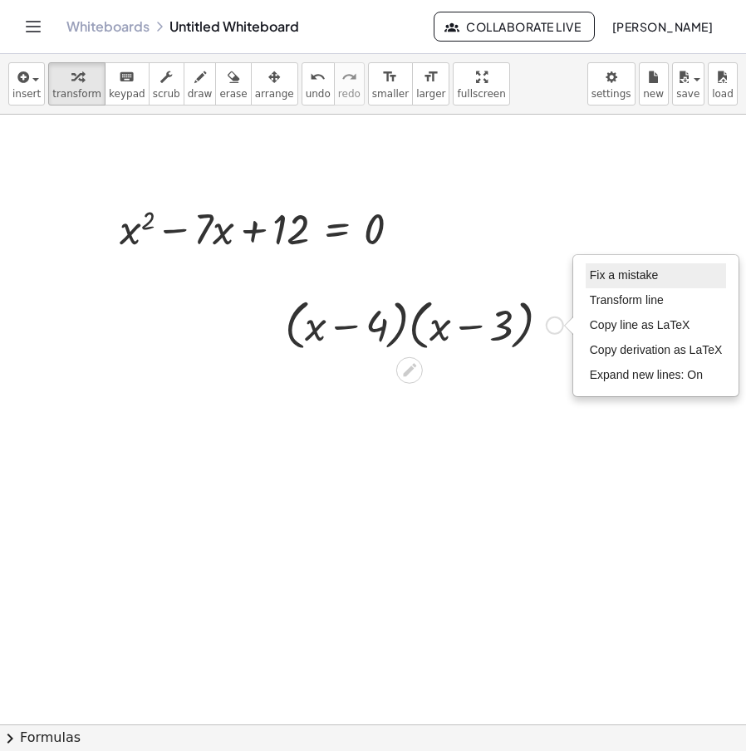
click at [652, 271] on span "Fix a mistake" at bounding box center [624, 274] width 68 height 13
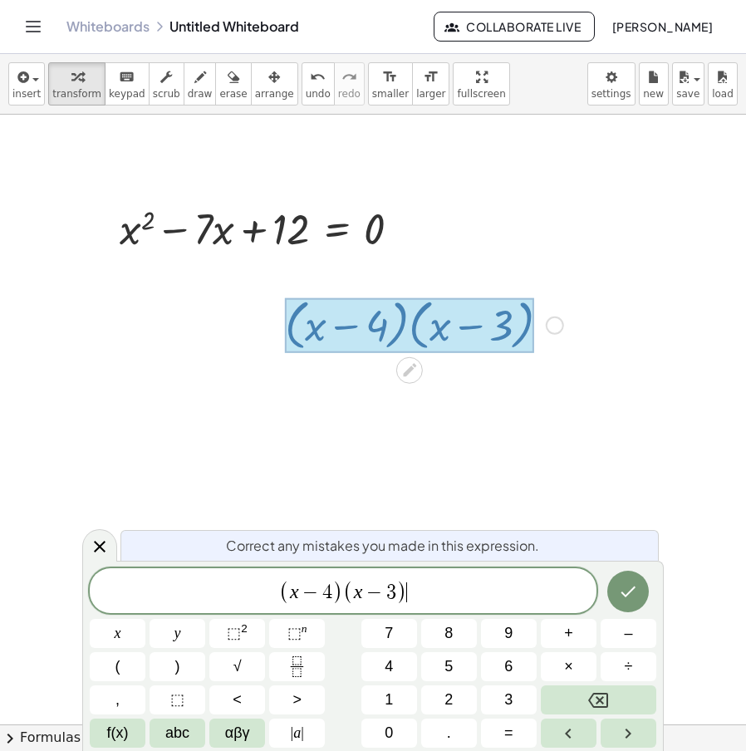
drag, startPoint x: 416, startPoint y: 598, endPoint x: 269, endPoint y: 599, distance: 146.3
click at [239, 608] on div "**********" at bounding box center [343, 590] width 507 height 45
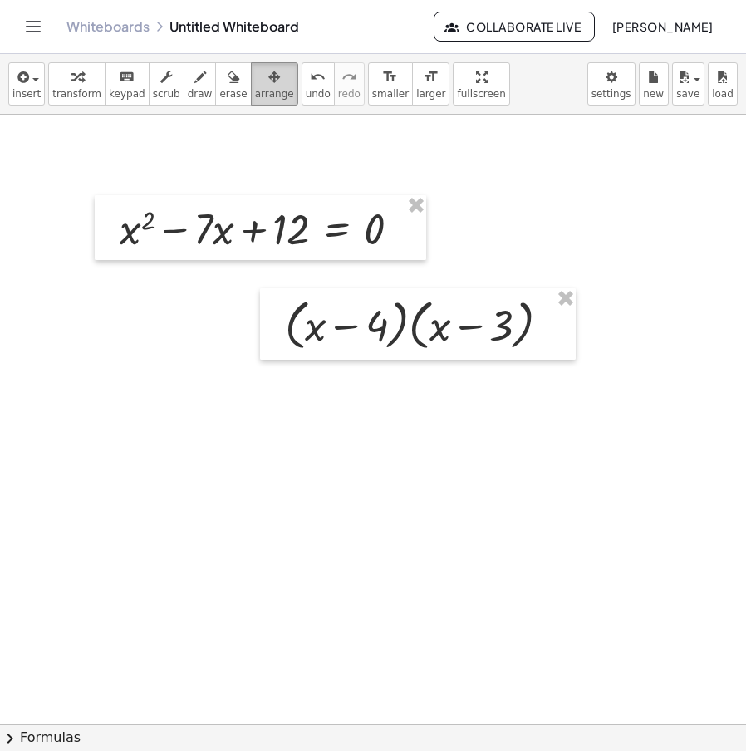
click at [258, 89] on span "arrange" at bounding box center [274, 94] width 39 height 12
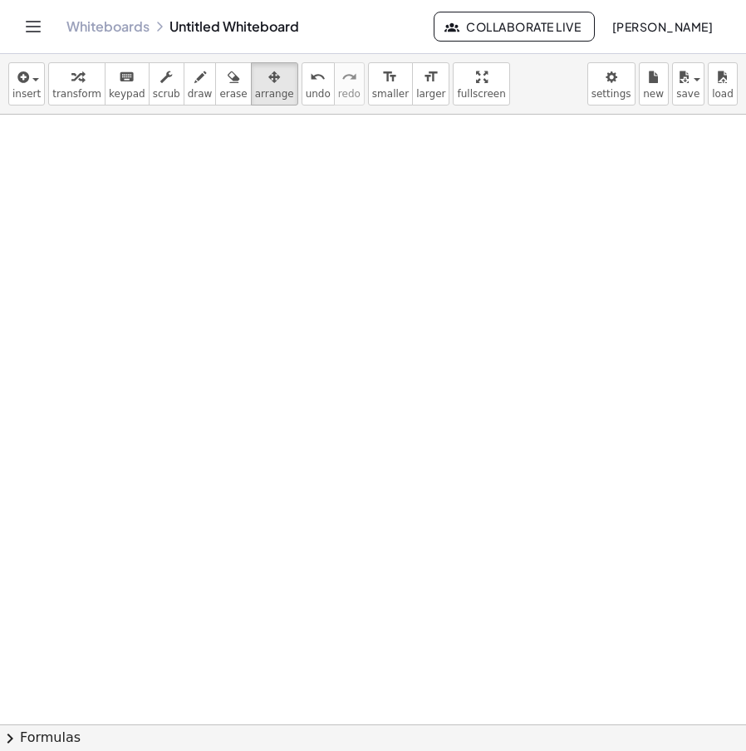
click at [83, 101] on button "transform" at bounding box center [76, 83] width 57 height 43
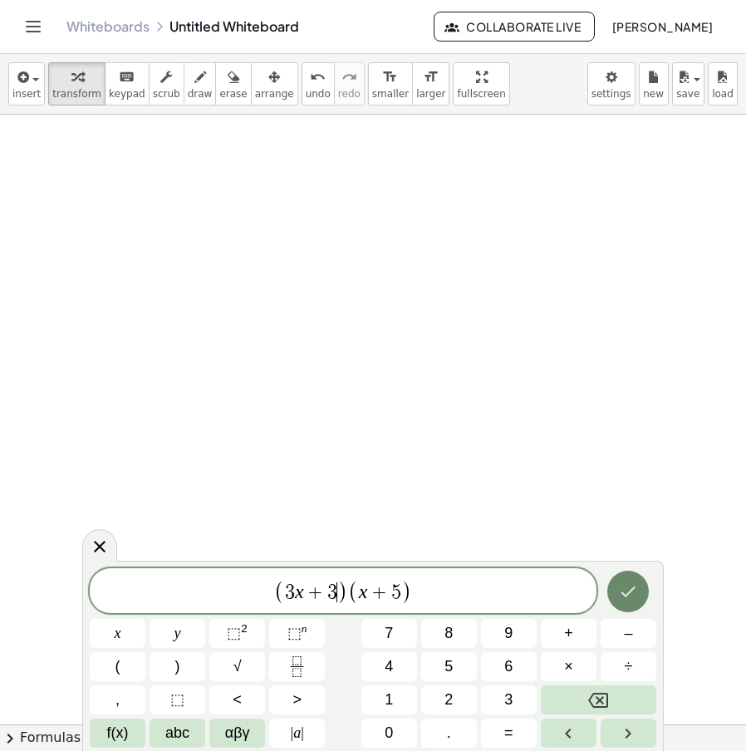
click at [631, 601] on icon "Done" at bounding box center [628, 592] width 20 height 20
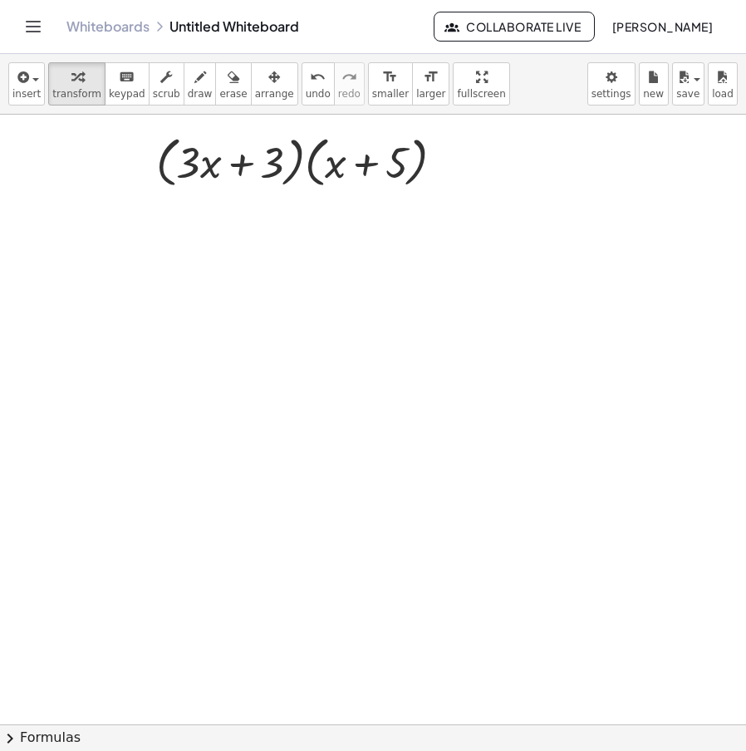
drag, startPoint x: 275, startPoint y: 381, endPoint x: 373, endPoint y: 386, distance: 98.2
click at [366, 367] on div at bounding box center [277, 364] width 312 height 57
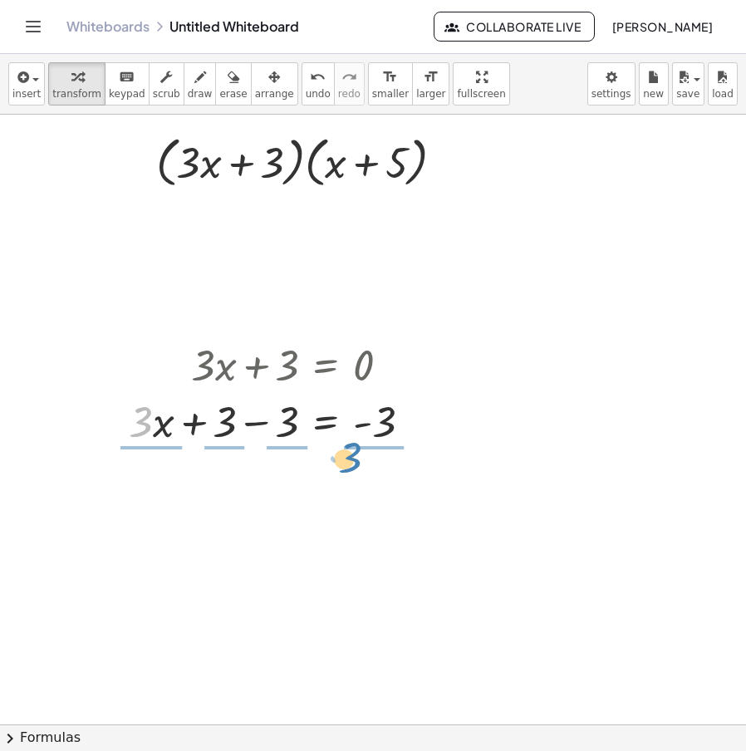
drag, startPoint x: 132, startPoint y: 434, endPoint x: 351, endPoint y: 469, distance: 221.3
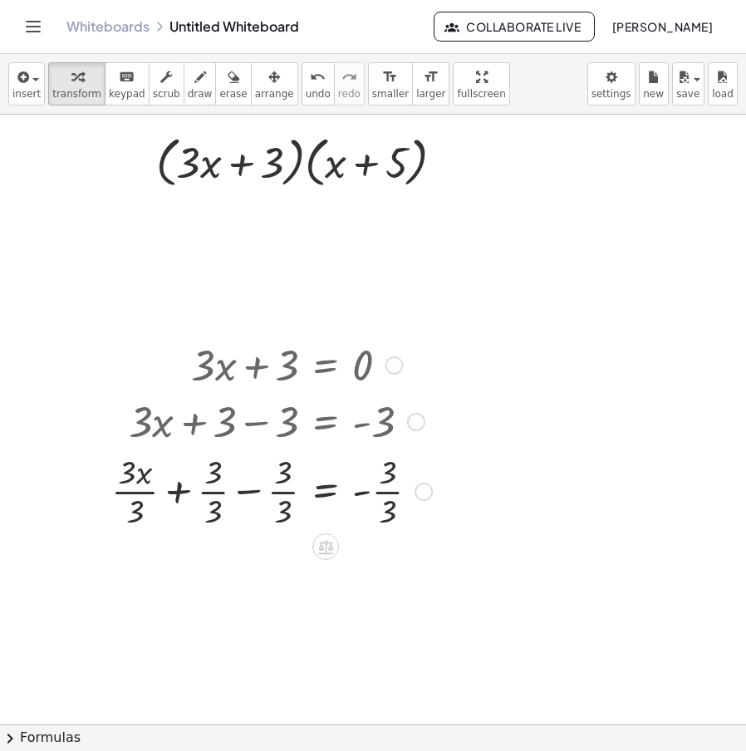
click at [391, 489] on div at bounding box center [271, 490] width 337 height 83
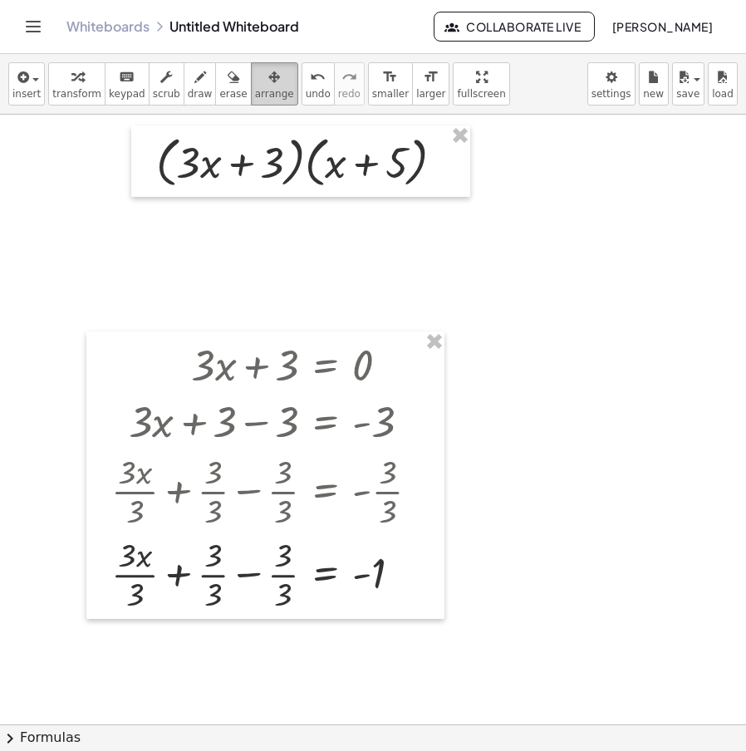
click at [268, 86] on icon "button" at bounding box center [274, 77] width 12 height 20
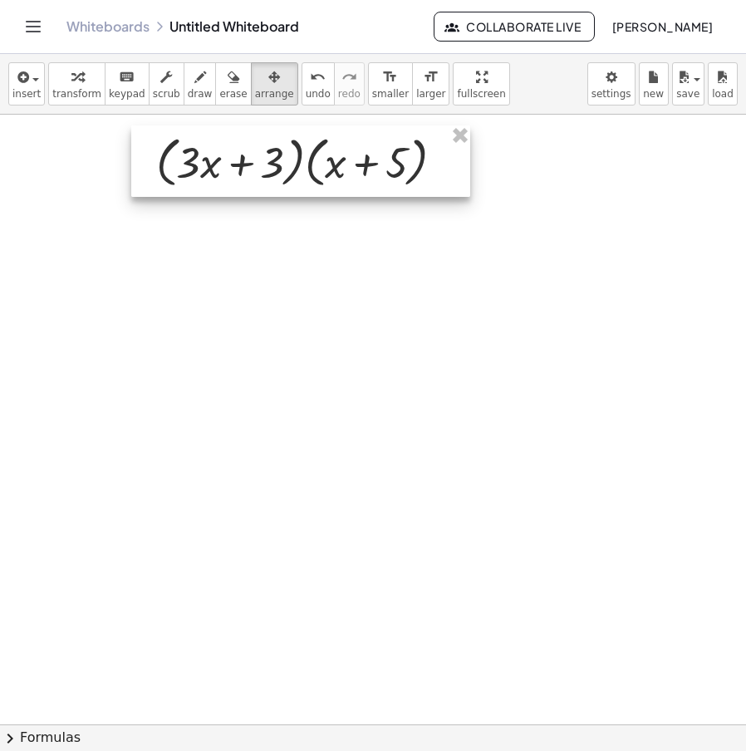
click at [392, 169] on div at bounding box center [300, 160] width 339 height 71
drag, startPoint x: 57, startPoint y: 83, endPoint x: 288, endPoint y: 140, distance: 238.1
click at [60, 83] on div "button" at bounding box center [76, 76] width 49 height 20
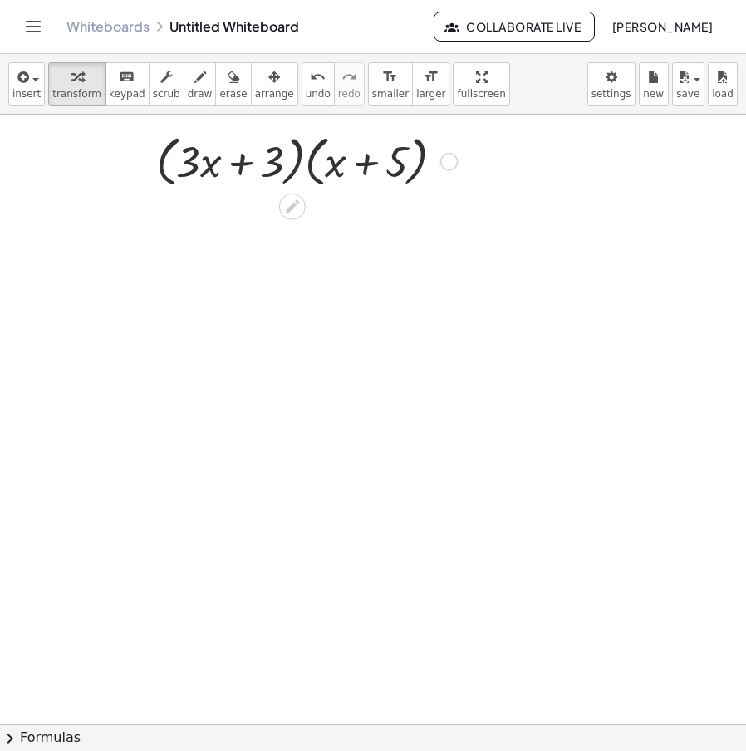
click at [426, 165] on div at bounding box center [307, 160] width 318 height 63
click at [439, 162] on div at bounding box center [307, 160] width 318 height 63
click at [444, 162] on div at bounding box center [449, 162] width 18 height 18
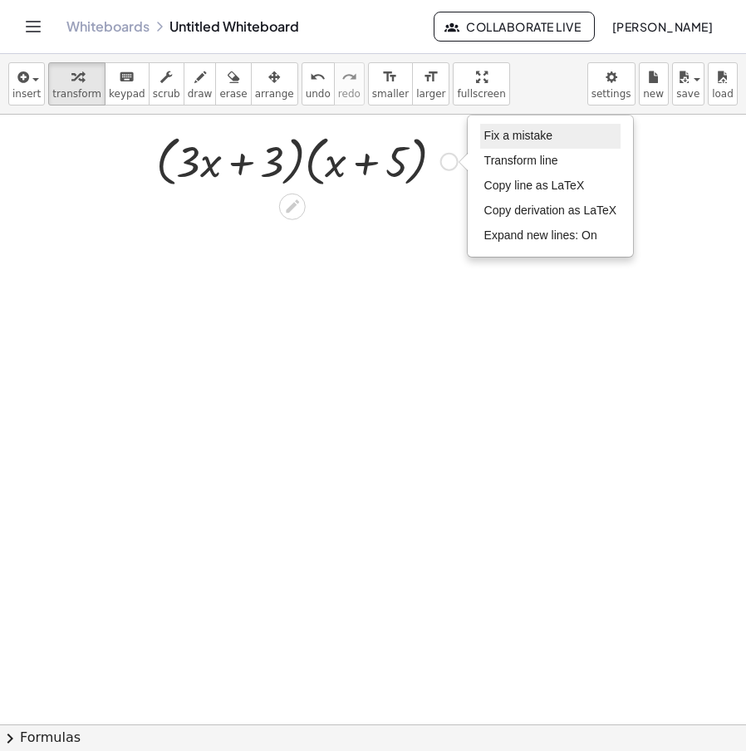
drag, startPoint x: 514, startPoint y: 142, endPoint x: 509, endPoint y: 220, distance: 78.2
click at [515, 141] on span "Fix a mistake" at bounding box center [519, 135] width 68 height 13
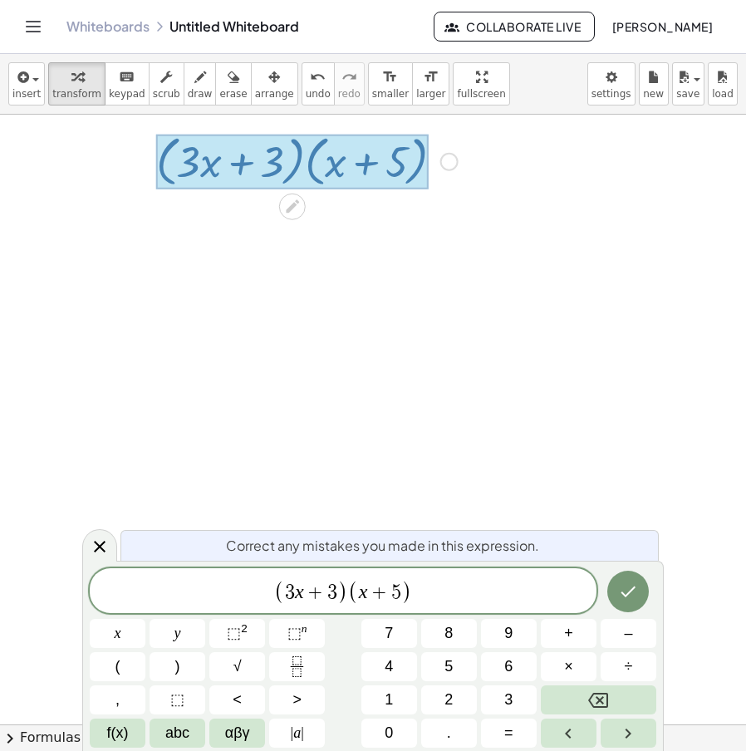
click at [401, 585] on span "x + 5" at bounding box center [380, 593] width 42 height 20
click at [351, 593] on span "(" at bounding box center [353, 592] width 11 height 24
click at [336, 590] on span "3" at bounding box center [332, 593] width 10 height 20
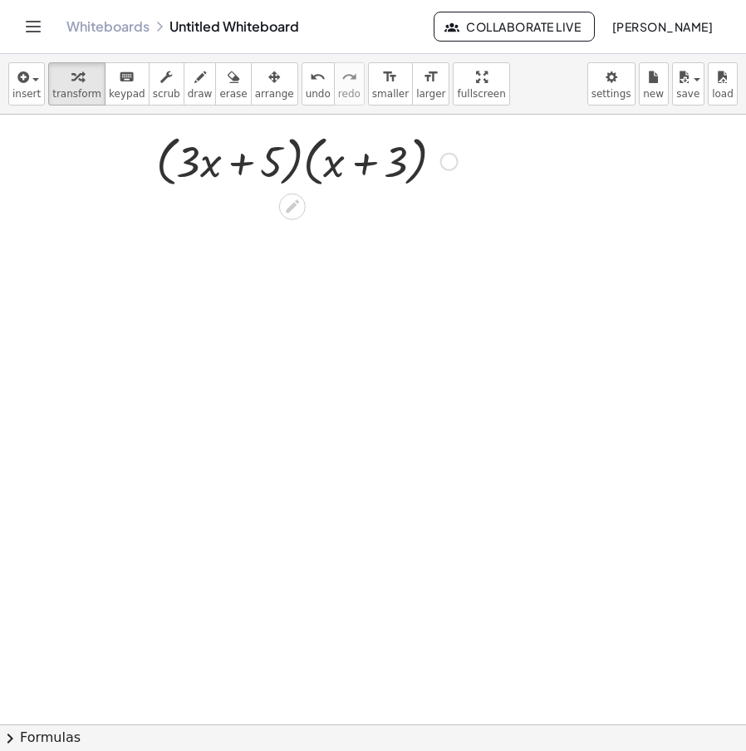
drag, startPoint x: 367, startPoint y: 416, endPoint x: 460, endPoint y: 423, distance: 92.6
click at [460, 423] on div at bounding box center [374, 409] width 227 height 57
click at [294, 420] on div at bounding box center [353, 409] width 308 height 57
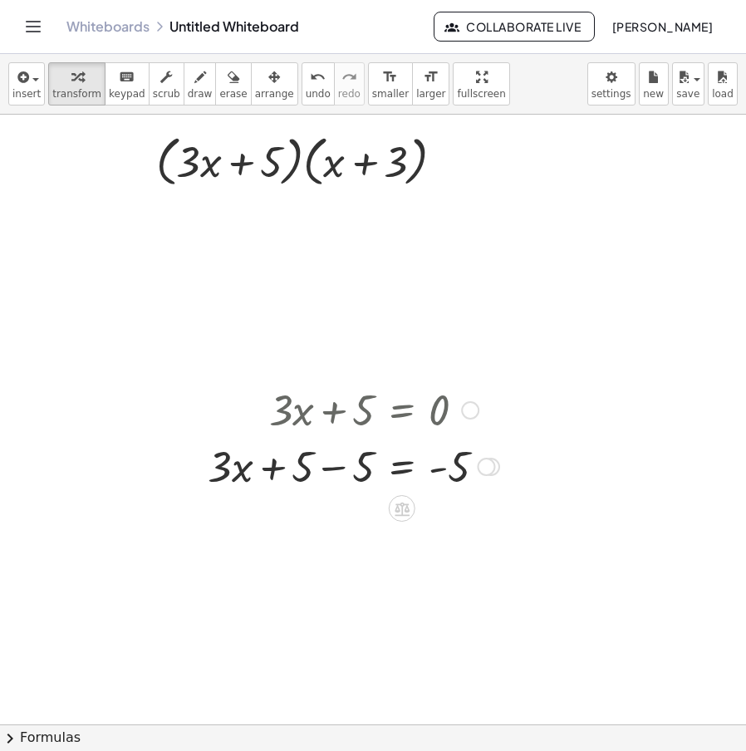
drag, startPoint x: 340, startPoint y: 469, endPoint x: 293, endPoint y: 475, distance: 47.8
click at [342, 469] on div at bounding box center [353, 465] width 308 height 57
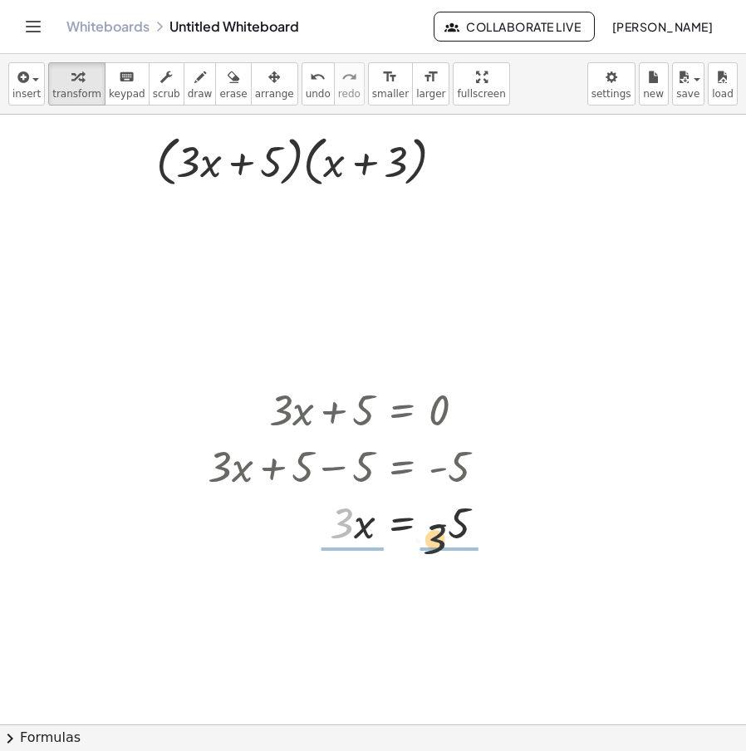
drag, startPoint x: 349, startPoint y: 531, endPoint x: 471, endPoint y: 543, distance: 122.7
click at [471, 543] on div at bounding box center [353, 522] width 308 height 57
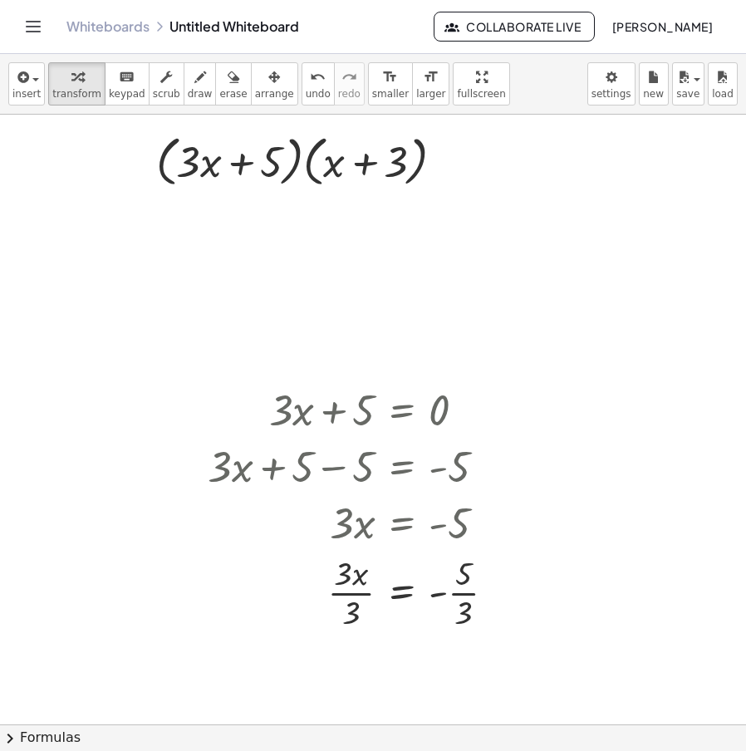
click at [255, 98] on span "arrange" at bounding box center [274, 94] width 39 height 12
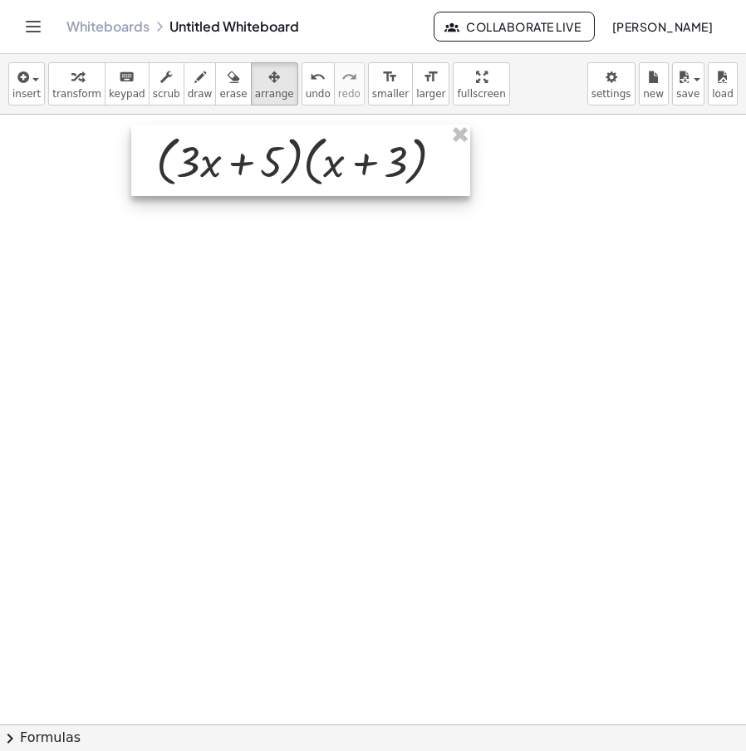
drag, startPoint x: 463, startPoint y: 141, endPoint x: 452, endPoint y: 140, distance: 10.8
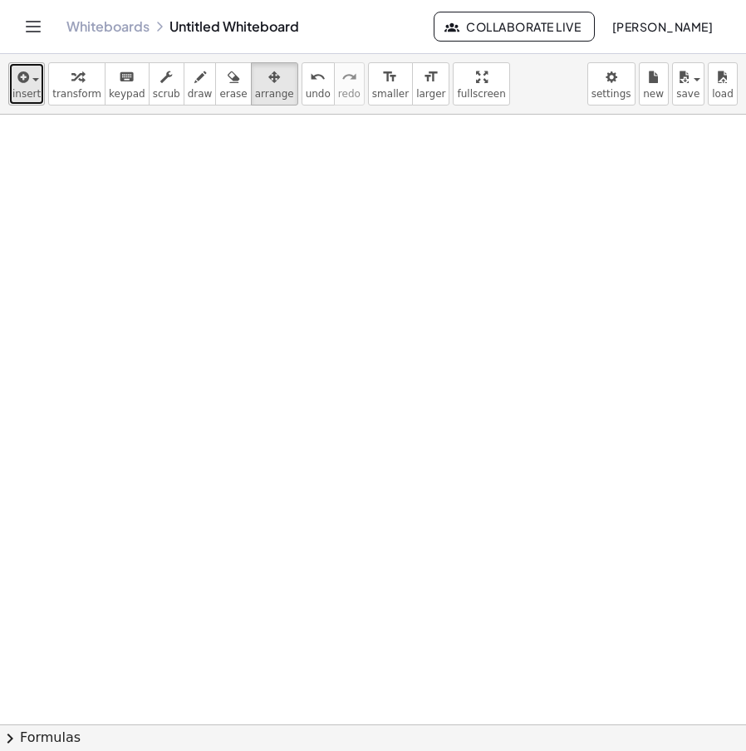
click at [37, 82] on button "insert" at bounding box center [26, 83] width 37 height 43
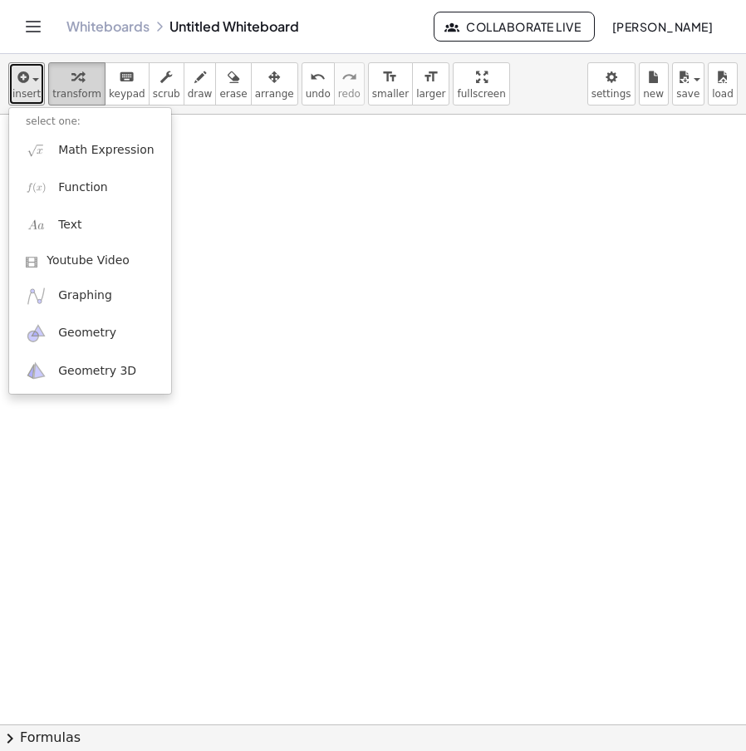
click at [75, 88] on span "transform" at bounding box center [76, 94] width 49 height 12
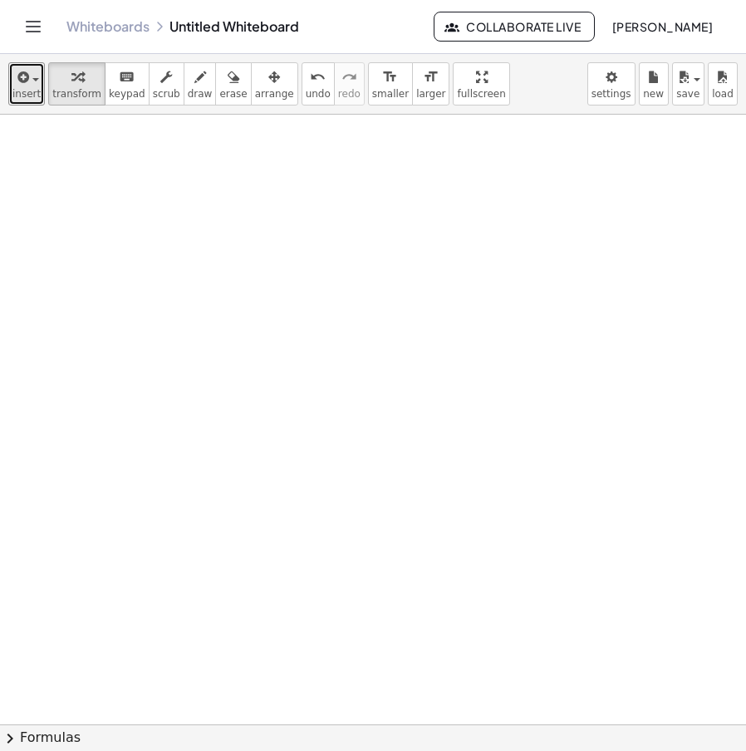
click at [465, 293] on icon at bounding box center [456, 285] width 17 height 17
click at [554, 244] on div at bounding box center [478, 228] width 155 height 83
click at [546, 229] on div at bounding box center [539, 230] width 18 height 18
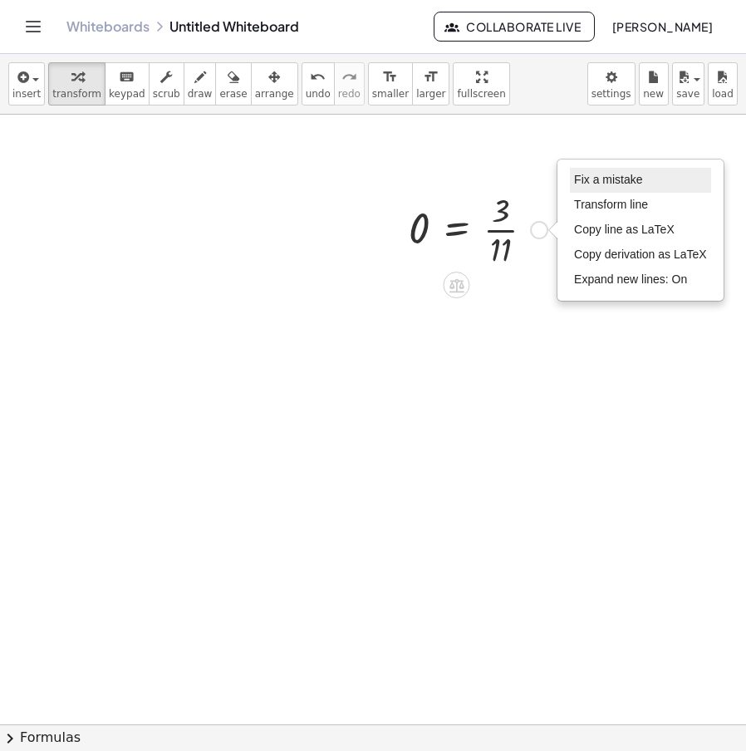
click at [605, 189] on li "Fix a mistake" at bounding box center [640, 180] width 141 height 25
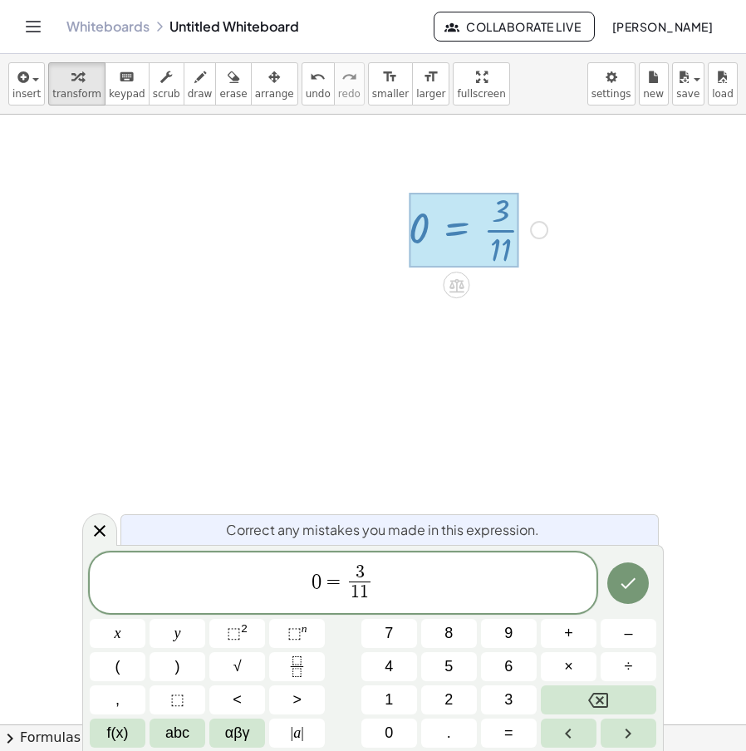
click at [326, 587] on span "=" at bounding box center [334, 582] width 24 height 20
click at [409, 576] on span "4 2 x ​ · 1 1 x ​ = 3 1 1 ​" at bounding box center [343, 585] width 507 height 44
click at [637, 586] on icon "Done" at bounding box center [628, 583] width 20 height 20
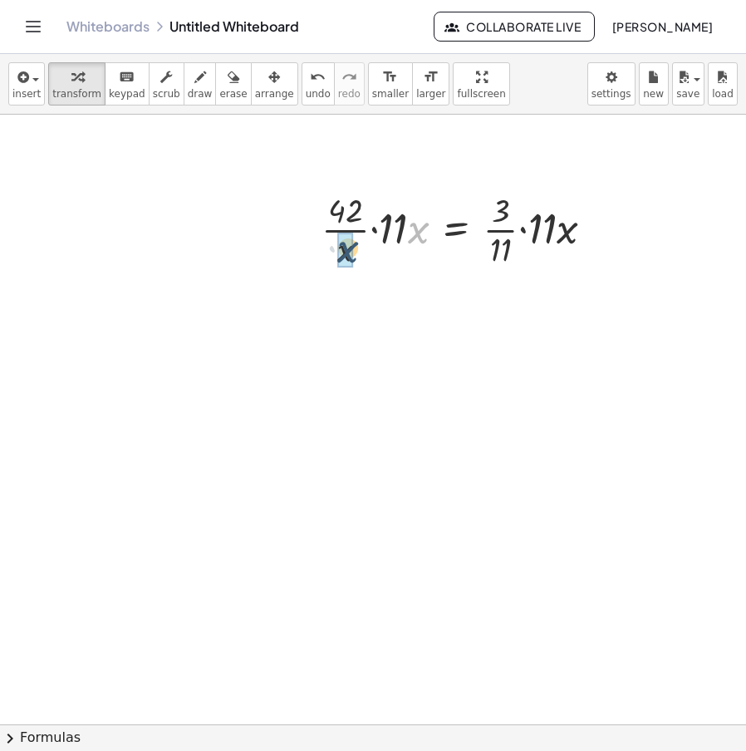
drag, startPoint x: 426, startPoint y: 236, endPoint x: 355, endPoint y: 255, distance: 73.2
click at [355, 255] on div at bounding box center [464, 228] width 303 height 83
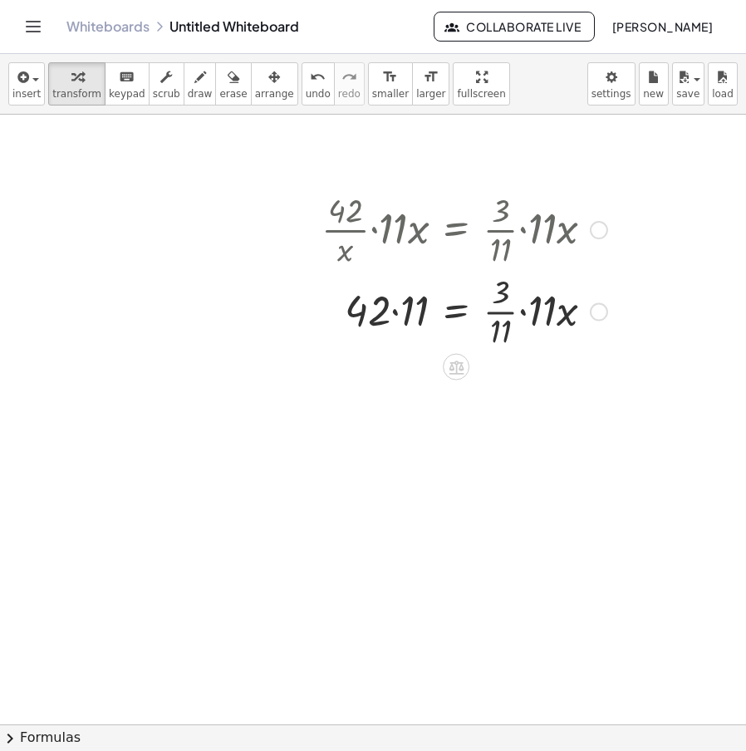
click at [406, 242] on div at bounding box center [464, 228] width 303 height 83
click at [400, 312] on div at bounding box center [464, 311] width 303 height 83
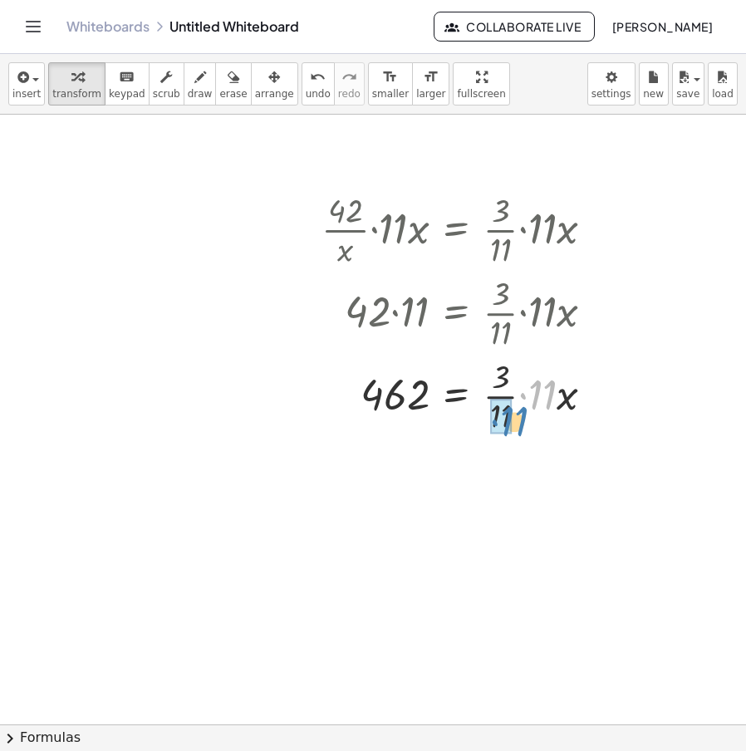
drag, startPoint x: 544, startPoint y: 312, endPoint x: 516, endPoint y: 338, distance: 38.2
click at [456, 230] on div "· · 42 · x · 11 · x = · · [DATE] · x · 42 · 11 = · · [DATE] · x · 11 = · · [DAT…" at bounding box center [456, 230] width 0 height 0
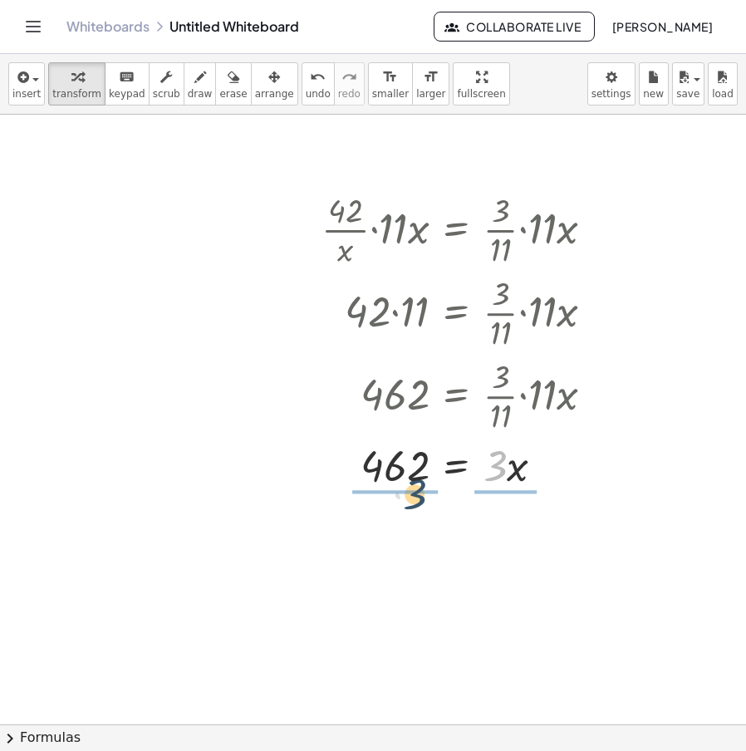
drag, startPoint x: 497, startPoint y: 473, endPoint x: 416, endPoint y: 499, distance: 84.9
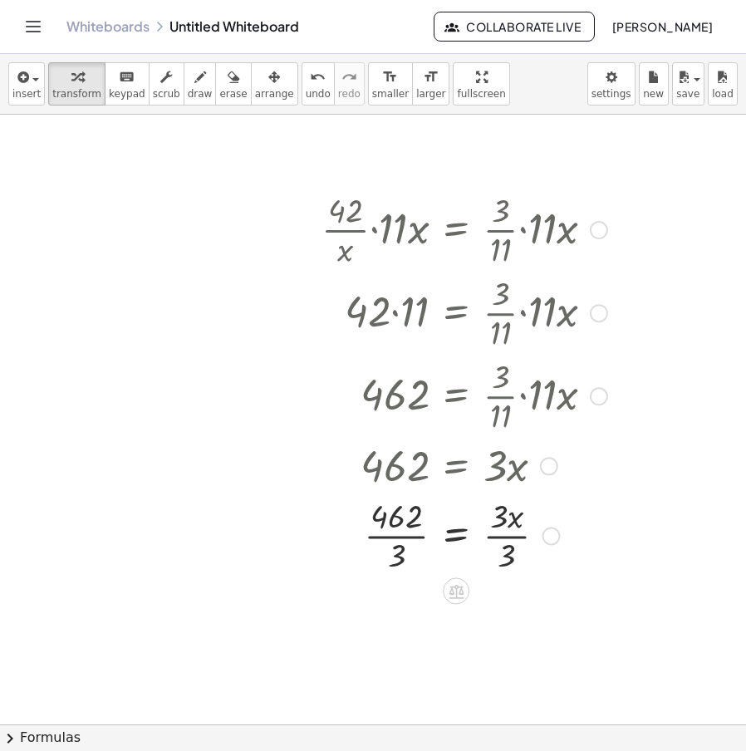
click at [402, 542] on div at bounding box center [464, 534] width 303 height 83
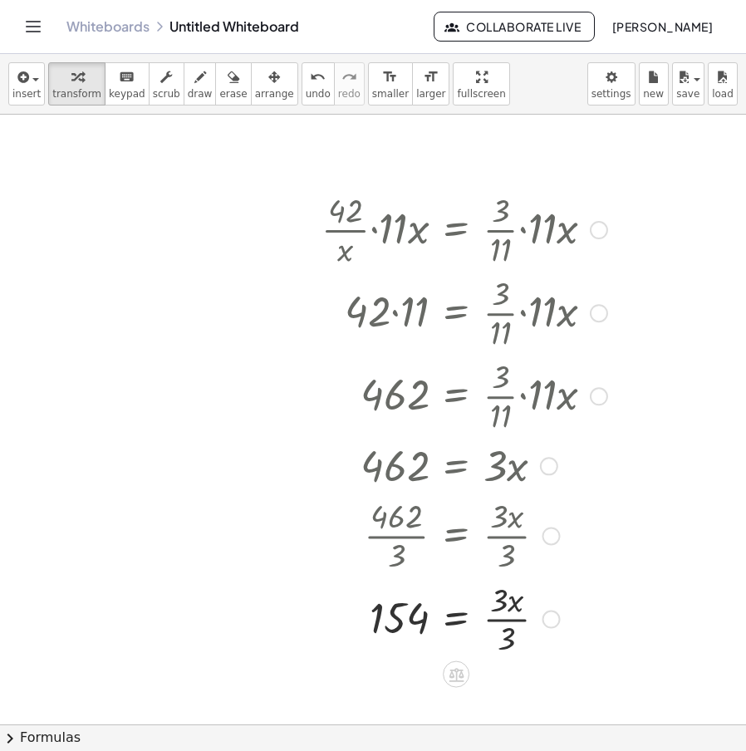
click at [509, 619] on div at bounding box center [464, 618] width 303 height 83
